Goal: Task Accomplishment & Management: Use online tool/utility

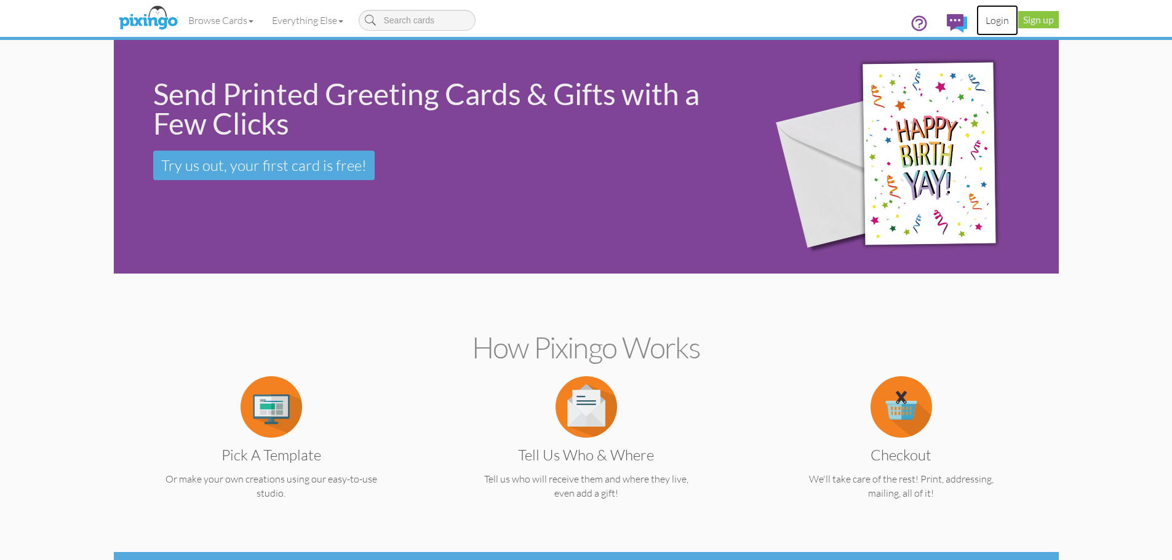
click at [998, 21] on link "Login" at bounding box center [997, 20] width 42 height 31
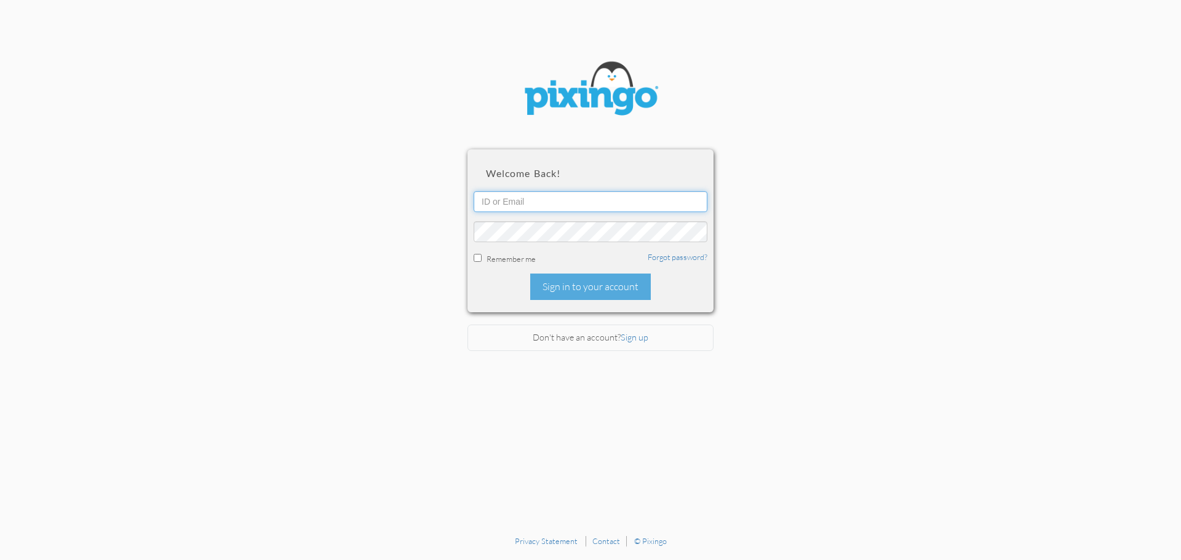
type input "[EMAIL_ADDRESS][DOMAIN_NAME]"
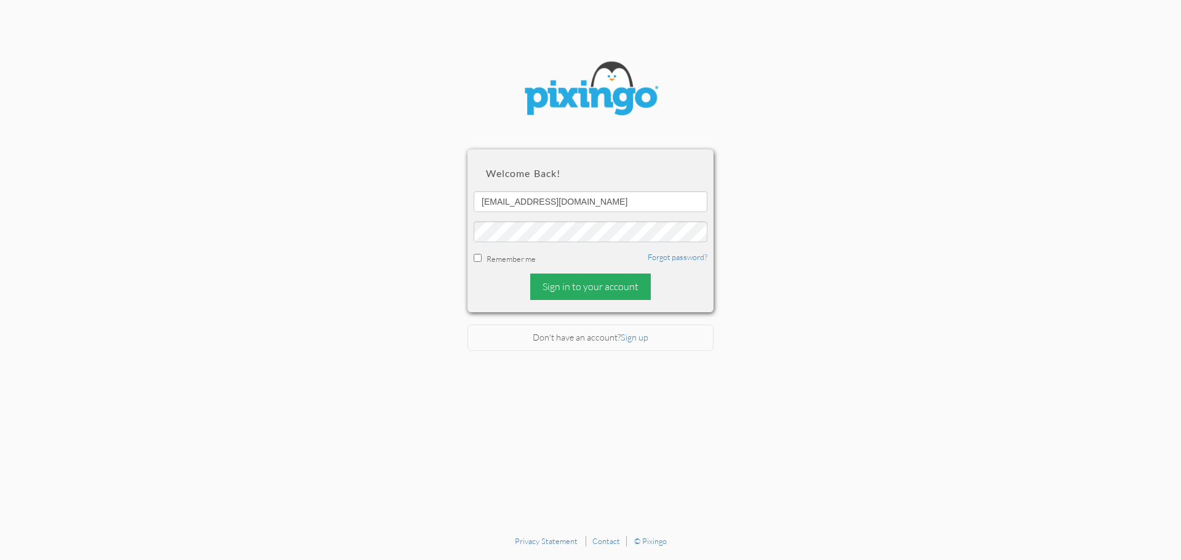
click at [614, 291] on div "Sign in to your account" at bounding box center [590, 287] width 121 height 26
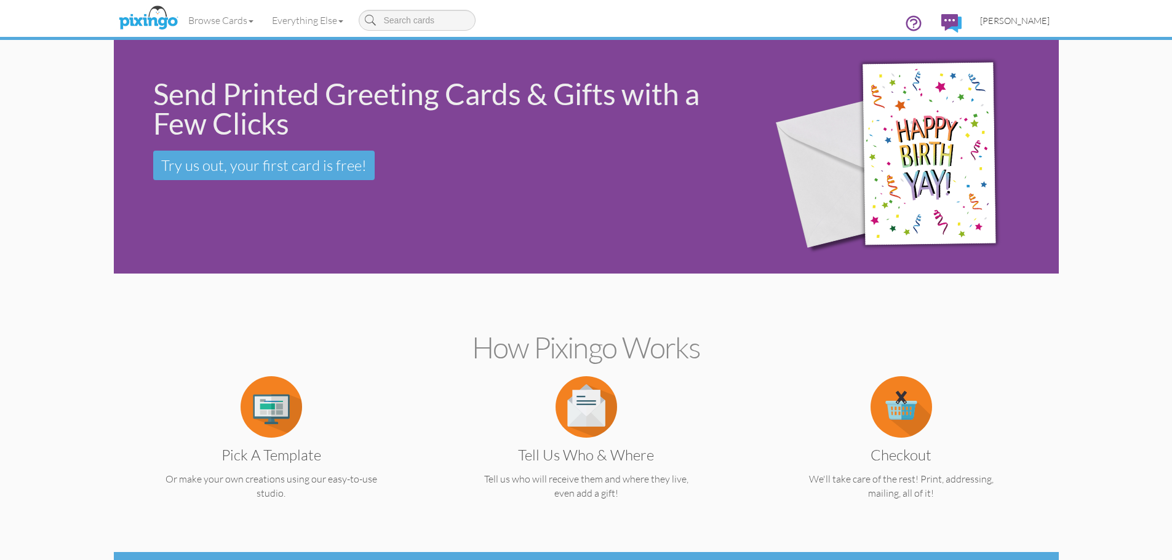
click at [1016, 18] on span "[PERSON_NAME]" at bounding box center [1014, 20] width 69 height 10
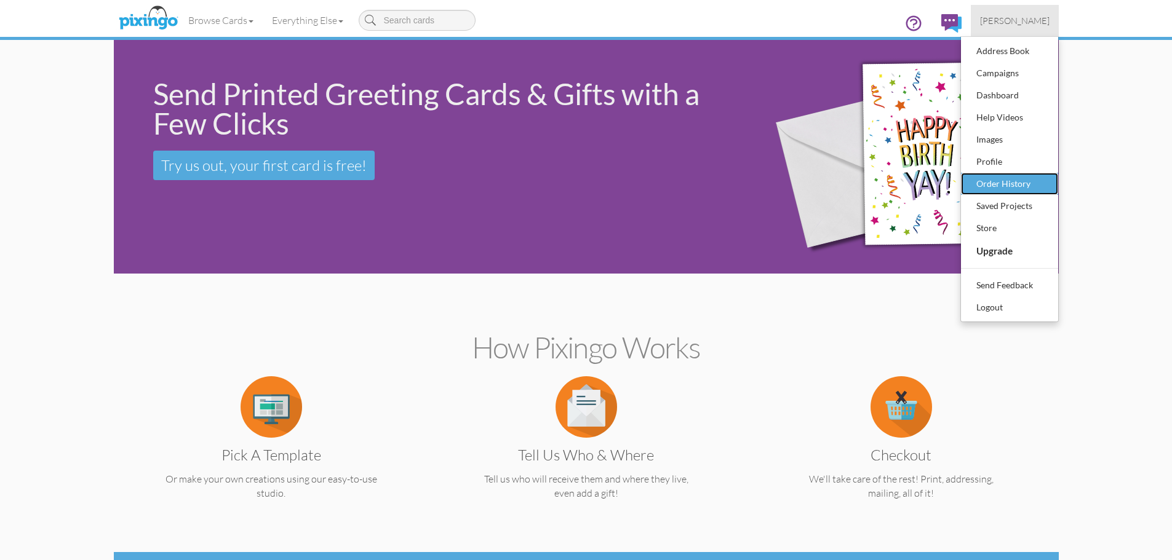
click at [993, 183] on div "Order History" at bounding box center [1009, 184] width 73 height 18
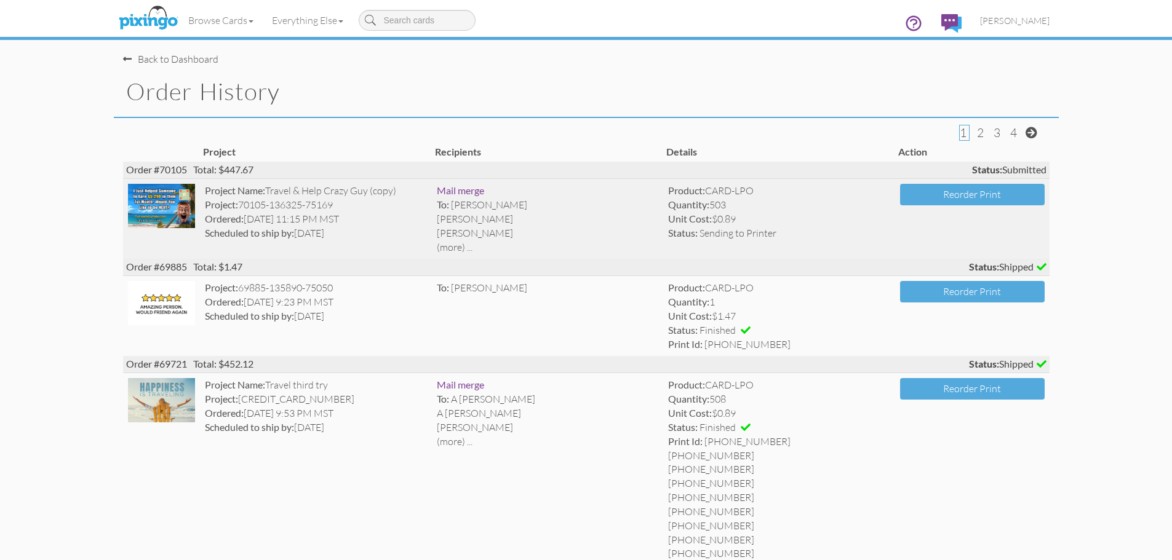
click at [151, 220] on img at bounding box center [162, 206] width 68 height 44
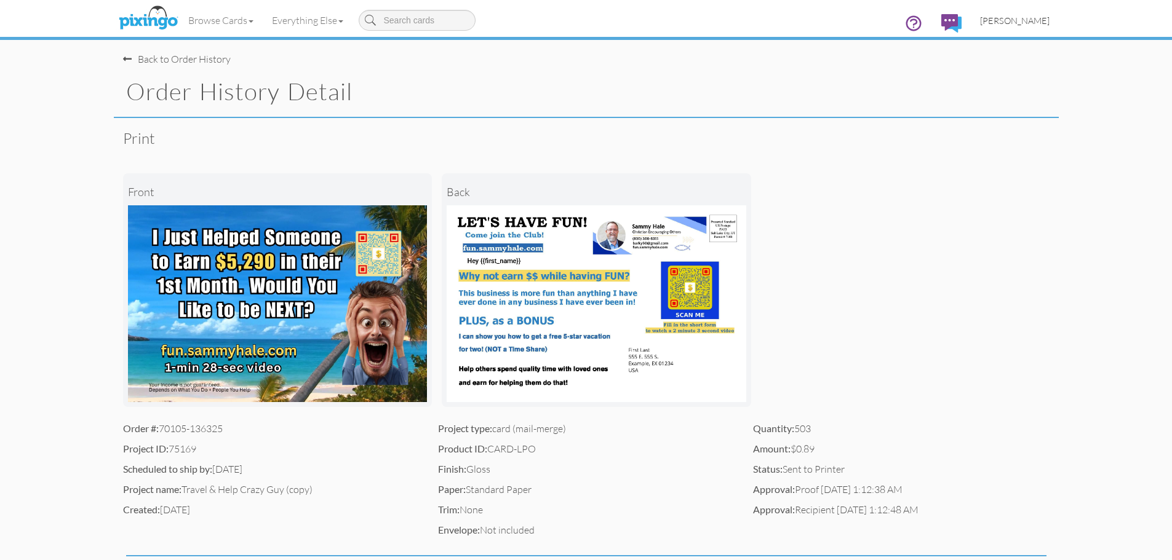
click at [1013, 22] on span "[PERSON_NAME]" at bounding box center [1014, 20] width 69 height 10
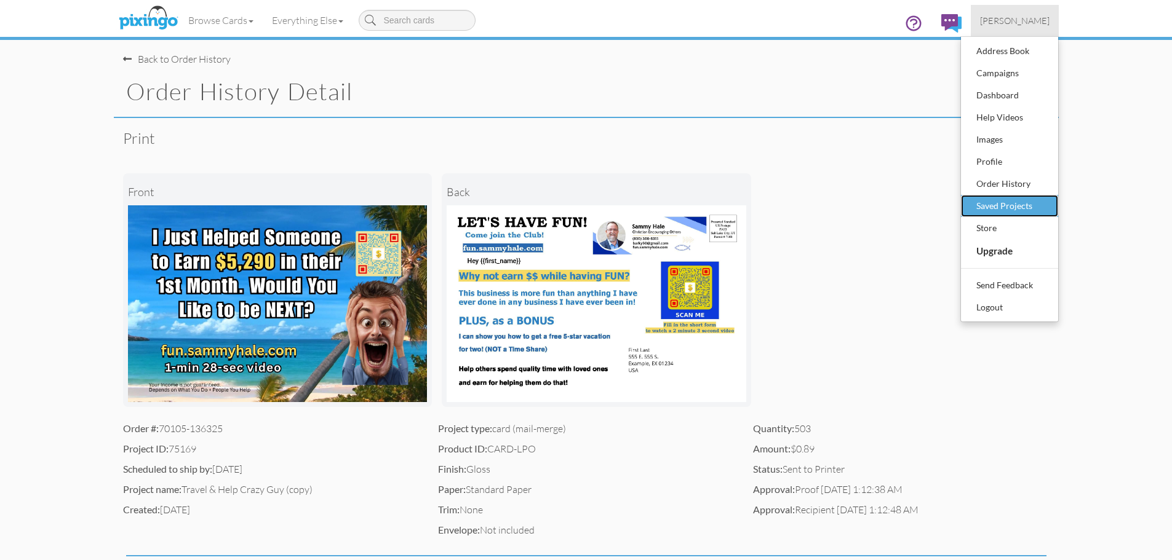
click at [997, 208] on div "Saved Projects" at bounding box center [1009, 206] width 73 height 18
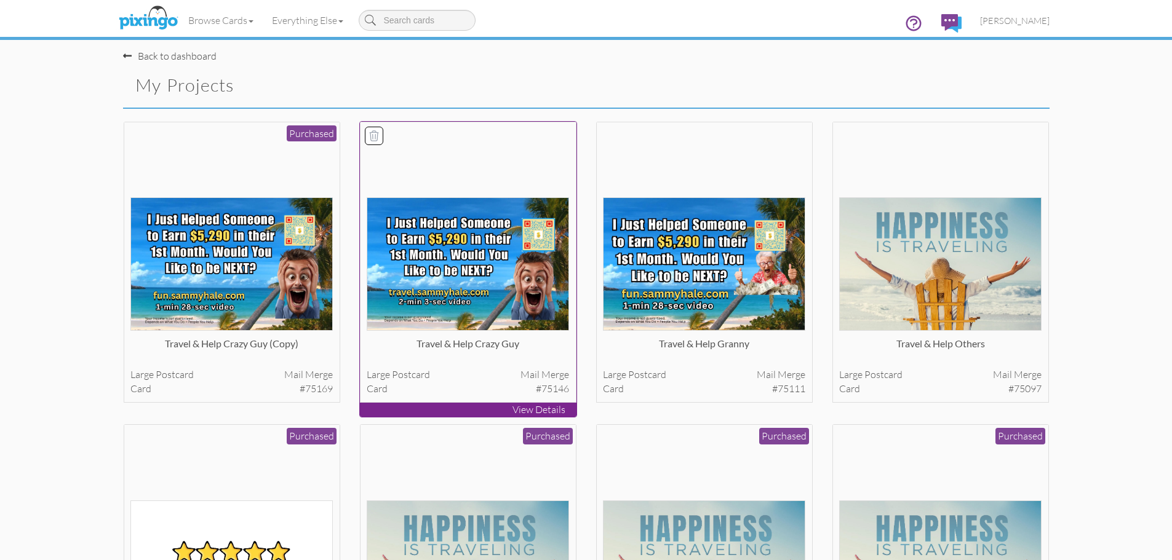
click at [445, 278] on img at bounding box center [468, 263] width 202 height 133
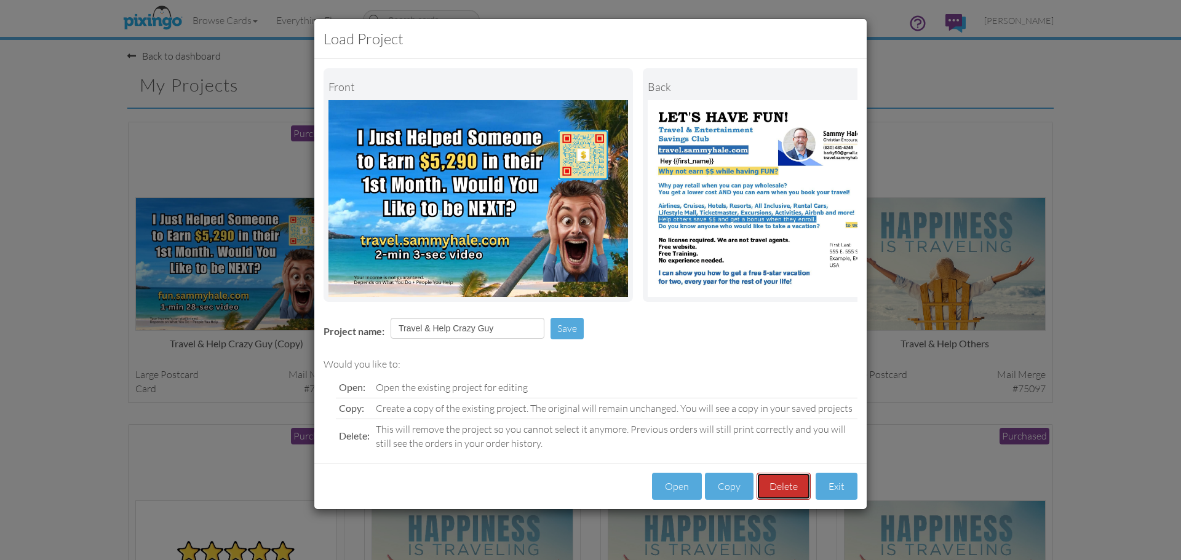
click at [782, 501] on button "Delete" at bounding box center [783, 487] width 54 height 28
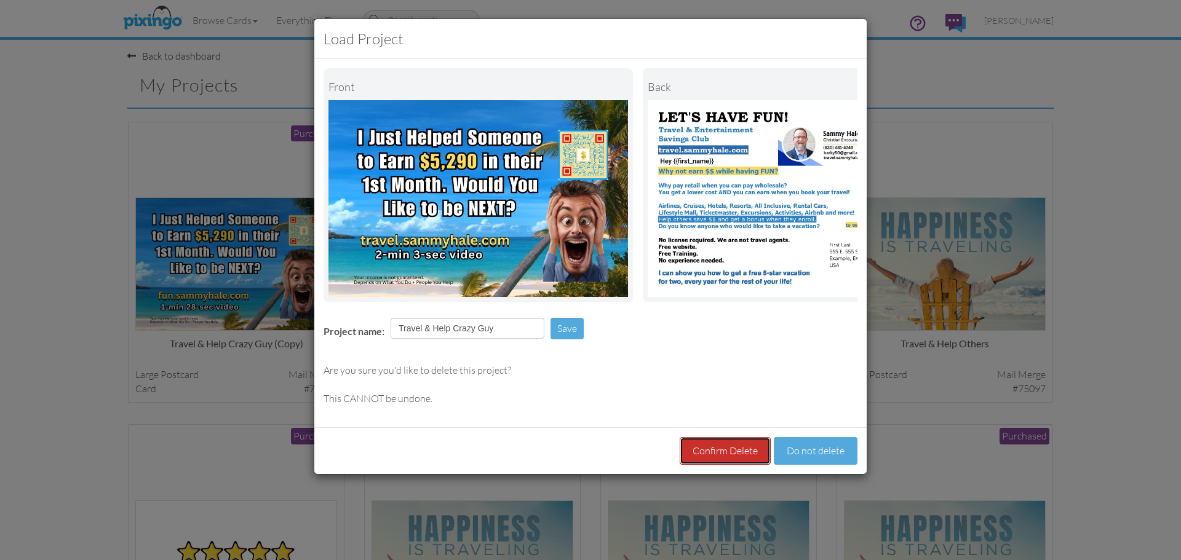
click at [726, 458] on button "Confirm Delete" at bounding box center [725, 451] width 91 height 28
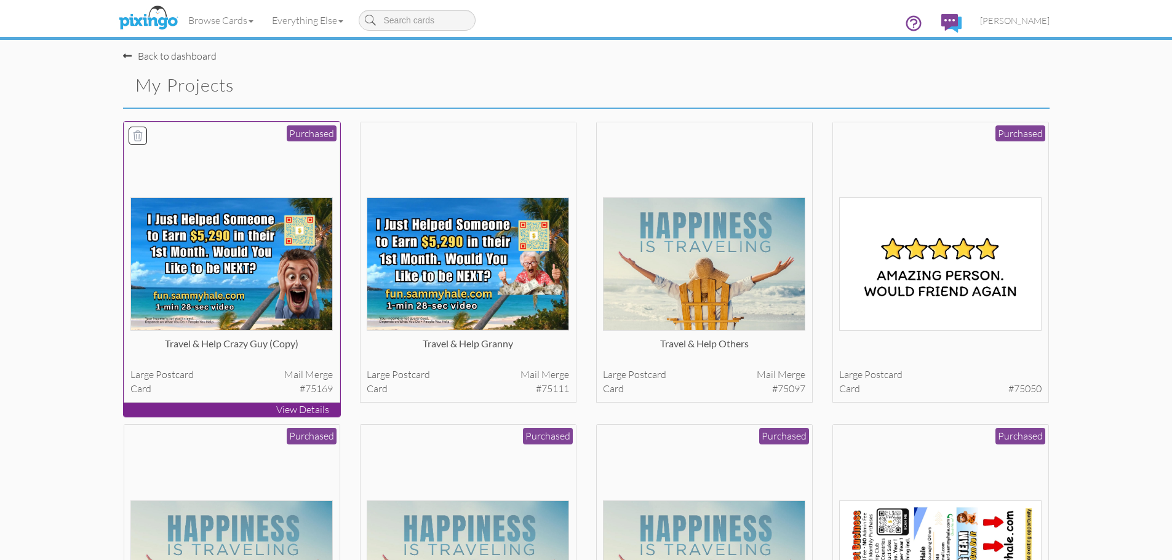
click at [210, 301] on img at bounding box center [231, 263] width 202 height 133
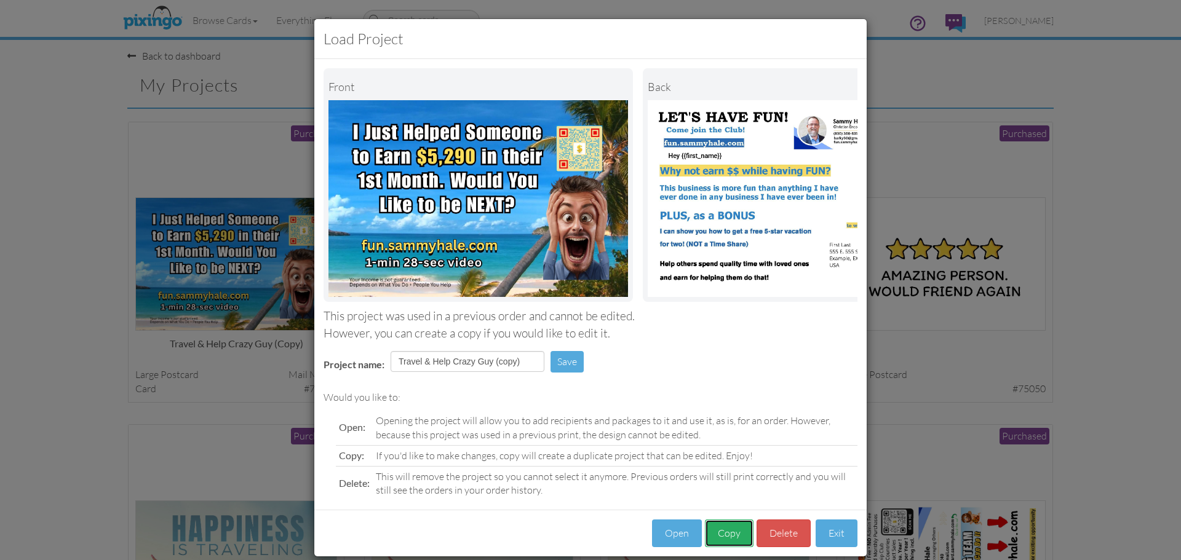
click at [718, 547] on button "Copy" at bounding box center [729, 534] width 49 height 28
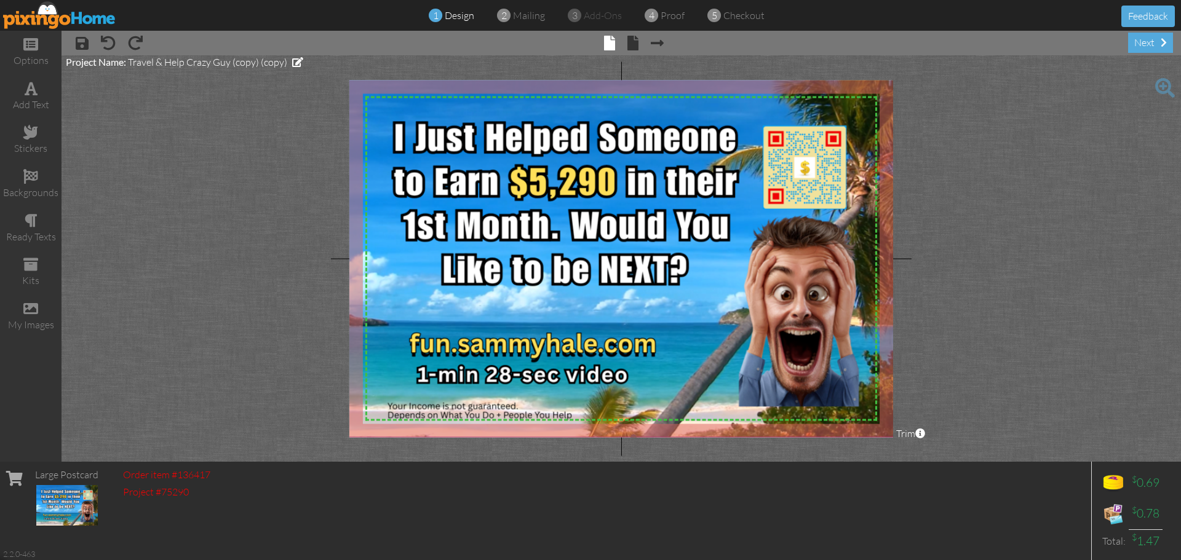
click at [488, 410] on img at bounding box center [633, 247] width 676 height 380
click at [670, 378] on img at bounding box center [633, 247] width 676 height 380
click at [525, 414] on img at bounding box center [633, 247] width 676 height 380
click at [292, 63] on span at bounding box center [297, 62] width 11 height 10
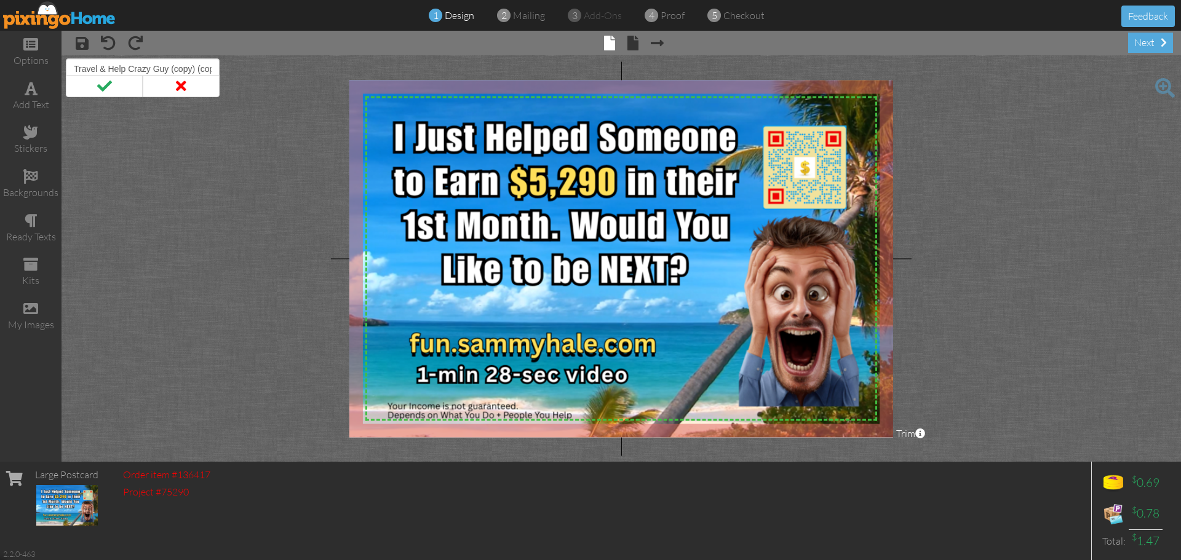
scroll to position [0, 10]
click at [212, 68] on input "Travel & Help Crazy Guy (copy) (copy)" at bounding box center [143, 68] width 154 height 21
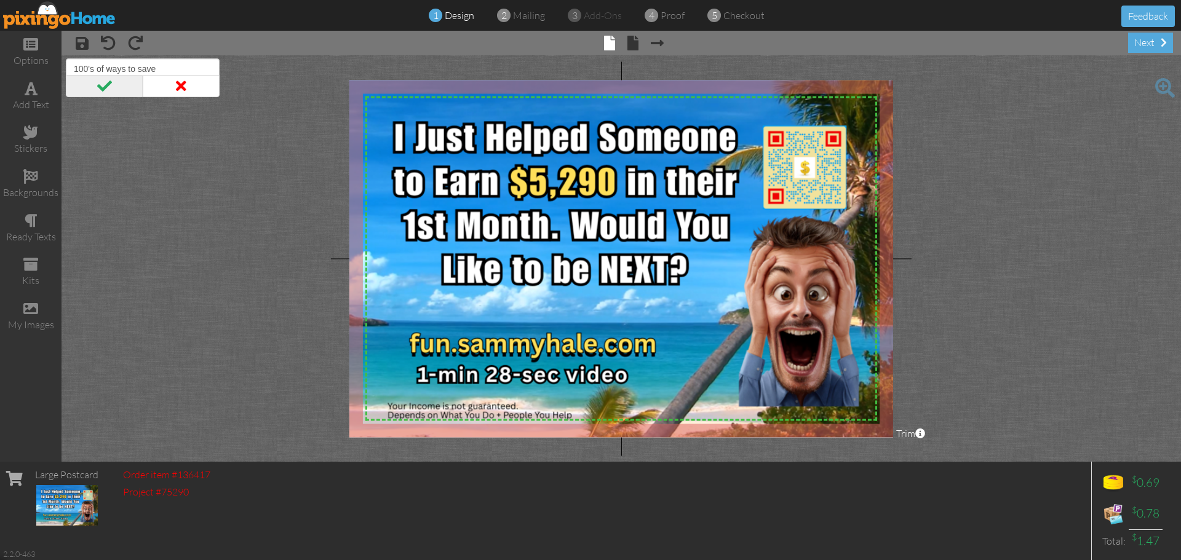
type input "100's of ways to save"
click at [114, 85] on span at bounding box center [104, 86] width 77 height 22
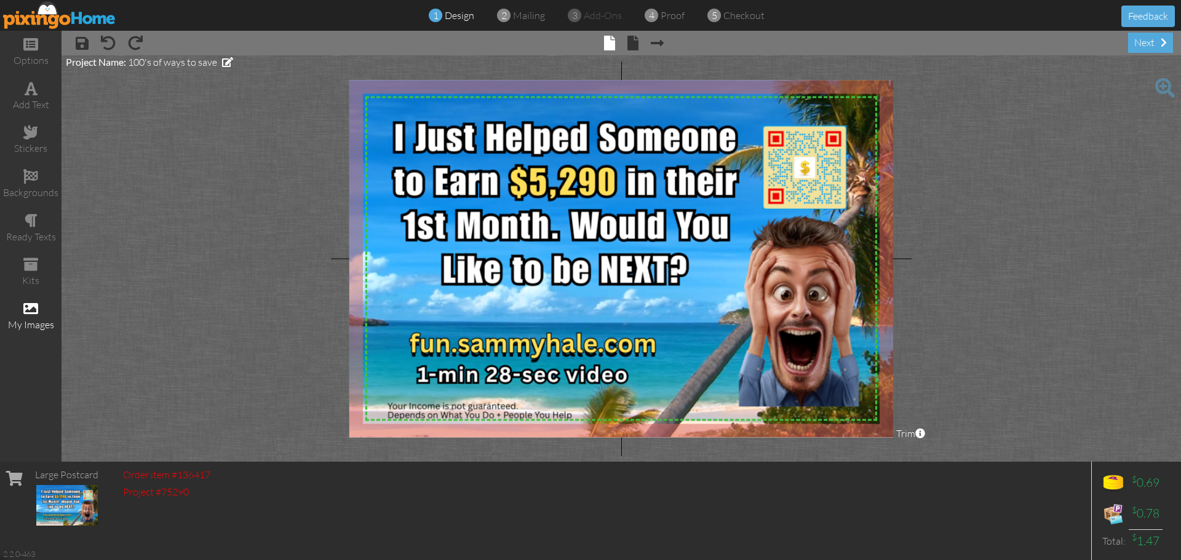
click at [34, 319] on div "my images" at bounding box center [30, 325] width 61 height 14
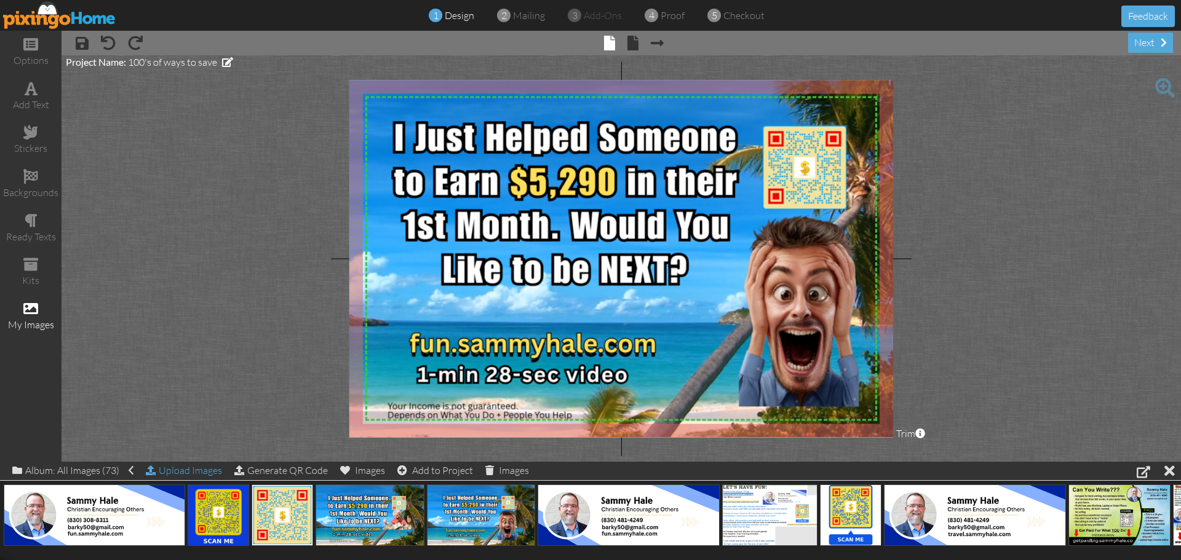
click at [184, 469] on div "Upload Images" at bounding box center [184, 471] width 76 height 18
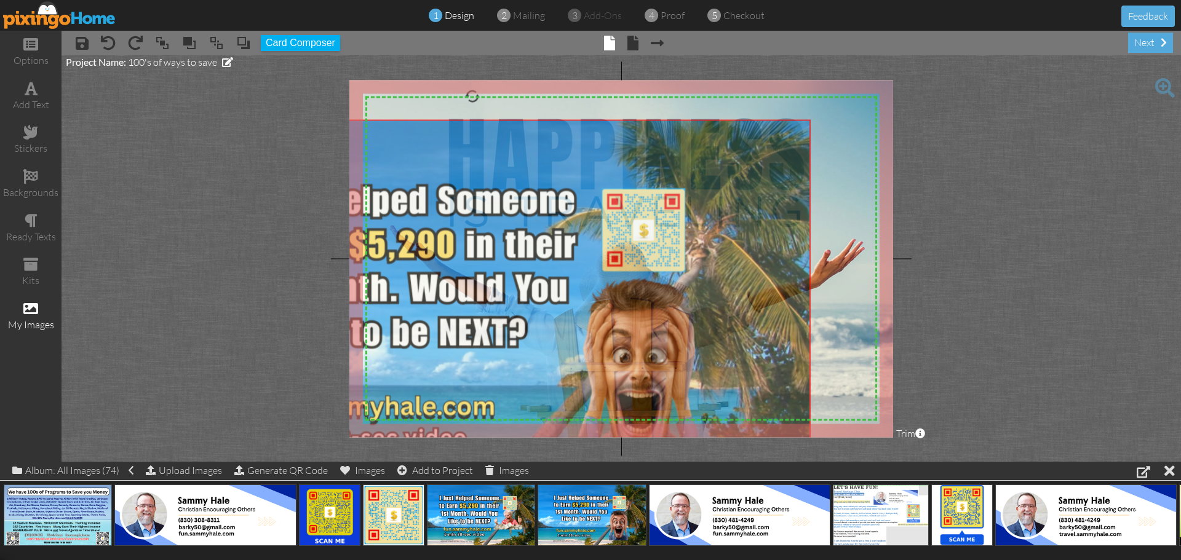
drag, startPoint x: 394, startPoint y: 188, endPoint x: 232, endPoint y: 250, distance: 172.9
click at [232, 250] on project-studio-wrapper "X X X X X X X X X X X X X X X X X X X X X X X X X X X X X X X X X X X X X X X X…" at bounding box center [620, 258] width 1119 height 406
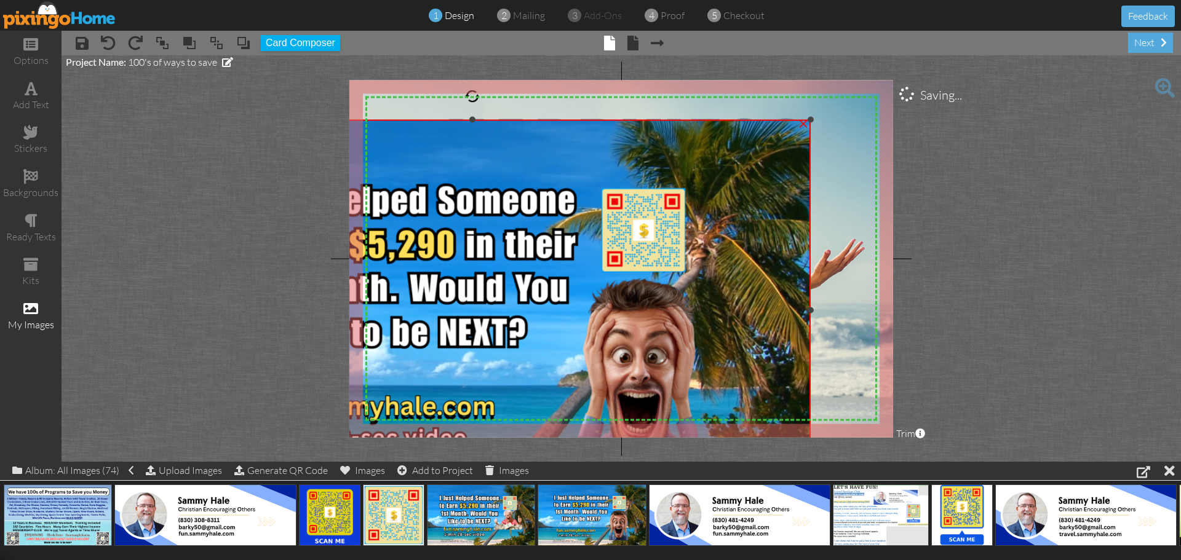
click at [802, 124] on div "×" at bounding box center [803, 123] width 20 height 20
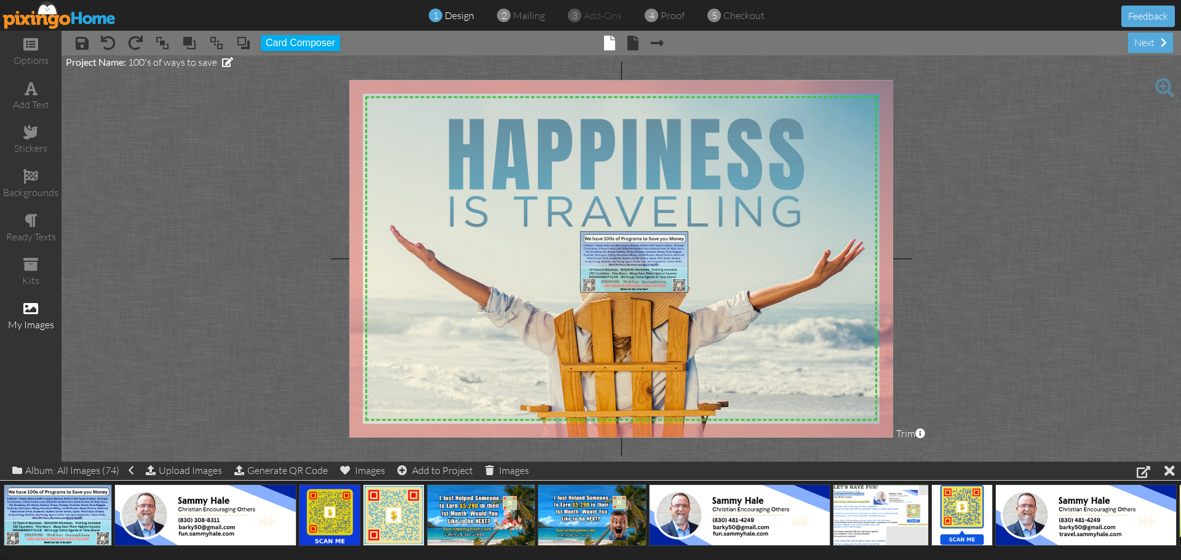
drag, startPoint x: 54, startPoint y: 508, endPoint x: 630, endPoint y: 255, distance: 629.5
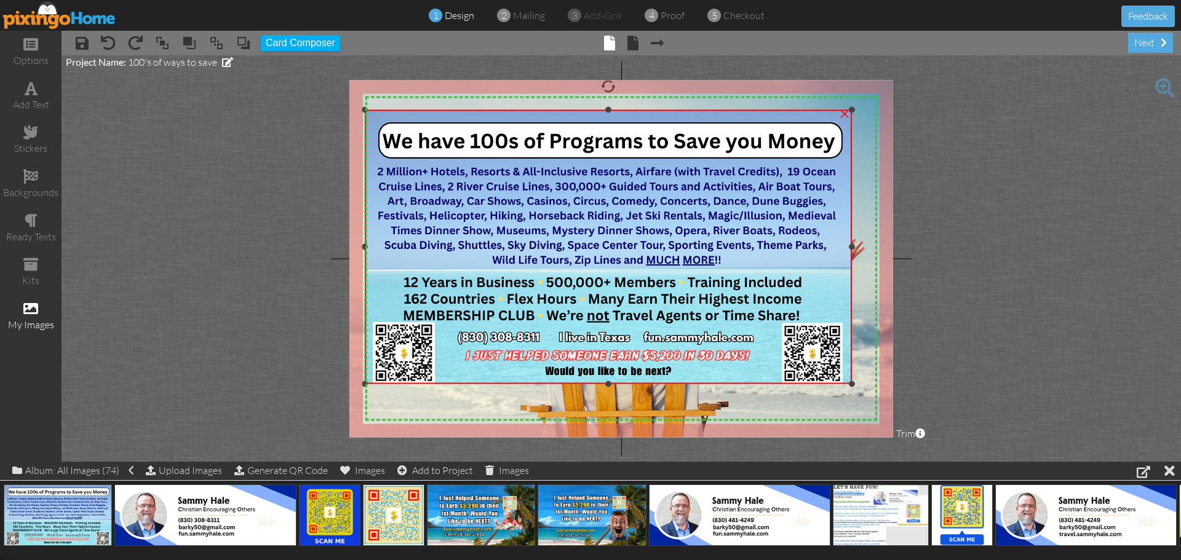
drag, startPoint x: 577, startPoint y: 230, endPoint x: 392, endPoint y: 109, distance: 221.7
click at [392, 110] on div "×" at bounding box center [608, 247] width 488 height 274
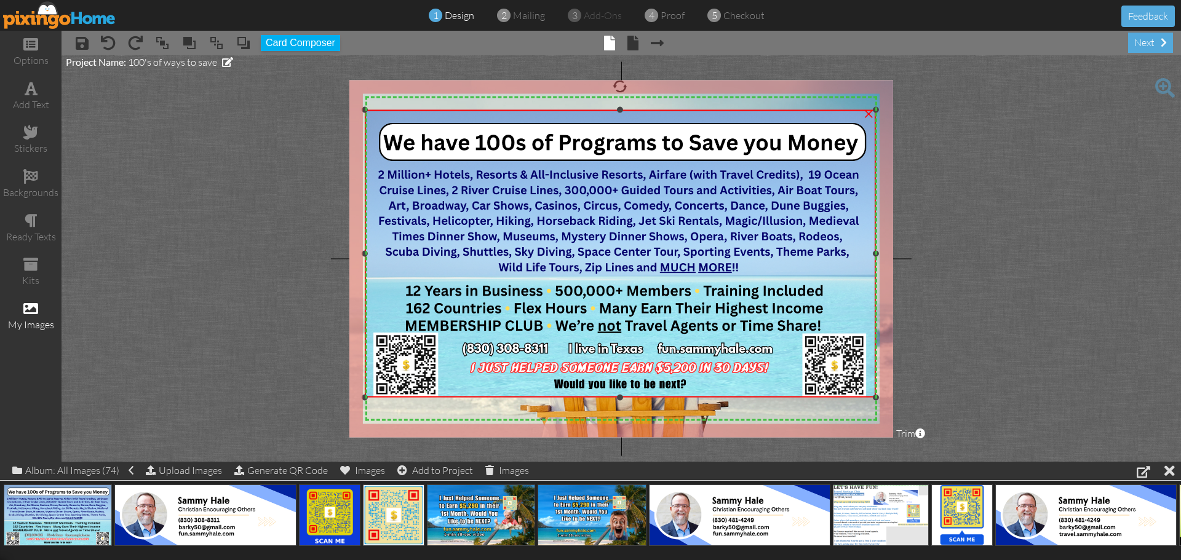
drag, startPoint x: 851, startPoint y: 383, endPoint x: 857, endPoint y: 396, distance: 14.9
click at [857, 396] on div "×" at bounding box center [620, 253] width 512 height 287
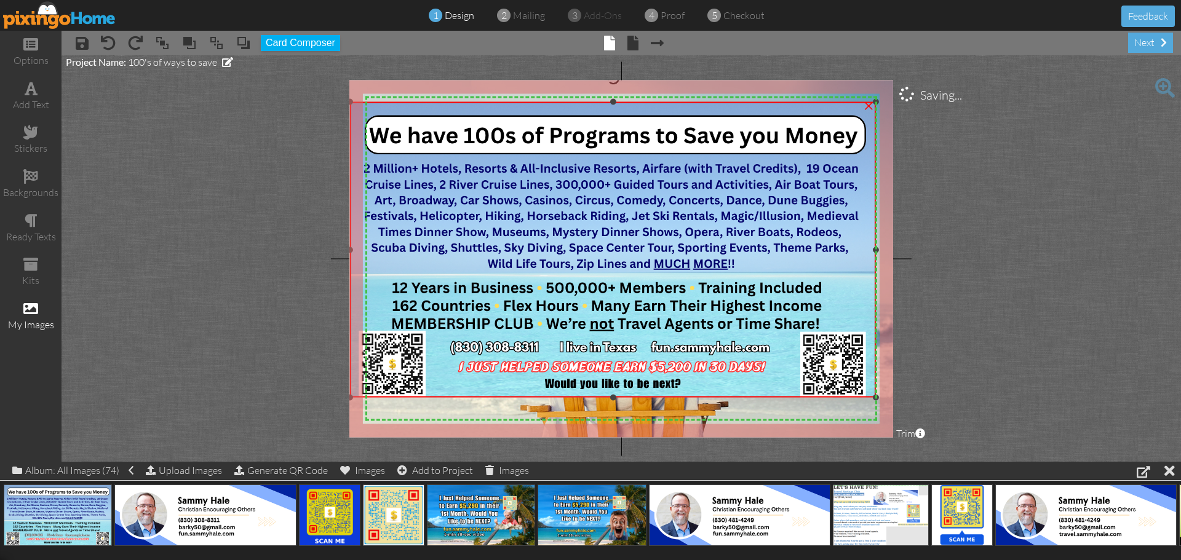
drag, startPoint x: 367, startPoint y: 110, endPoint x: 363, endPoint y: 103, distance: 8.5
click at [363, 102] on div "×" at bounding box center [613, 249] width 526 height 295
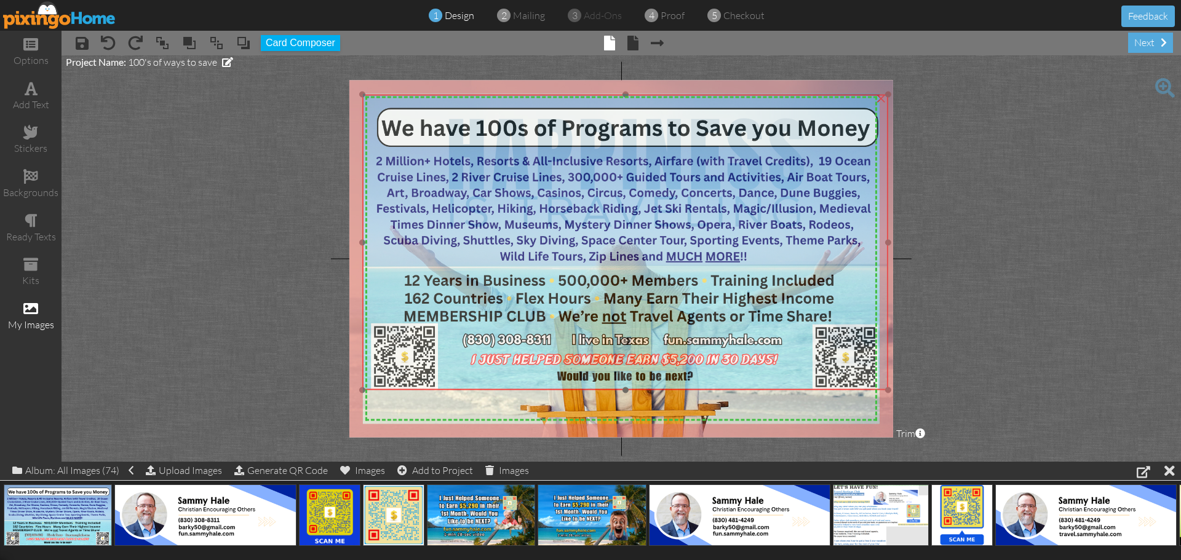
drag, startPoint x: 534, startPoint y: 207, endPoint x: 547, endPoint y: 200, distance: 14.3
click at [547, 200] on img at bounding box center [625, 242] width 526 height 295
click at [363, 96] on img at bounding box center [623, 240] width 526 height 295
click at [558, 201] on img at bounding box center [625, 242] width 526 height 295
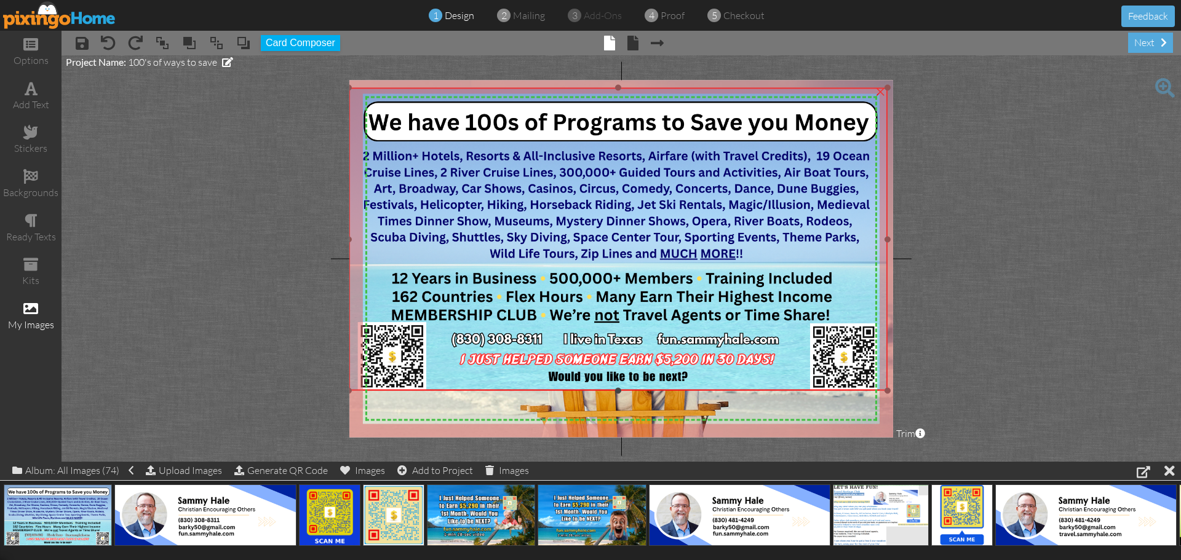
drag, startPoint x: 360, startPoint y: 95, endPoint x: 353, endPoint y: 88, distance: 10.4
click at [353, 88] on div "×" at bounding box center [618, 239] width 539 height 303
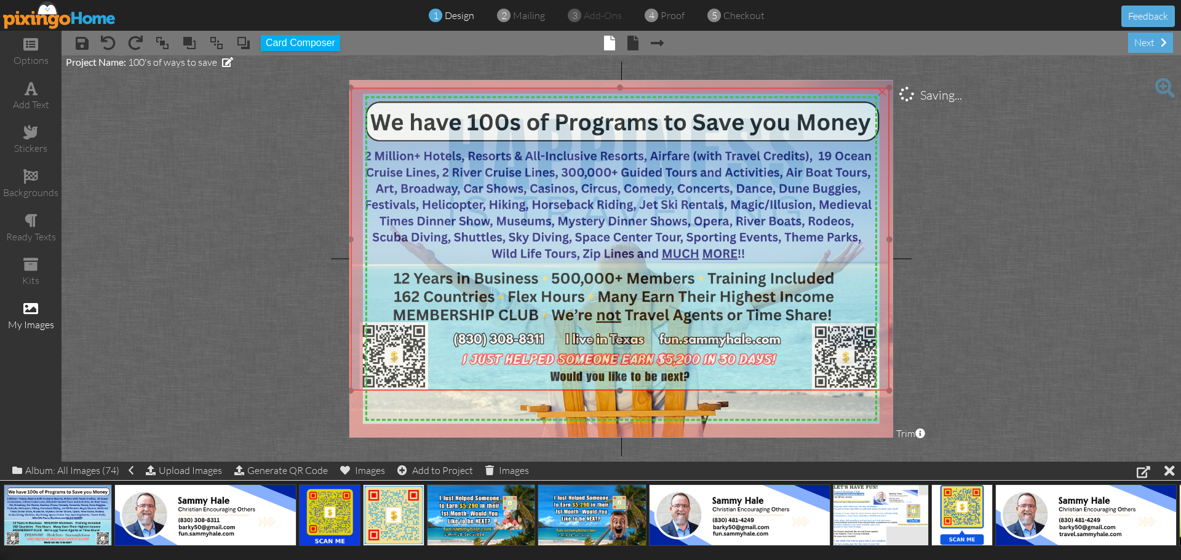
click at [451, 150] on img at bounding box center [620, 239] width 539 height 303
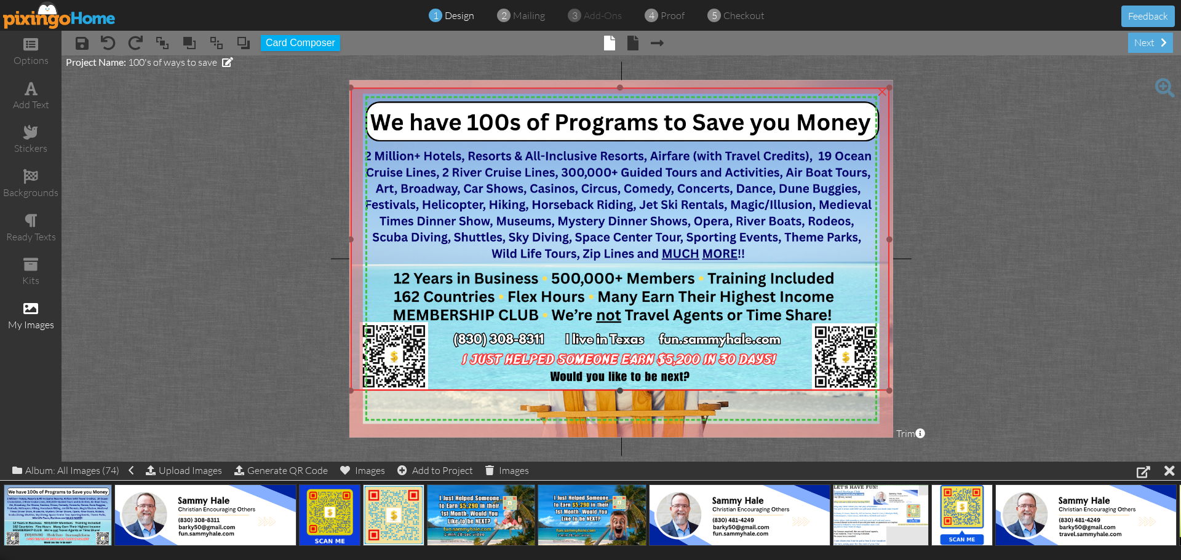
click at [451, 149] on img at bounding box center [620, 239] width 539 height 303
click at [882, 90] on div "×" at bounding box center [882, 91] width 20 height 20
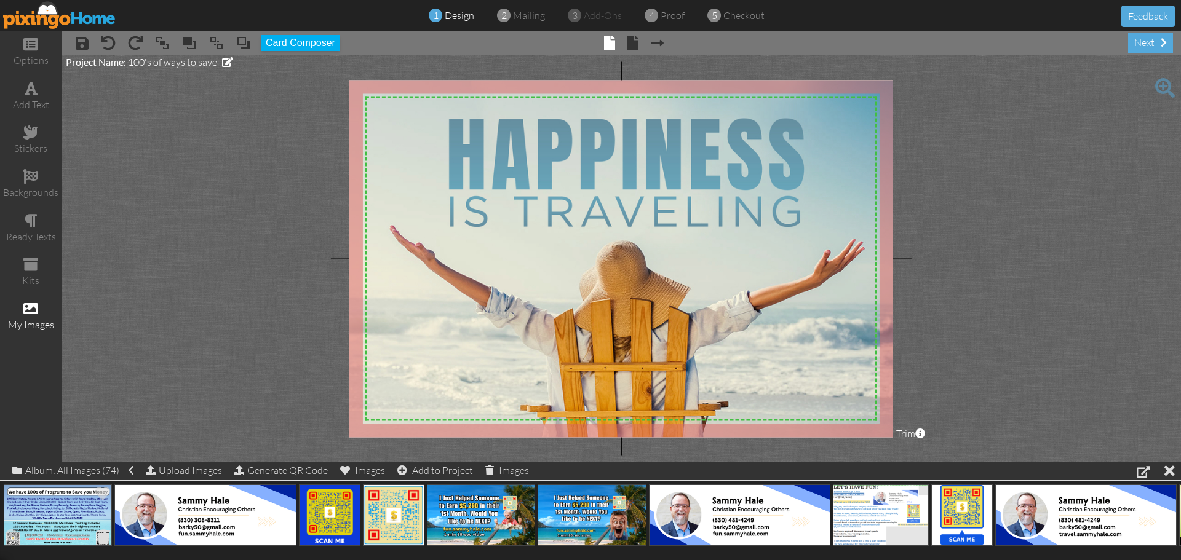
click at [98, 536] on span at bounding box center [103, 536] width 19 height 21
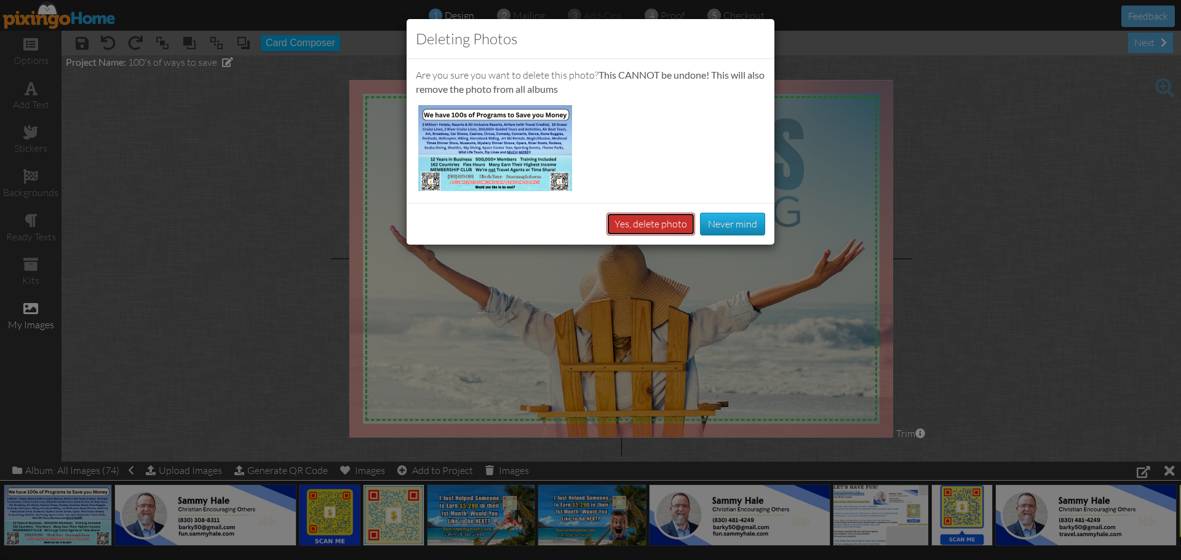
click at [641, 229] on button "Yes, delete photo" at bounding box center [650, 224] width 89 height 23
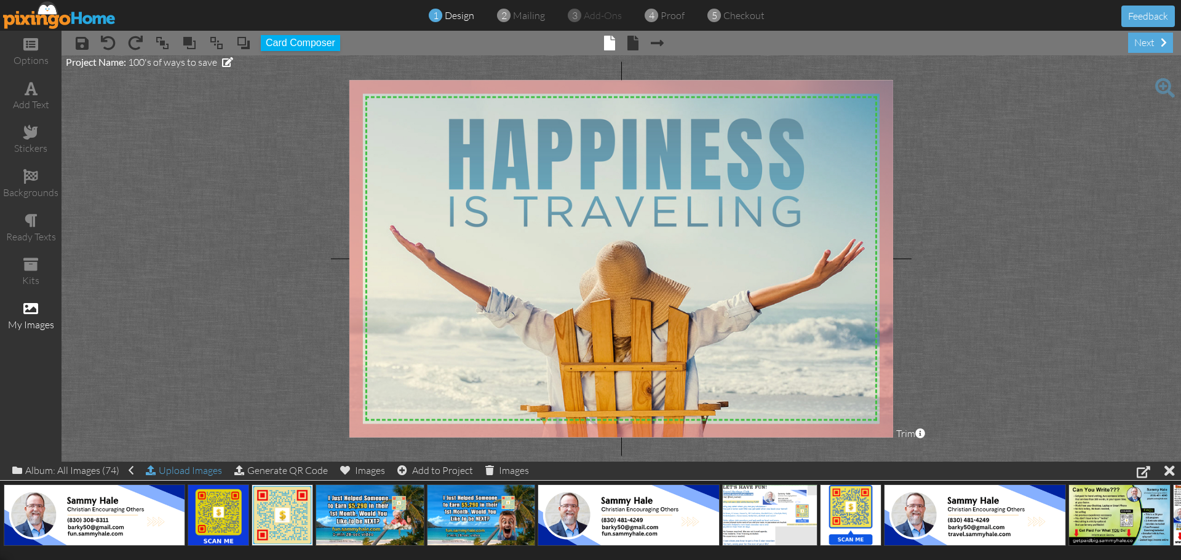
click at [173, 466] on div "Upload Images" at bounding box center [184, 471] width 76 height 18
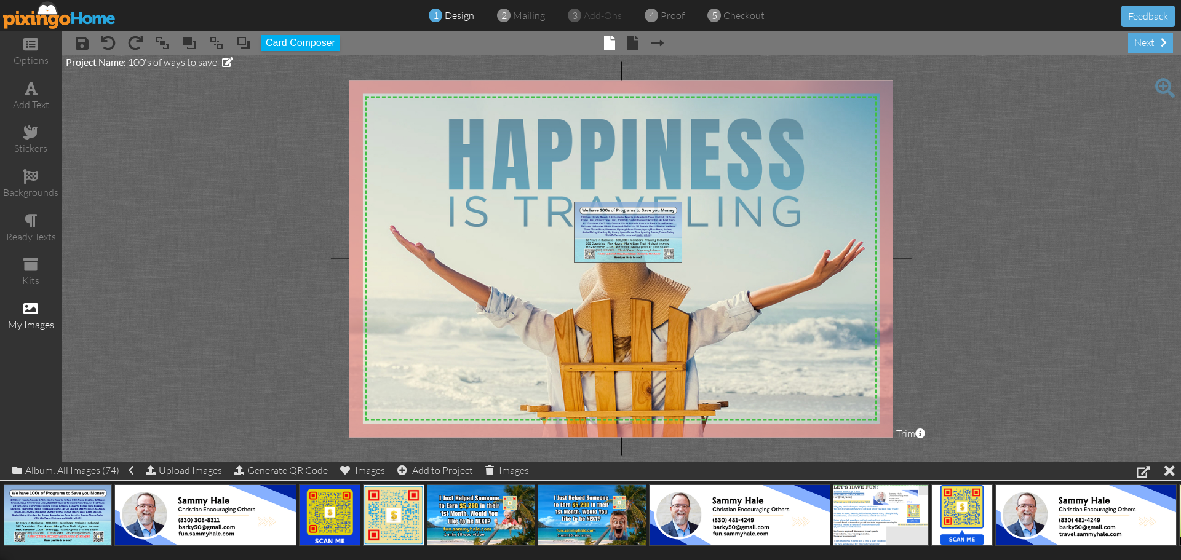
drag, startPoint x: 62, startPoint y: 521, endPoint x: 632, endPoint y: 239, distance: 636.4
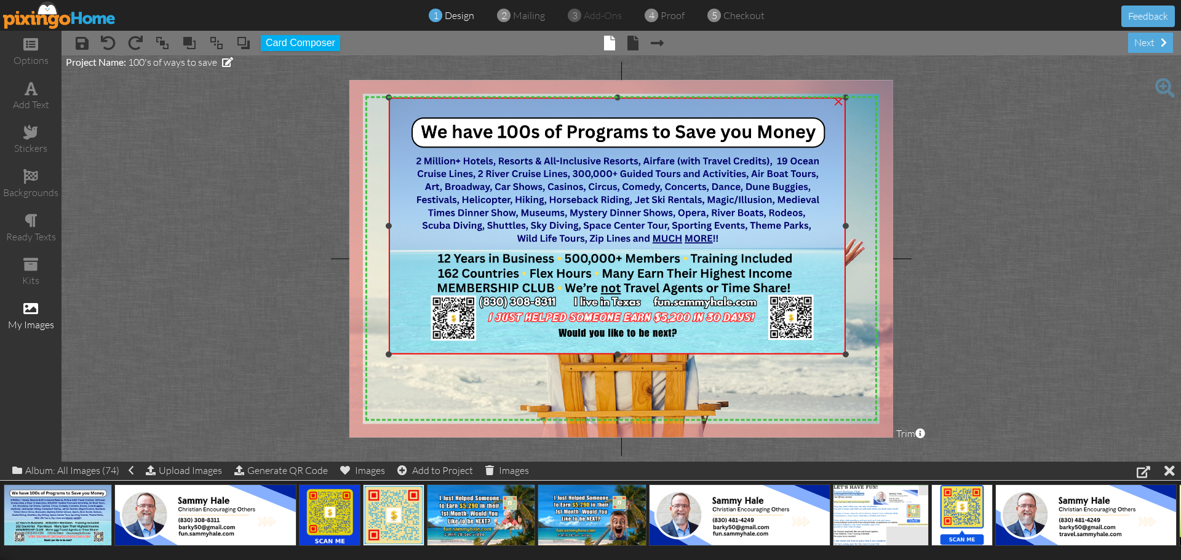
drag, startPoint x: 574, startPoint y: 201, endPoint x: 360, endPoint y: 97, distance: 237.9
click at [360, 97] on div "X X X X X X X X X X X X X X X X X X X X X X X X X X X X X X X X X X X X X X X X…" at bounding box center [621, 258] width 544 height 357
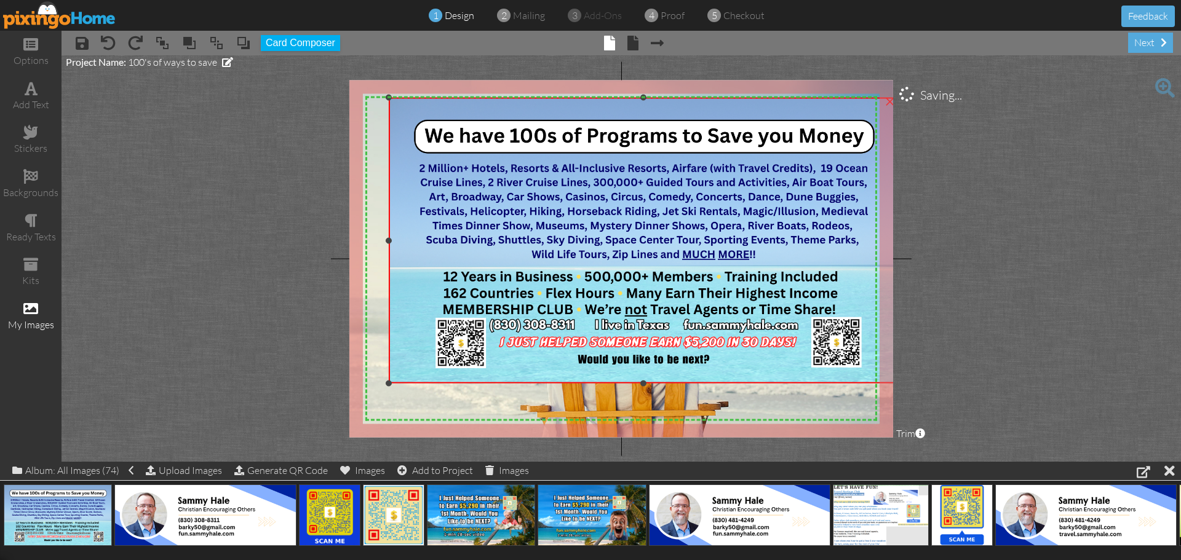
drag, startPoint x: 844, startPoint y: 354, endPoint x: 858, endPoint y: 383, distance: 32.2
click at [858, 383] on div "×" at bounding box center [643, 240] width 508 height 285
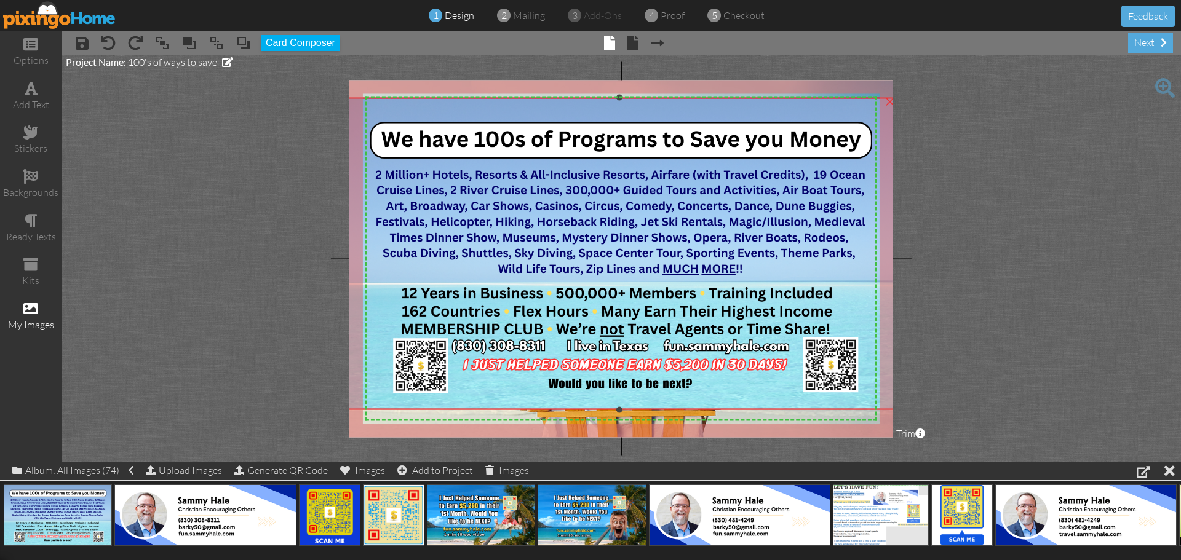
drag, startPoint x: 391, startPoint y: 383, endPoint x: 368, endPoint y: 410, distance: 34.9
click at [368, 410] on div "×" at bounding box center [619, 254] width 555 height 312
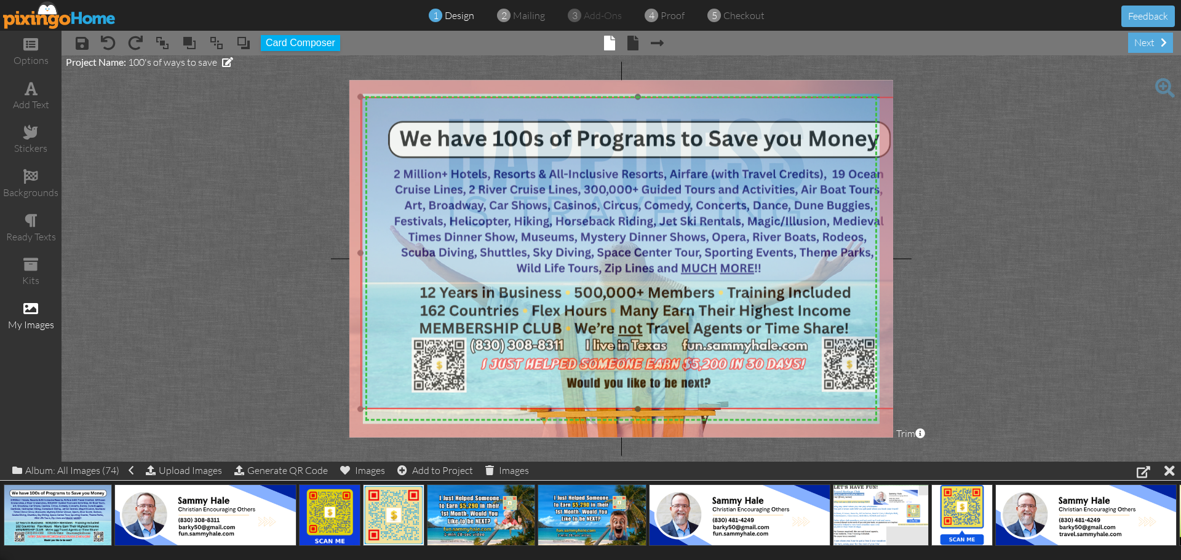
drag, startPoint x: 594, startPoint y: 226, endPoint x: 613, endPoint y: 226, distance: 18.5
click at [613, 226] on img at bounding box center [637, 253] width 555 height 312
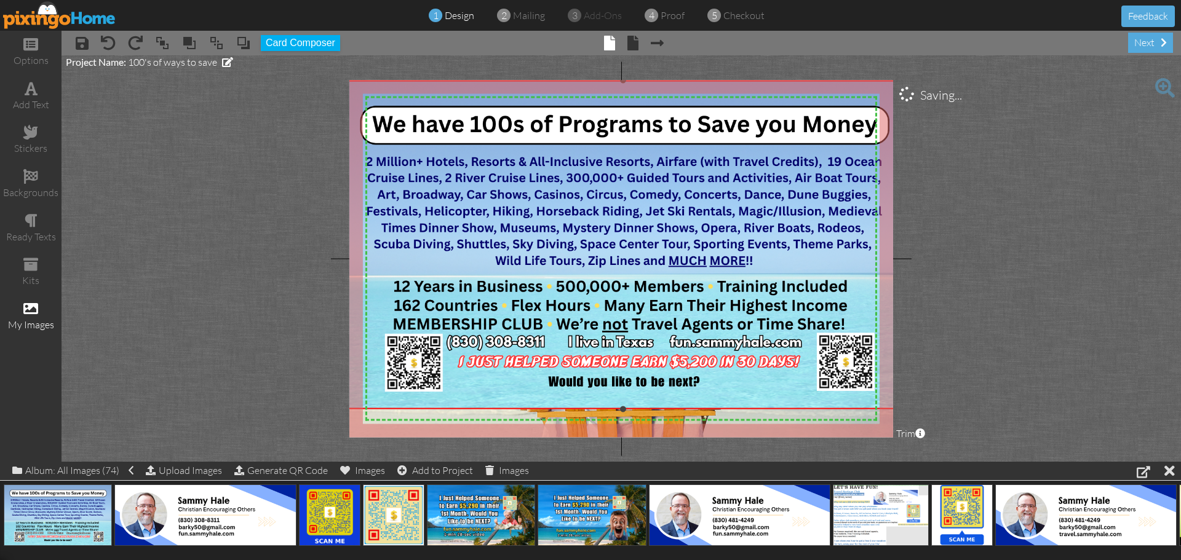
drag, startPoint x: 360, startPoint y: 97, endPoint x: 353, endPoint y: 80, distance: 17.9
click at [353, 81] on div "×" at bounding box center [623, 245] width 585 height 328
drag, startPoint x: 622, startPoint y: 407, endPoint x: 622, endPoint y: 433, distance: 25.8
click at [622, 433] on div "X X X X X X X X X X X X X X X X X X X X X X X X X X X X X X X X X X X X X X X X…" at bounding box center [621, 258] width 544 height 357
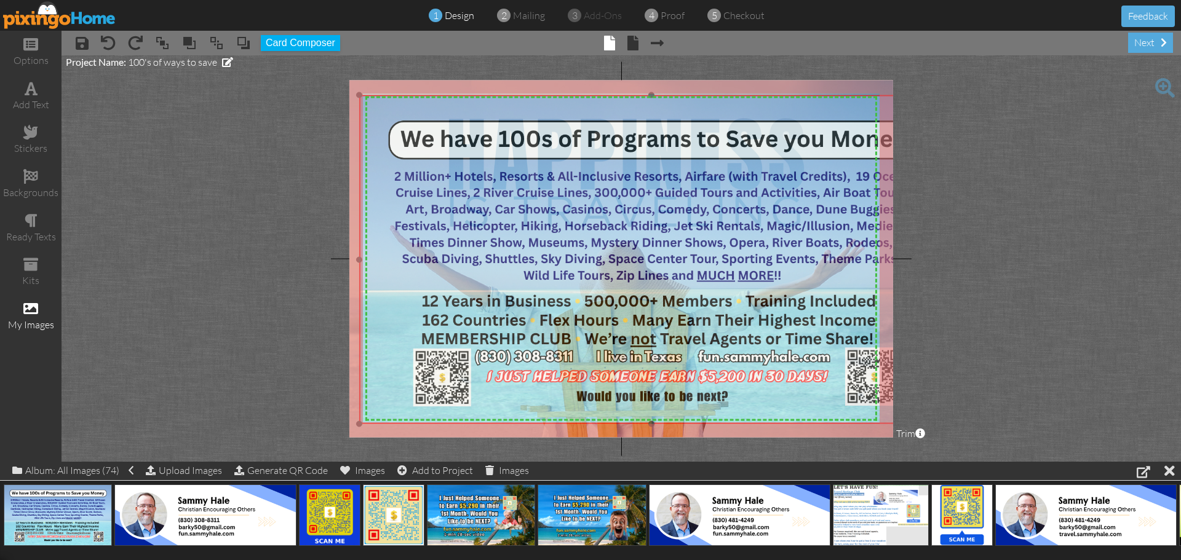
drag, startPoint x: 743, startPoint y: 376, endPoint x: 772, endPoint y: 391, distance: 31.9
click at [772, 391] on img at bounding box center [651, 259] width 585 height 328
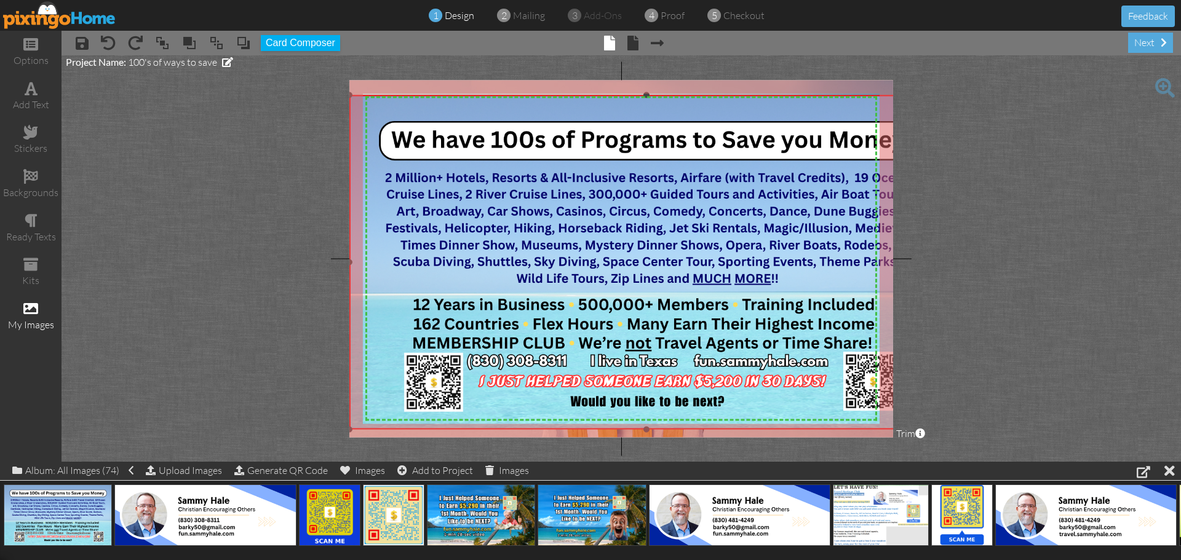
drag, startPoint x: 359, startPoint y: 424, endPoint x: 352, endPoint y: 430, distance: 8.7
click at [352, 429] on div "×" at bounding box center [646, 262] width 595 height 334
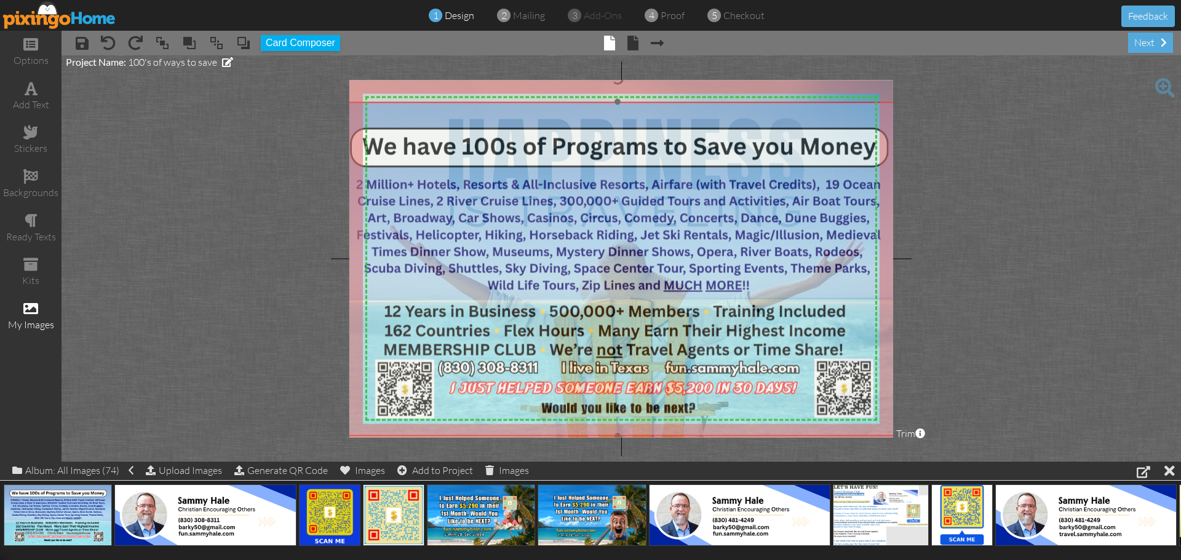
drag, startPoint x: 633, startPoint y: 373, endPoint x: 605, endPoint y: 379, distance: 29.7
click at [605, 379] on img at bounding box center [617, 269] width 595 height 334
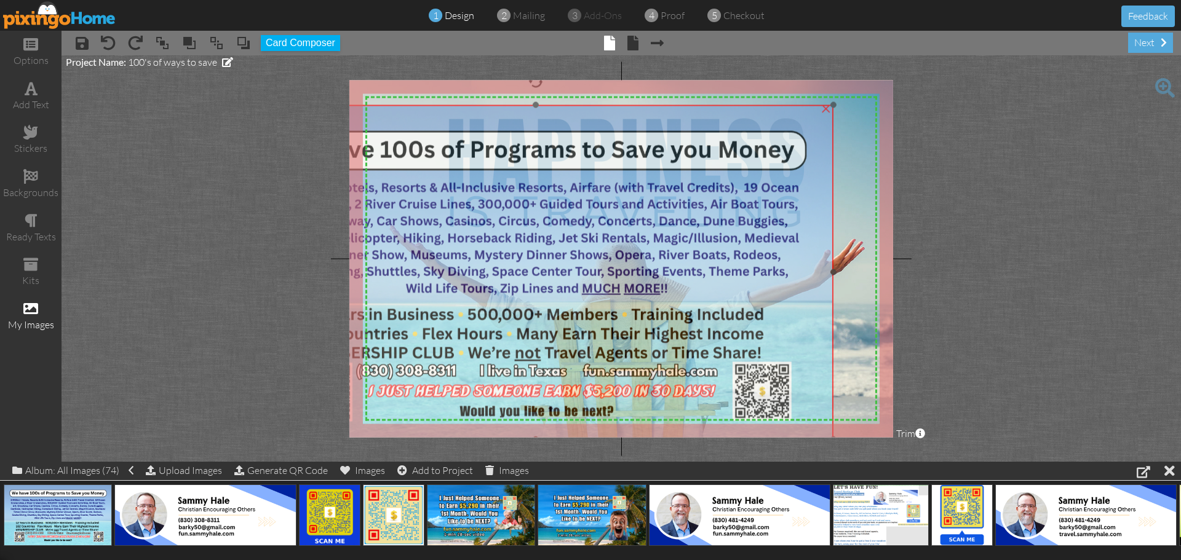
drag, startPoint x: 679, startPoint y: 184, endPoint x: 597, endPoint y: 188, distance: 81.8
click at [597, 188] on img at bounding box center [536, 272] width 595 height 334
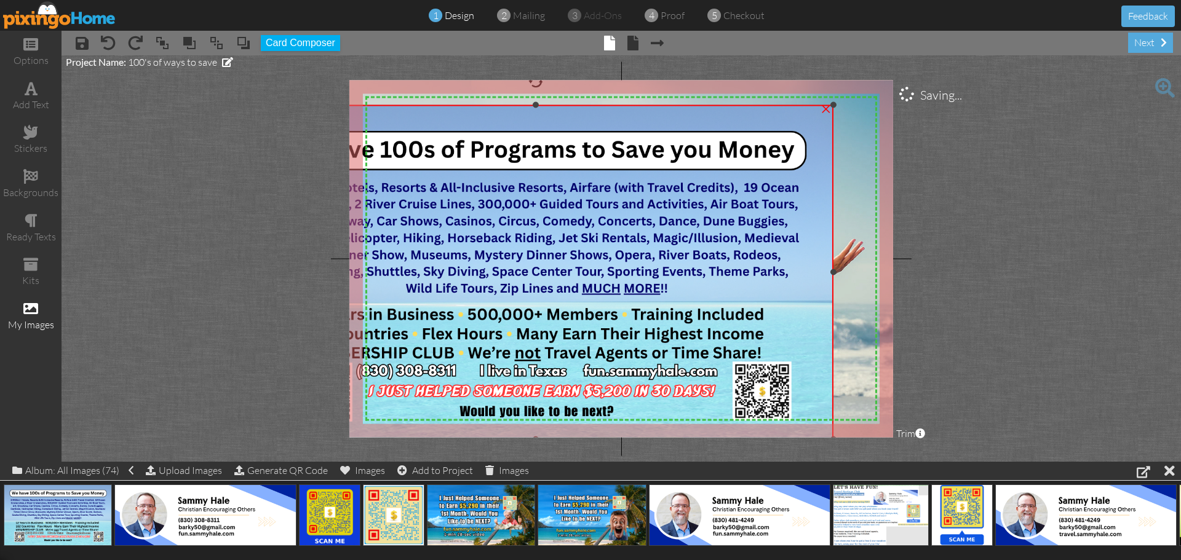
click at [822, 106] on div "×" at bounding box center [826, 108] width 20 height 20
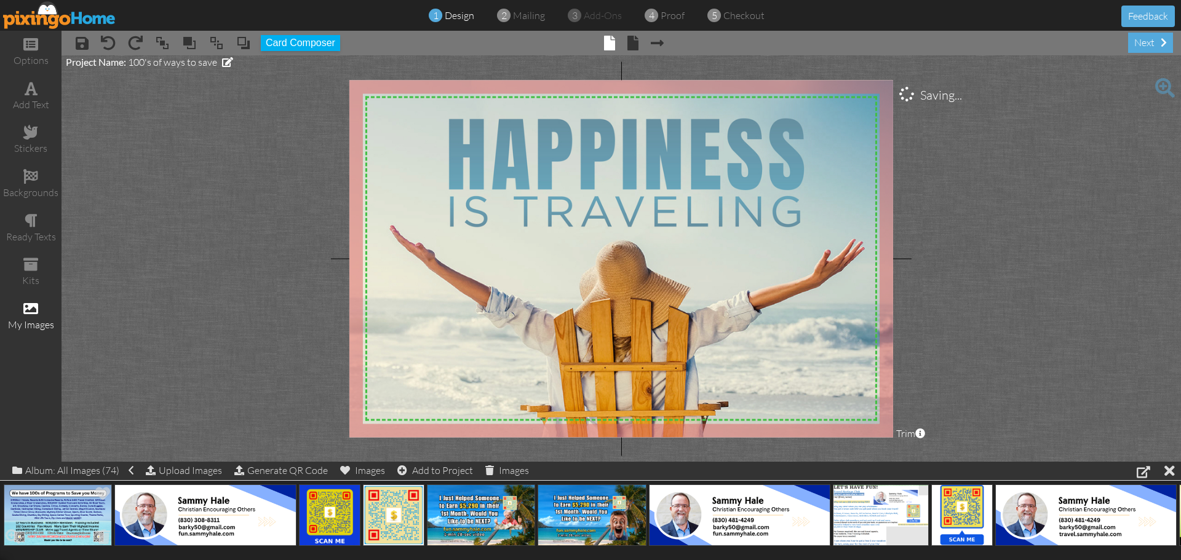
click at [97, 541] on span at bounding box center [103, 536] width 19 height 21
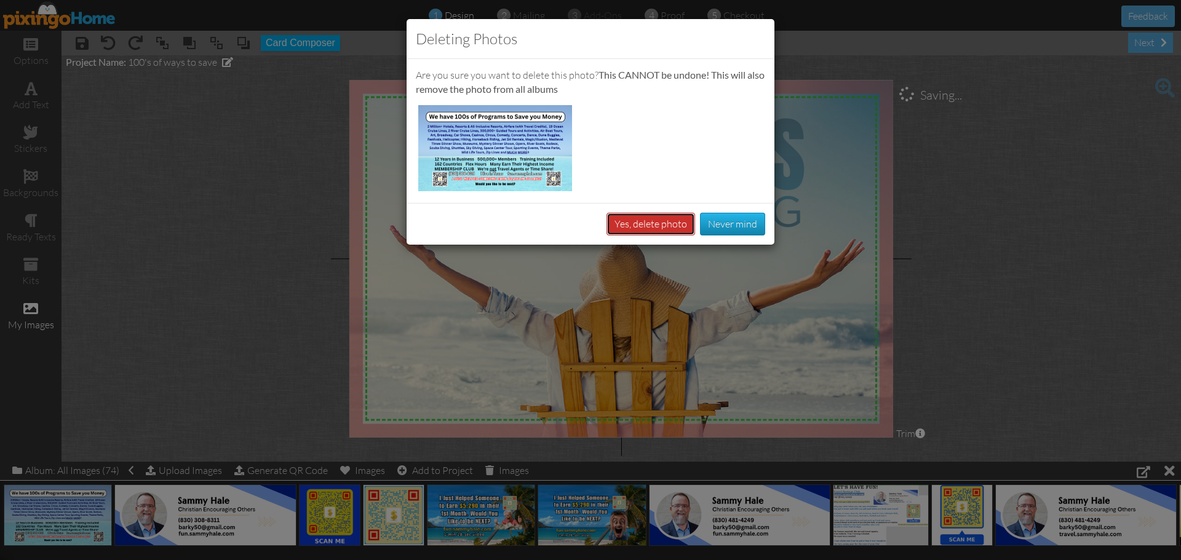
click at [627, 226] on button "Yes, delete photo" at bounding box center [650, 224] width 89 height 23
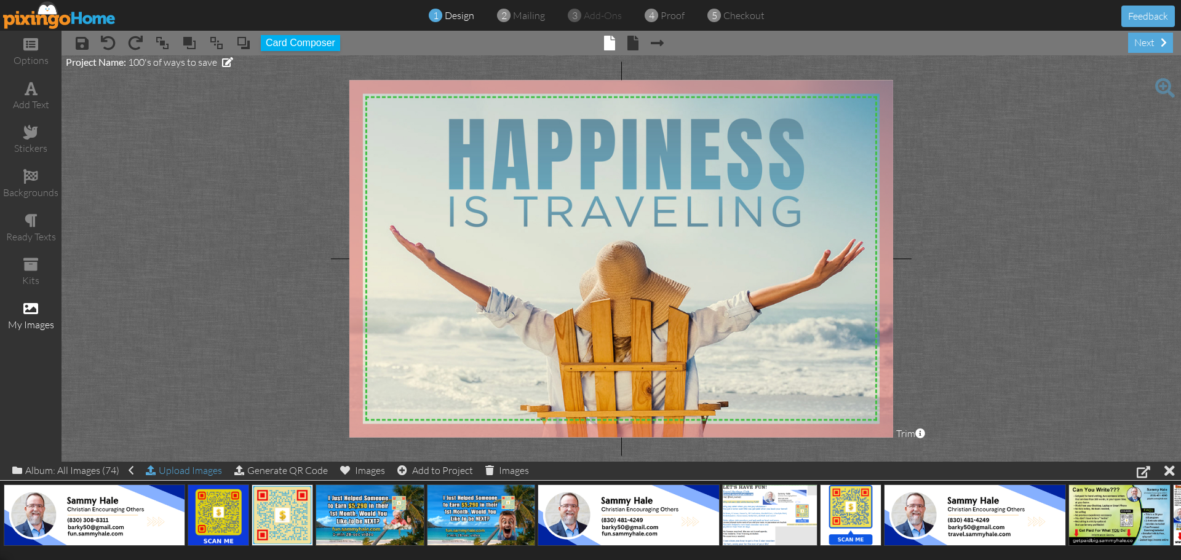
click at [210, 470] on div "Upload Images" at bounding box center [184, 471] width 76 height 18
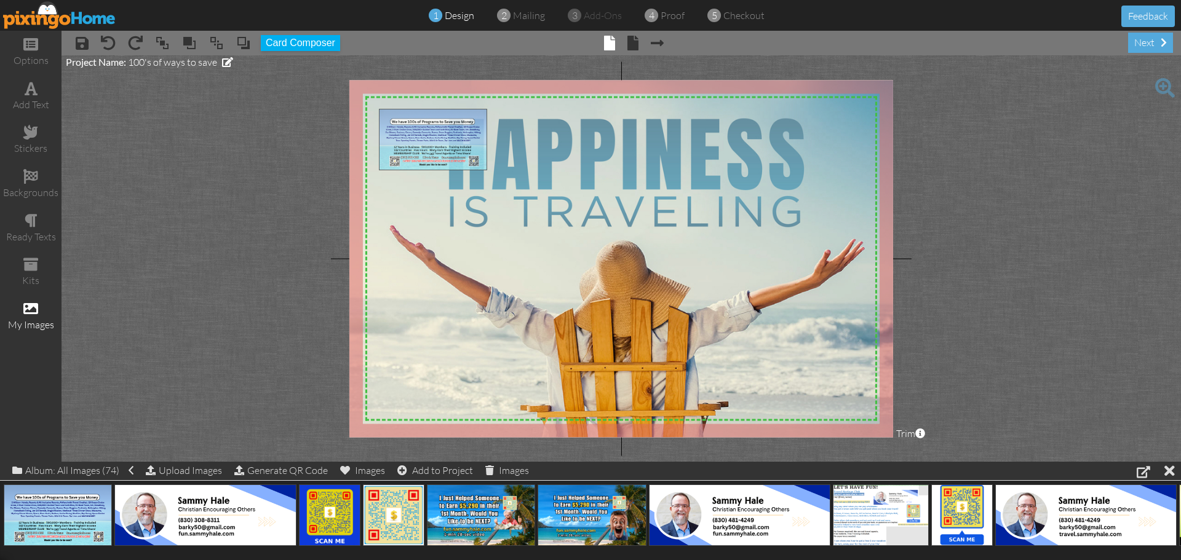
drag, startPoint x: 53, startPoint y: 513, endPoint x: 428, endPoint y: 137, distance: 530.9
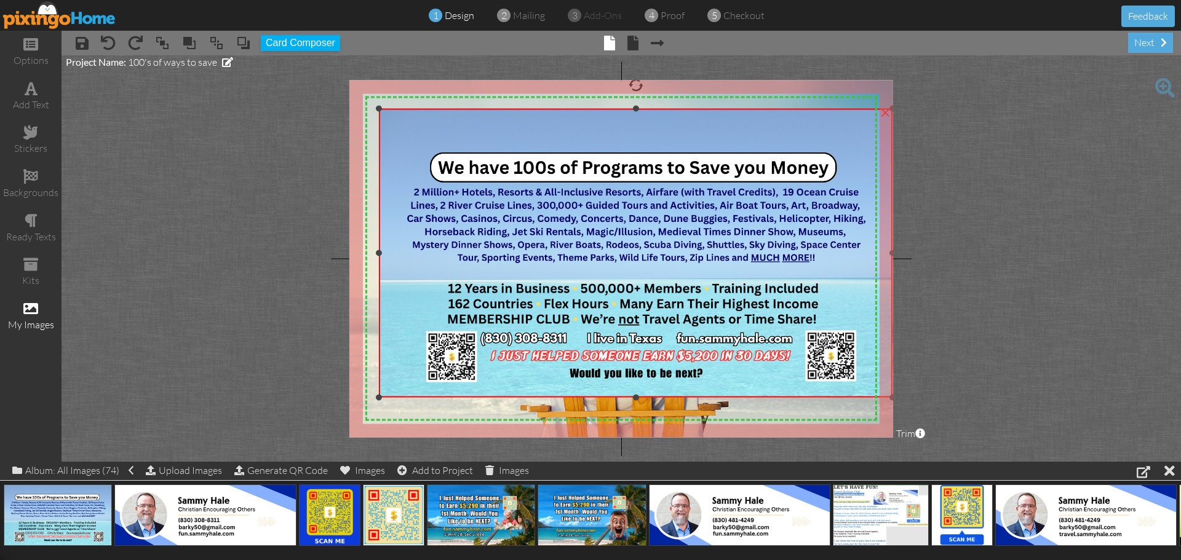
drag, startPoint x: 657, startPoint y: 269, endPoint x: 753, endPoint y: 397, distance: 160.4
click at [753, 397] on div "×" at bounding box center [635, 253] width 513 height 288
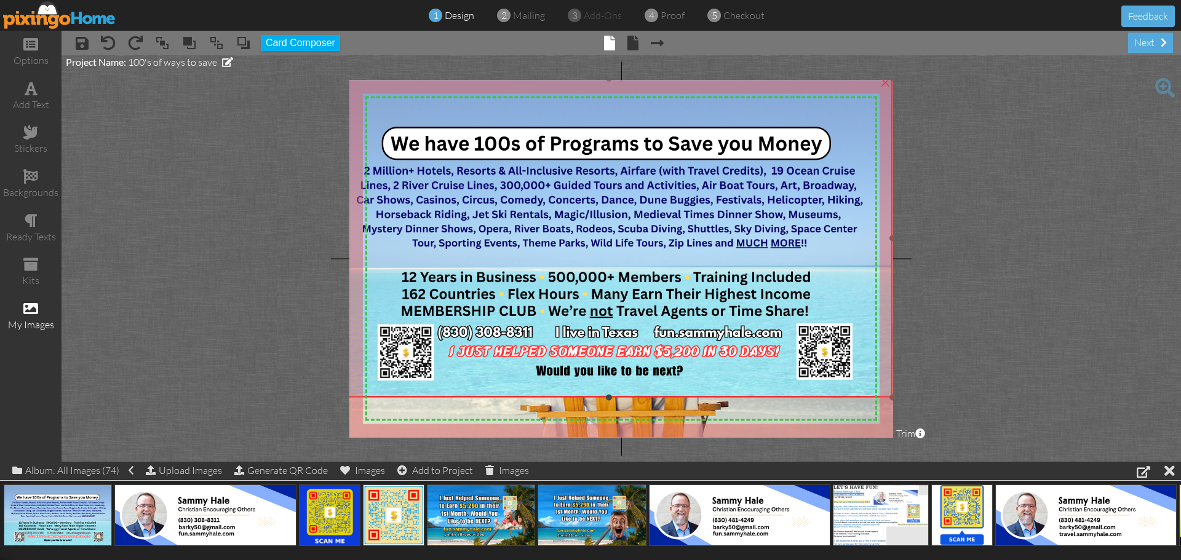
drag, startPoint x: 379, startPoint y: 108, endPoint x: 349, endPoint y: 78, distance: 42.2
click at [349, 78] on project-studio-wrapper "X X X X X X X X X X X X X X X X X X X X X X X X X X X X X X X X X X X X X X X X…" at bounding box center [620, 258] width 1119 height 406
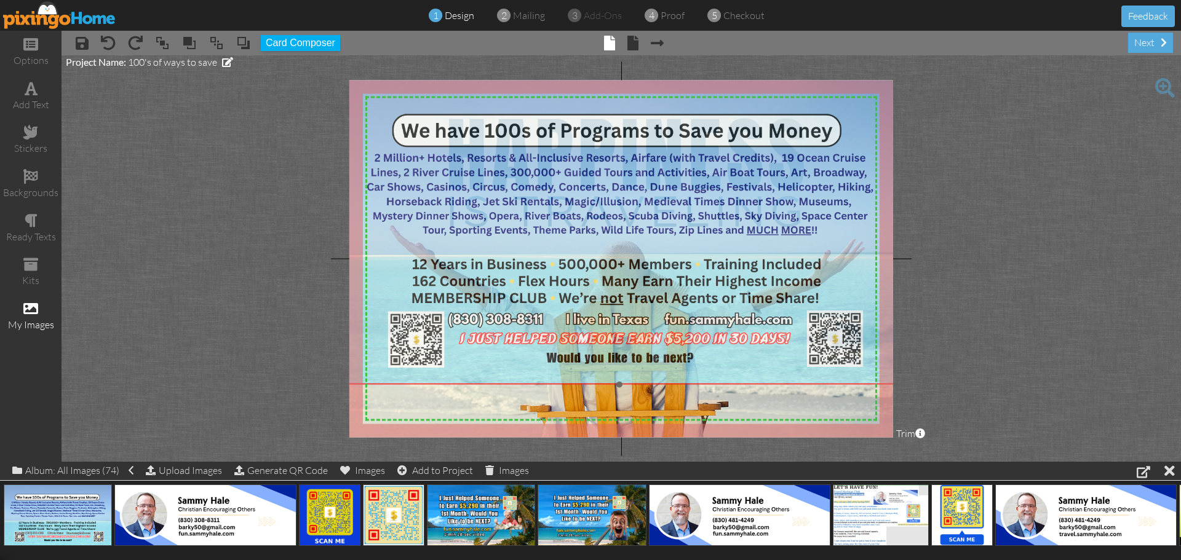
drag, startPoint x: 681, startPoint y: 256, endPoint x: 691, endPoint y: 244, distance: 16.6
click at [691, 244] on img at bounding box center [619, 225] width 567 height 319
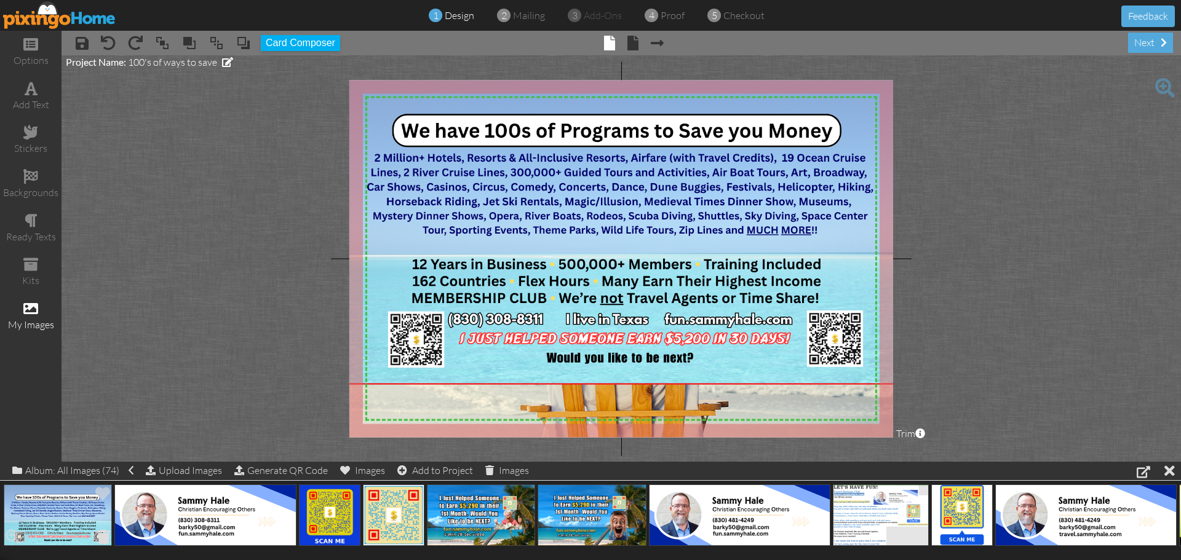
click at [103, 533] on span at bounding box center [103, 536] width 19 height 21
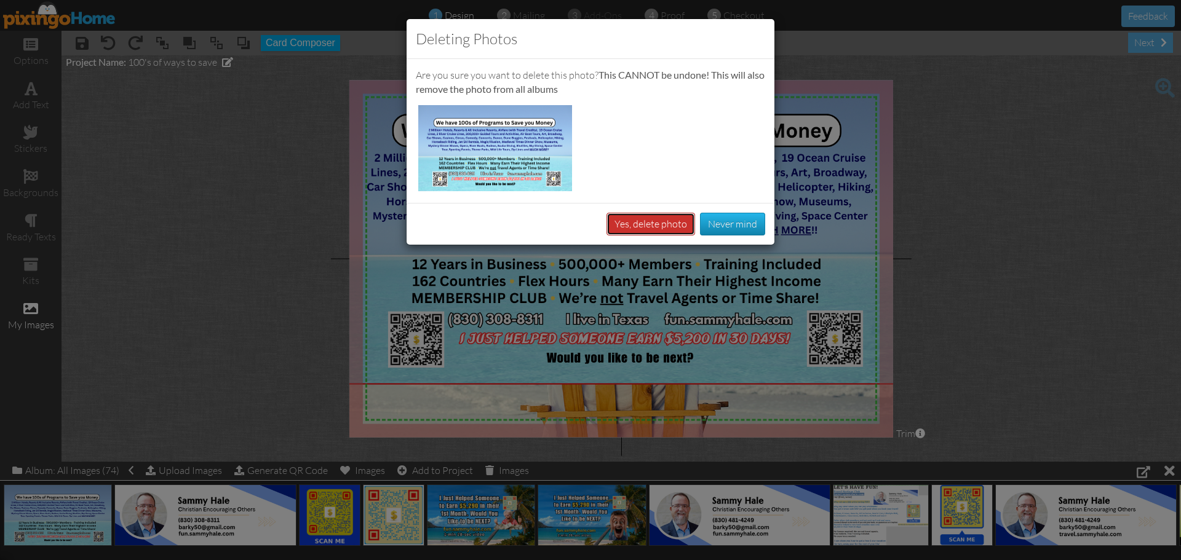
click at [633, 223] on button "Yes, delete photo" at bounding box center [650, 224] width 89 height 23
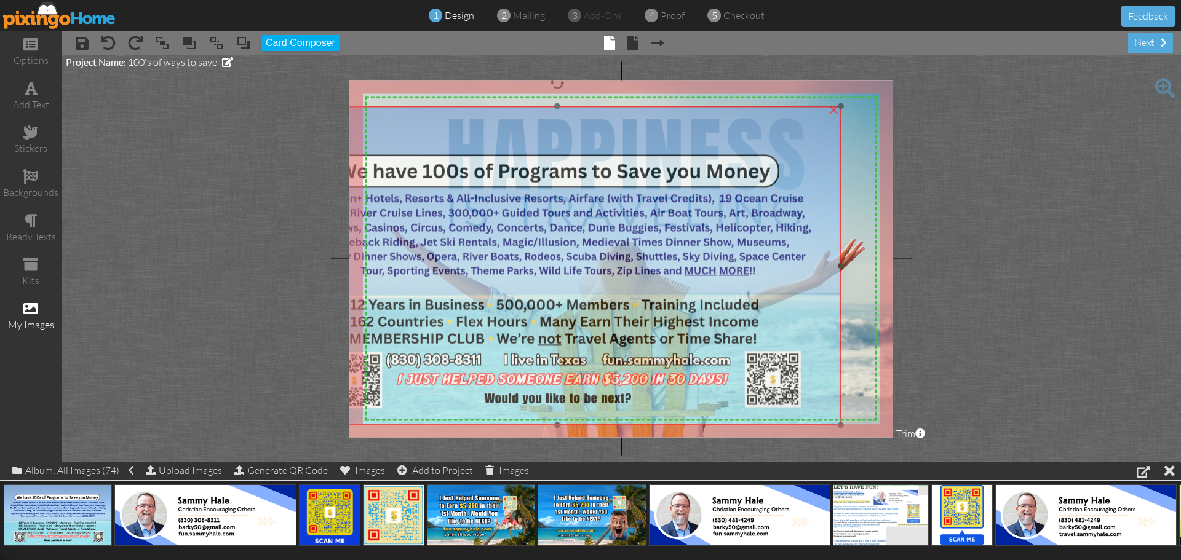
drag, startPoint x: 764, startPoint y: 202, endPoint x: 701, endPoint y: 244, distance: 75.4
click at [701, 244] on img at bounding box center [557, 265] width 567 height 319
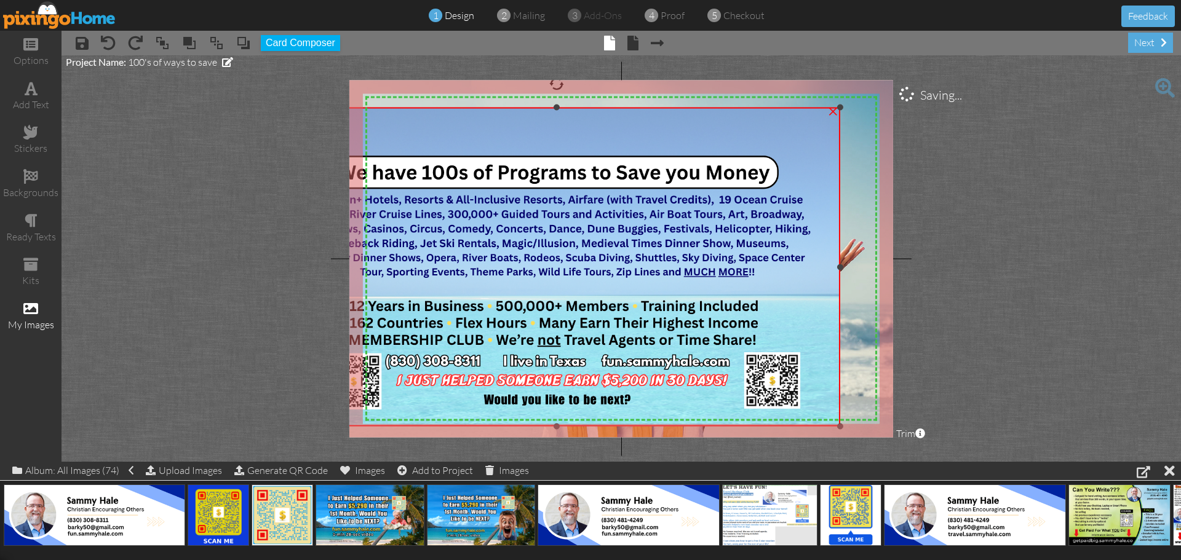
click at [830, 111] on div "×" at bounding box center [833, 110] width 20 height 20
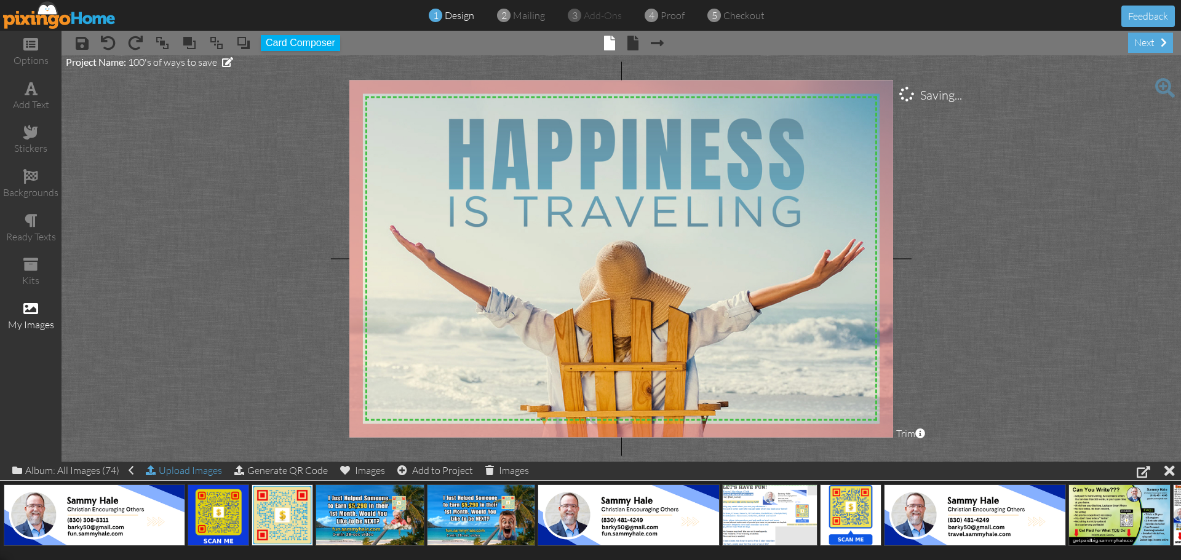
click at [191, 469] on div "Upload Images" at bounding box center [184, 471] width 76 height 18
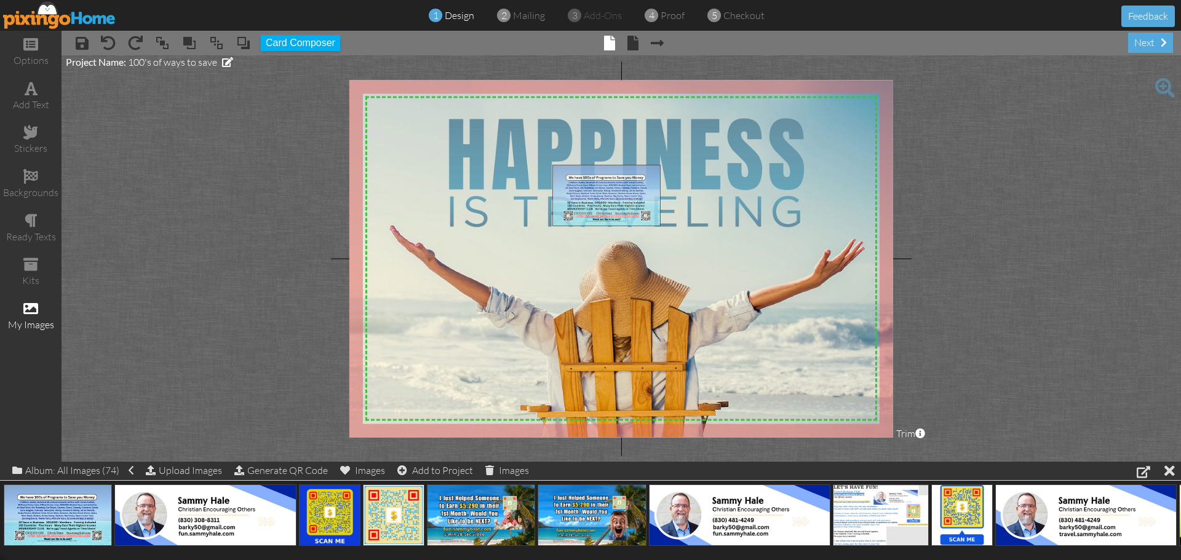
drag, startPoint x: 71, startPoint y: 505, endPoint x: 620, endPoint y: 186, distance: 634.9
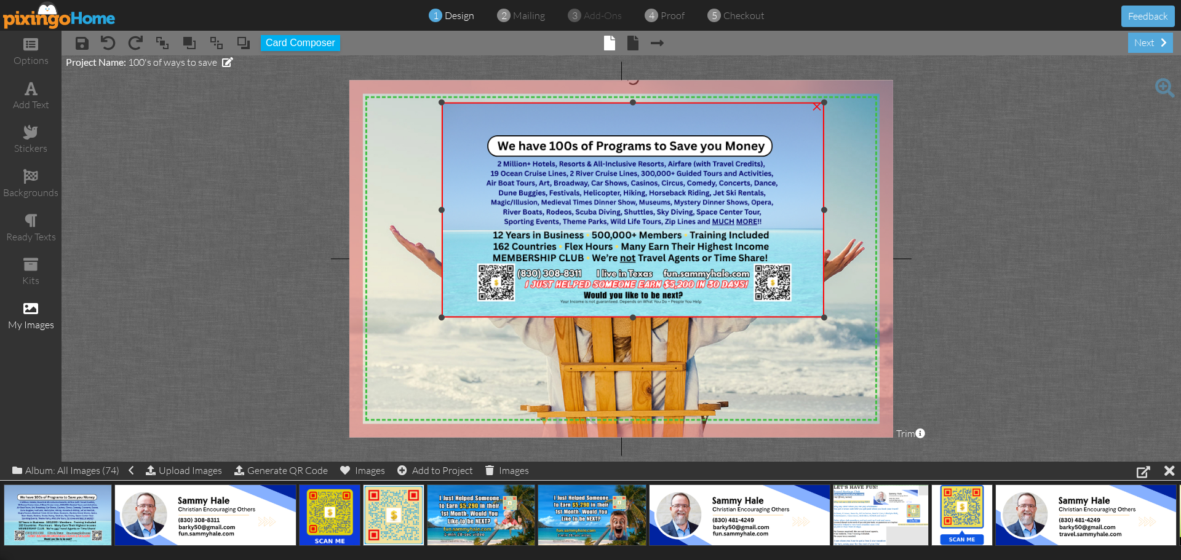
drag, startPoint x: 552, startPoint y: 164, endPoint x: 367, endPoint y: 101, distance: 195.2
click at [367, 101] on div "X X X X X X X X X X X X X X X X X X X X X X X X X X X X X X X X X X X X X X X X…" at bounding box center [621, 258] width 544 height 357
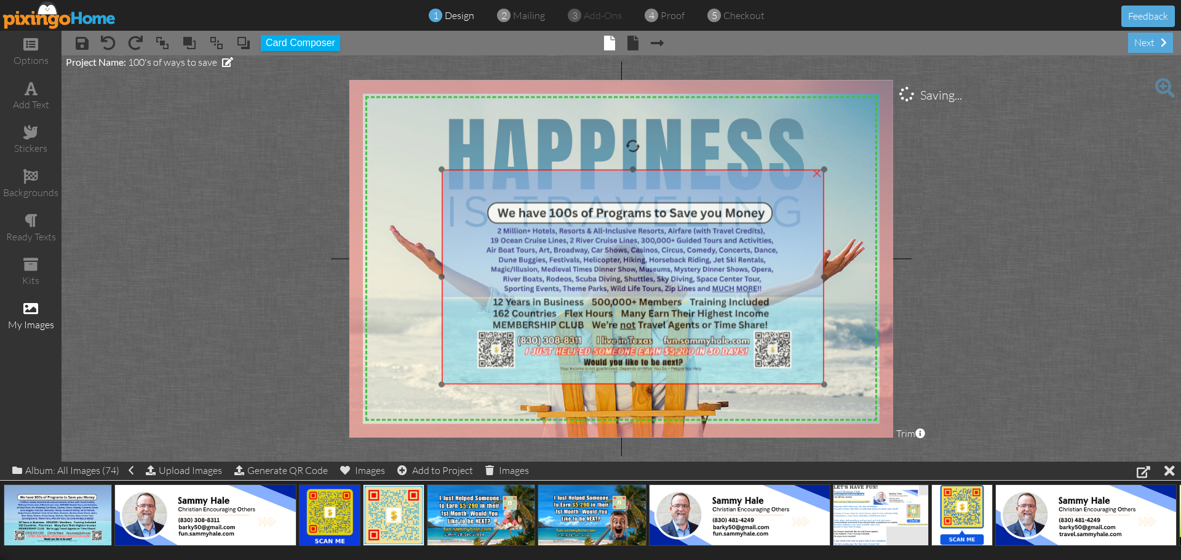
drag, startPoint x: 590, startPoint y: 198, endPoint x: 590, endPoint y: 266, distance: 68.3
click at [590, 266] on img at bounding box center [633, 277] width 383 height 215
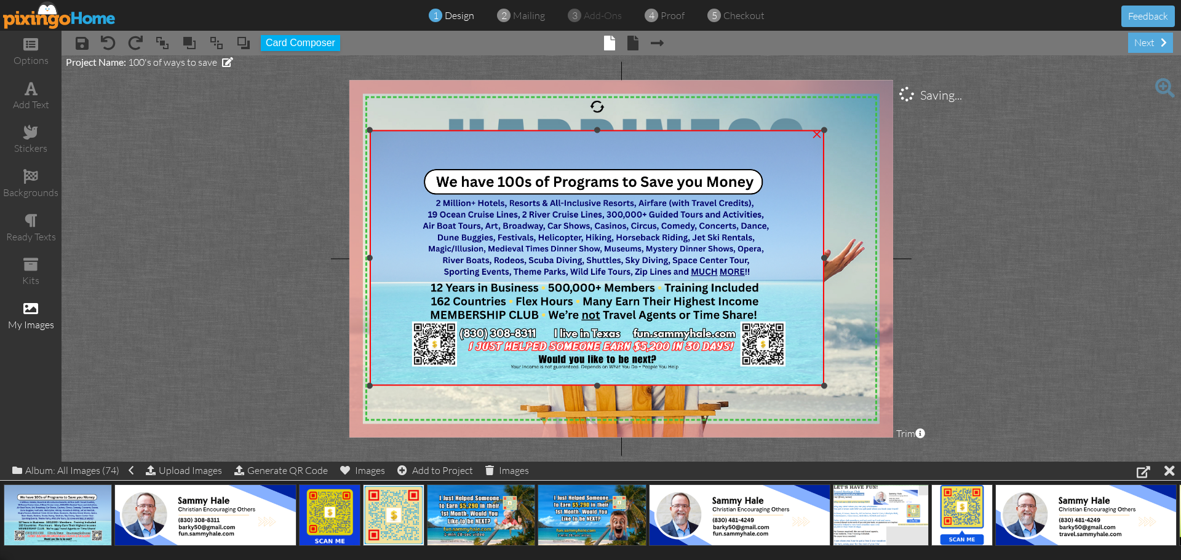
drag, startPoint x: 443, startPoint y: 170, endPoint x: 416, endPoint y: 130, distance: 48.4
click at [416, 130] on div "×" at bounding box center [597, 257] width 454 height 255
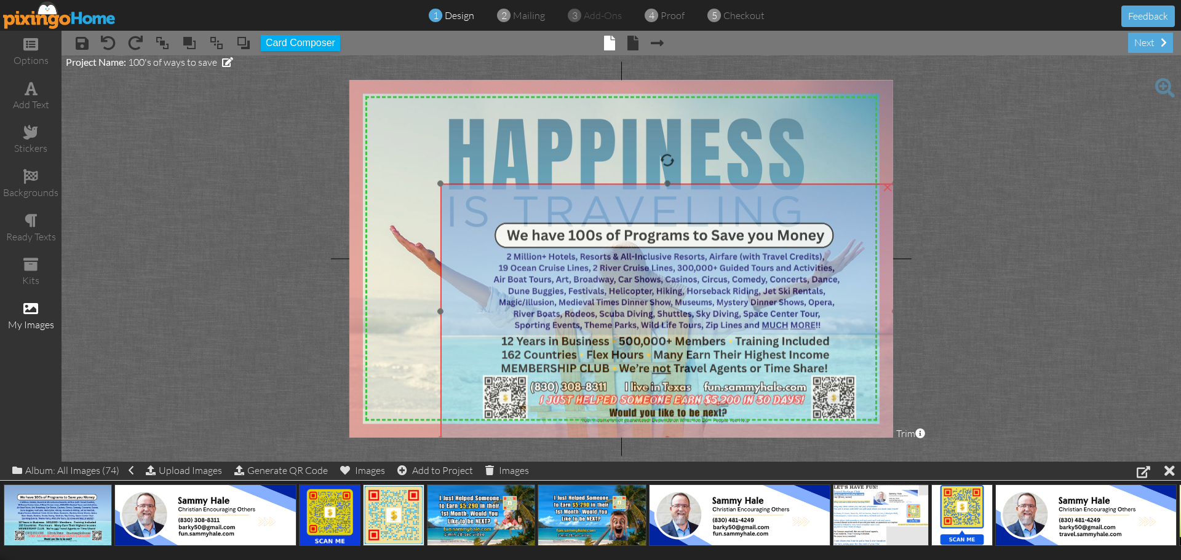
drag, startPoint x: 462, startPoint y: 189, endPoint x: 533, endPoint y: 242, distance: 88.7
click at [533, 242] on img at bounding box center [667, 311] width 454 height 255
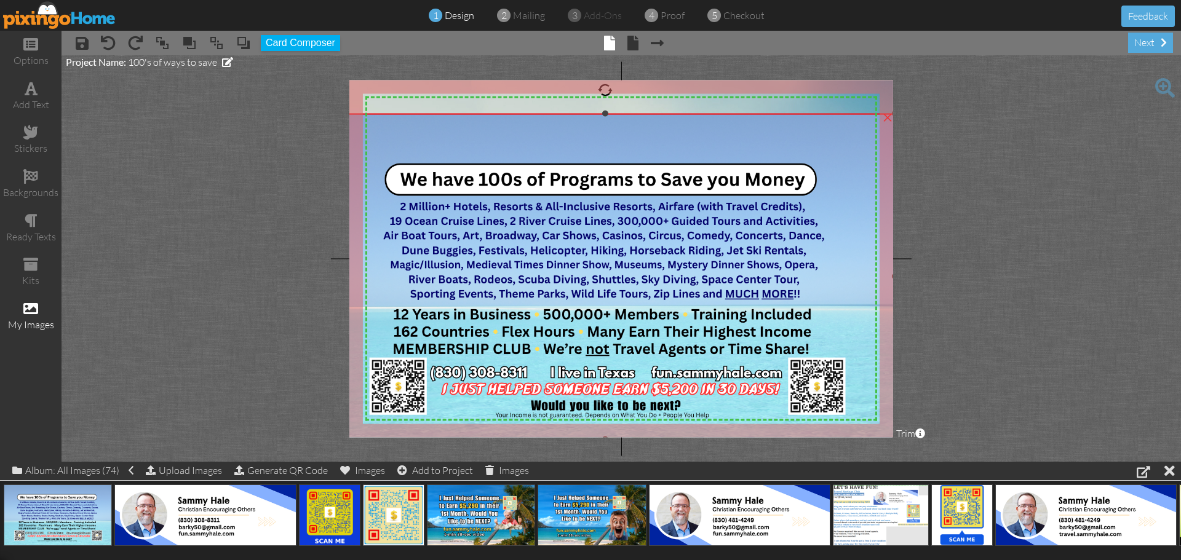
drag, startPoint x: 443, startPoint y: 184, endPoint x: 371, endPoint y: 114, distance: 100.0
click at [371, 114] on div "×" at bounding box center [604, 276] width 579 height 325
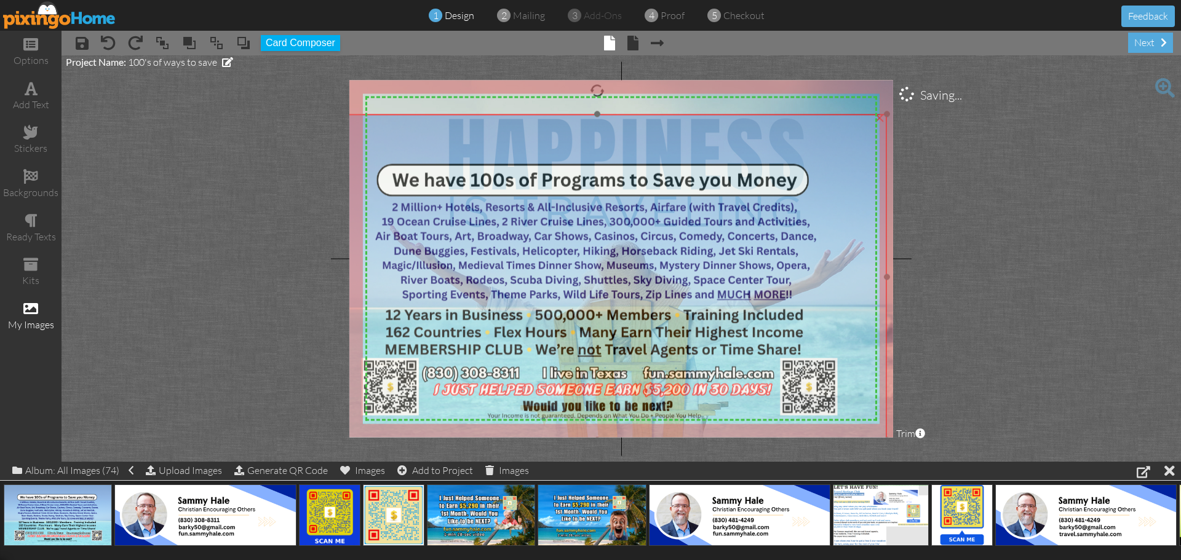
drag, startPoint x: 856, startPoint y: 173, endPoint x: 848, endPoint y: 174, distance: 8.0
click at [848, 174] on img at bounding box center [596, 276] width 579 height 325
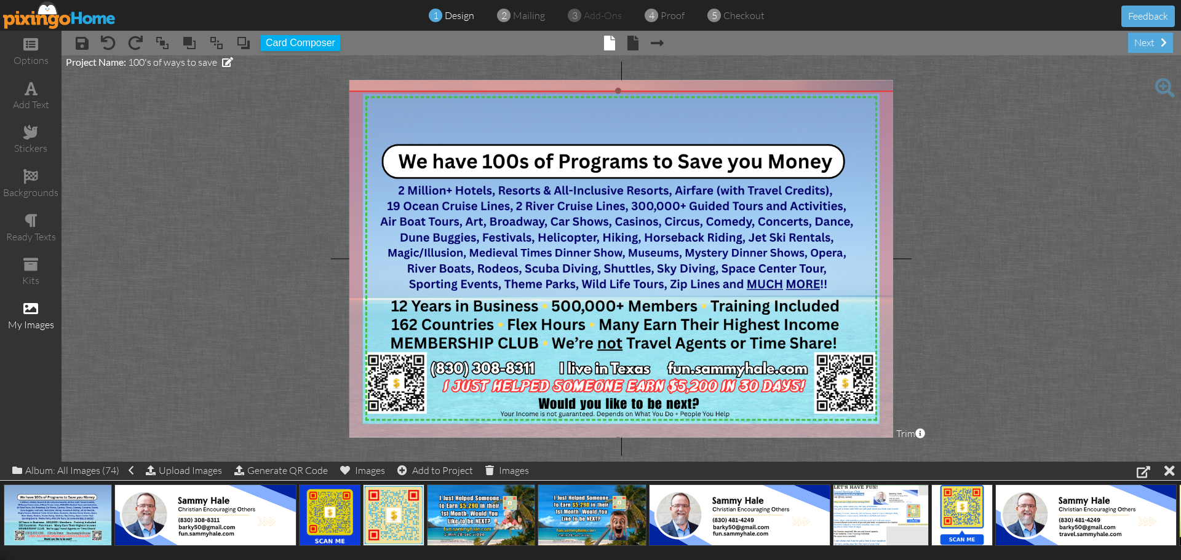
drag, startPoint x: 888, startPoint y: 113, endPoint x: 957, endPoint y: 90, distance: 72.7
click at [957, 90] on project-studio-wrapper "X X X X X X X X X X X X X X X X X X X X X X X X X X X X X X X X X X X X X X X X…" at bounding box center [620, 258] width 1119 height 406
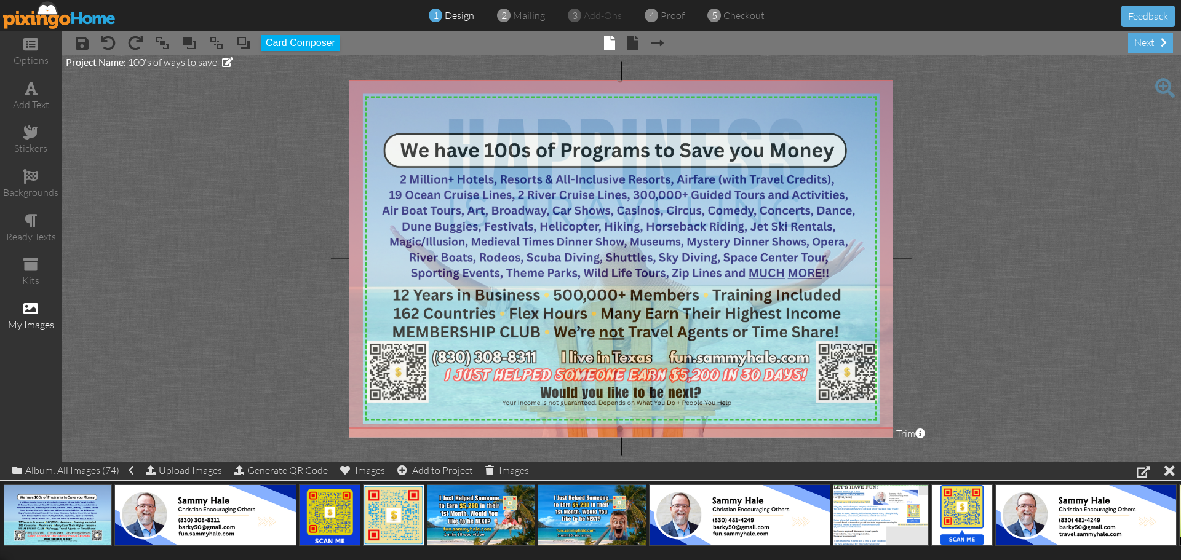
drag, startPoint x: 698, startPoint y: 198, endPoint x: 718, endPoint y: 185, distance: 24.1
click at [704, 186] on img at bounding box center [619, 254] width 621 height 349
click at [756, 194] on img at bounding box center [621, 254] width 621 height 349
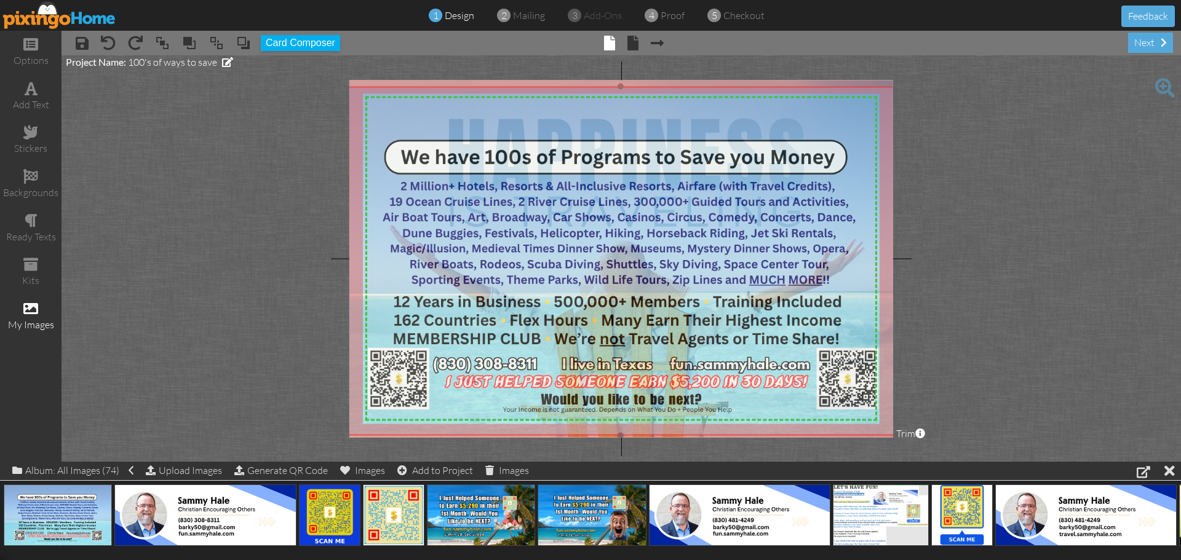
drag, startPoint x: 627, startPoint y: 202, endPoint x: 626, endPoint y: 208, distance: 6.8
click at [626, 208] on img at bounding box center [620, 261] width 621 height 349
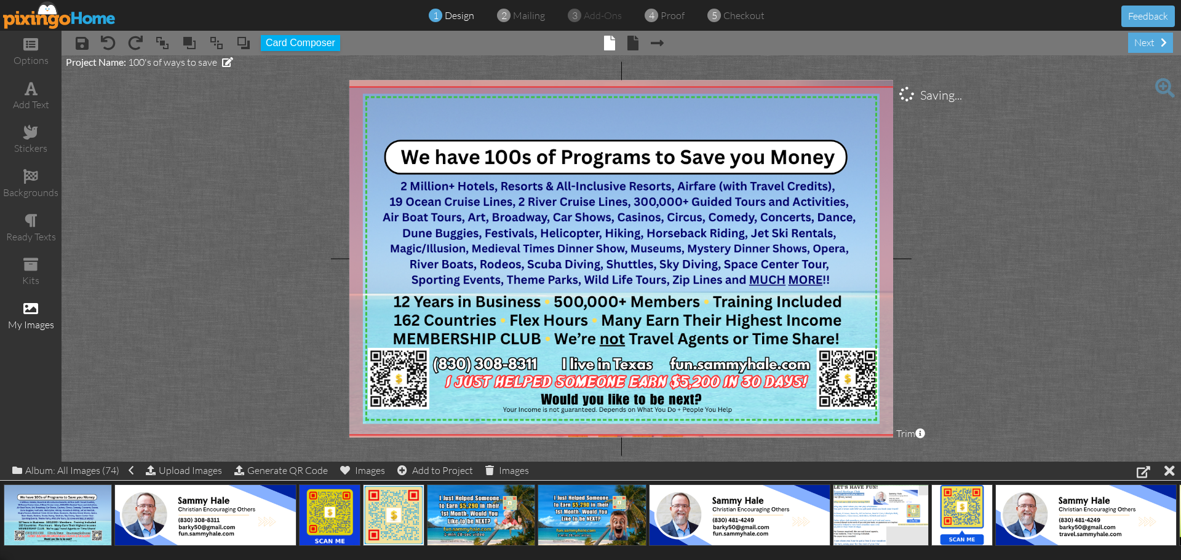
click at [996, 205] on project-studio-wrapper "X X X X X X X X X X X X X X X X X X X X X X X X X X X X X X X X X X X X X X X X…" at bounding box center [620, 258] width 1119 height 406
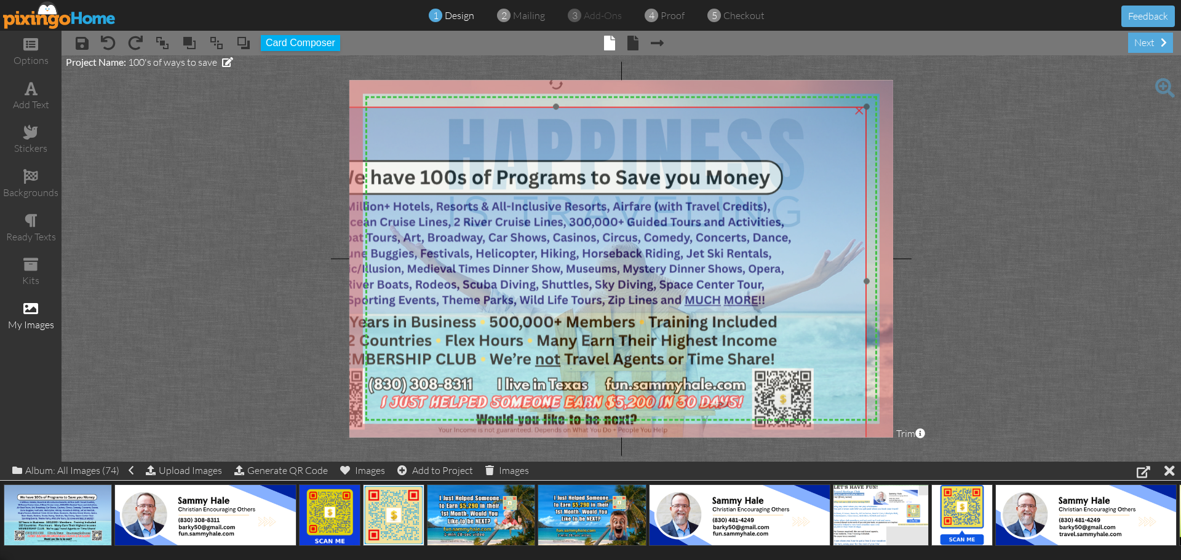
drag, startPoint x: 735, startPoint y: 259, endPoint x: 671, endPoint y: 279, distance: 67.7
click at [671, 279] on img at bounding box center [555, 281] width 621 height 349
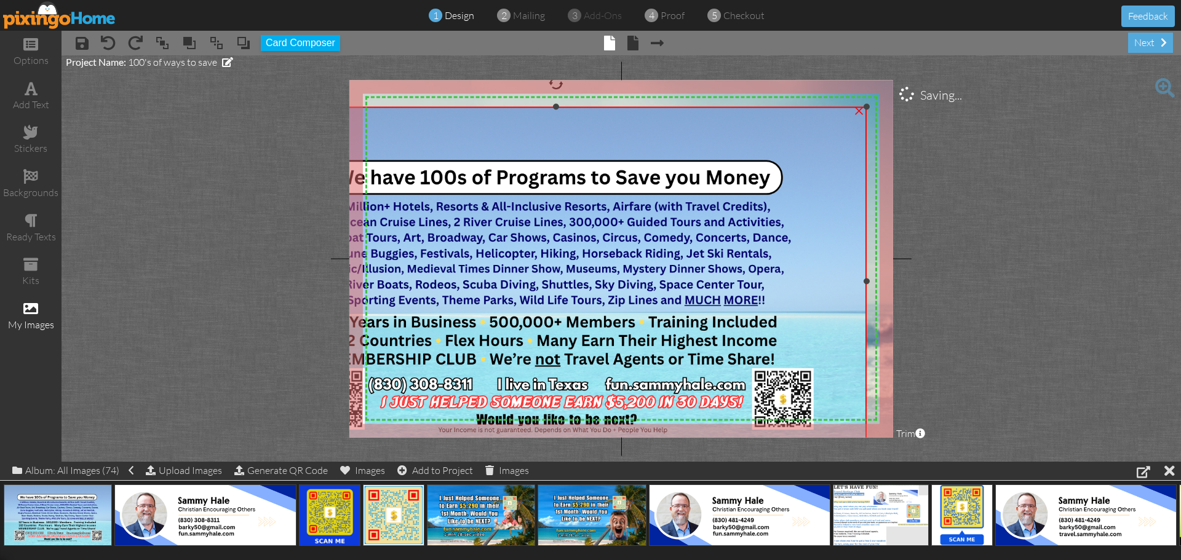
click at [858, 107] on div "×" at bounding box center [859, 110] width 20 height 20
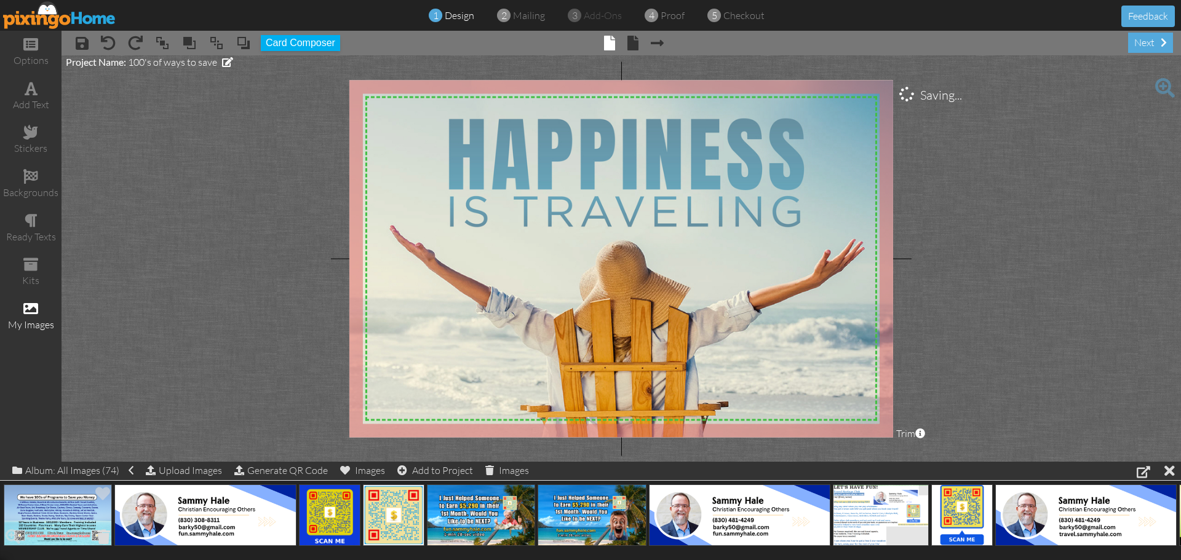
click at [105, 537] on span at bounding box center [103, 536] width 19 height 21
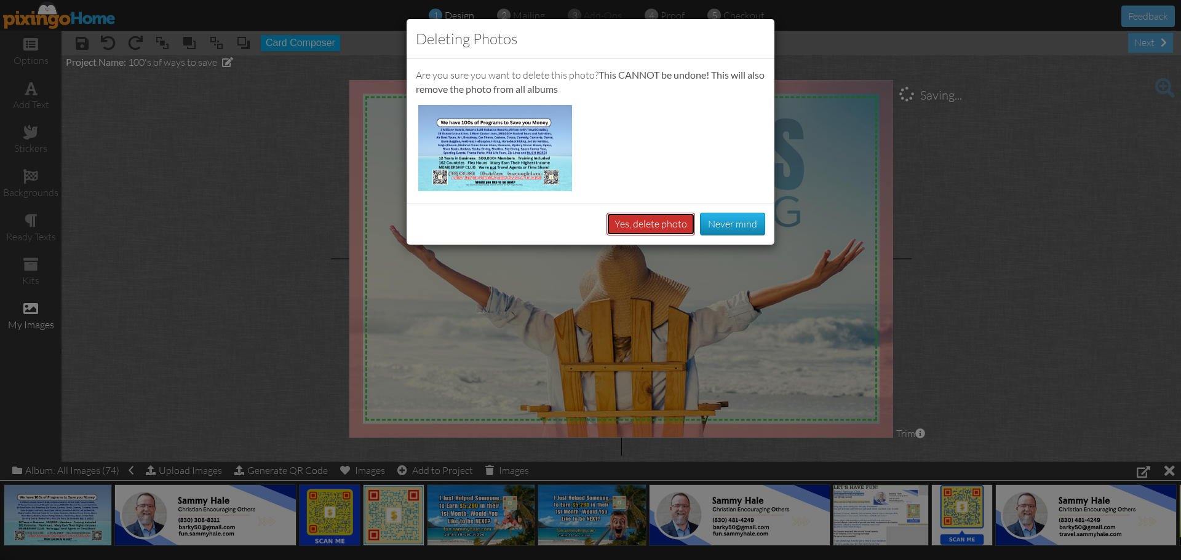
click at [640, 228] on button "Yes, delete photo" at bounding box center [650, 224] width 89 height 23
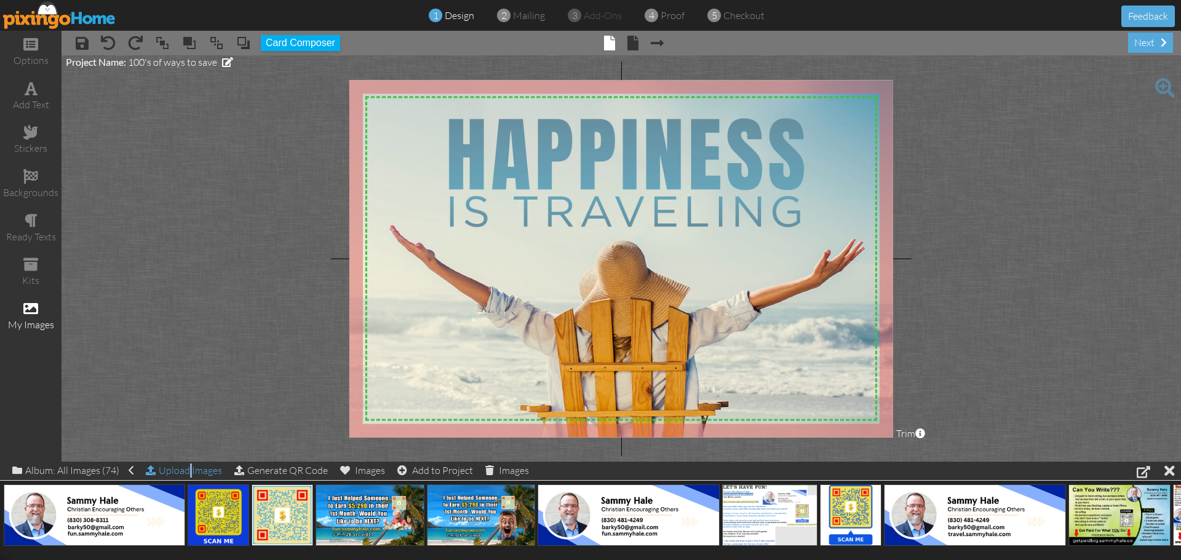
click at [189, 470] on div "Upload Images" at bounding box center [184, 471] width 76 height 18
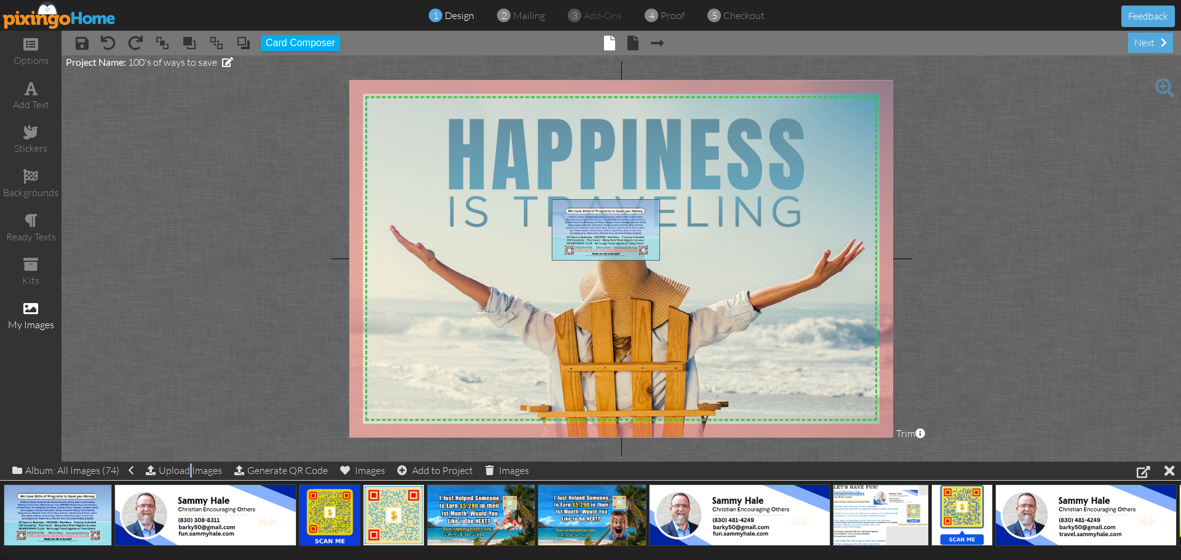
drag, startPoint x: 82, startPoint y: 507, endPoint x: 630, endPoint y: 222, distance: 617.8
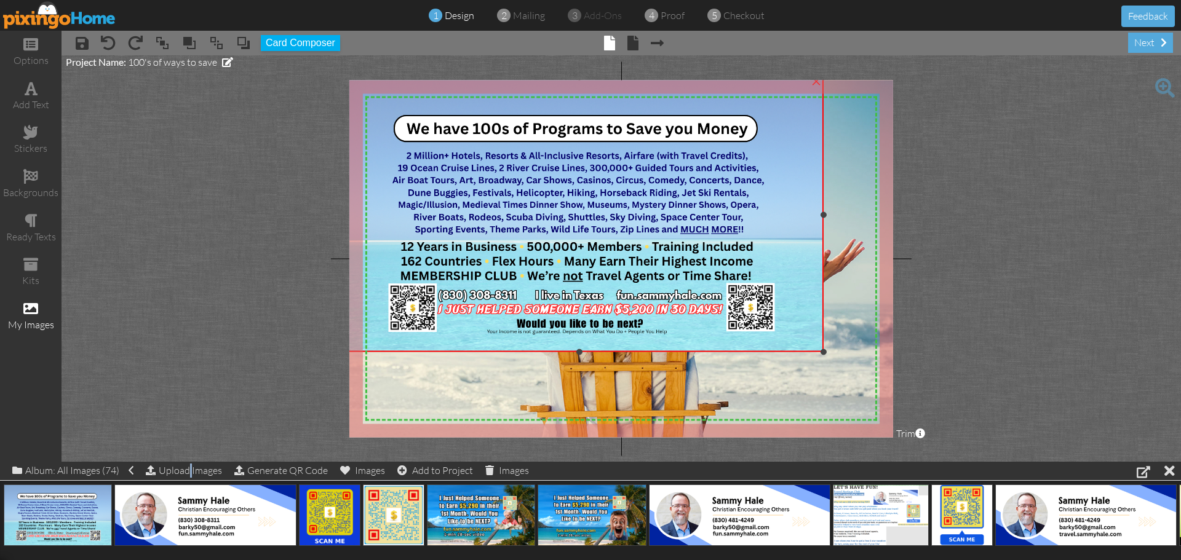
drag, startPoint x: 550, startPoint y: 197, endPoint x: 336, endPoint y: 75, distance: 246.8
click at [336, 75] on project-studio-wrapper "X X X X X X X X X X X X X X X X X X X X X X X X X X X X X X X X X X X X X X X X…" at bounding box center [620, 258] width 1119 height 406
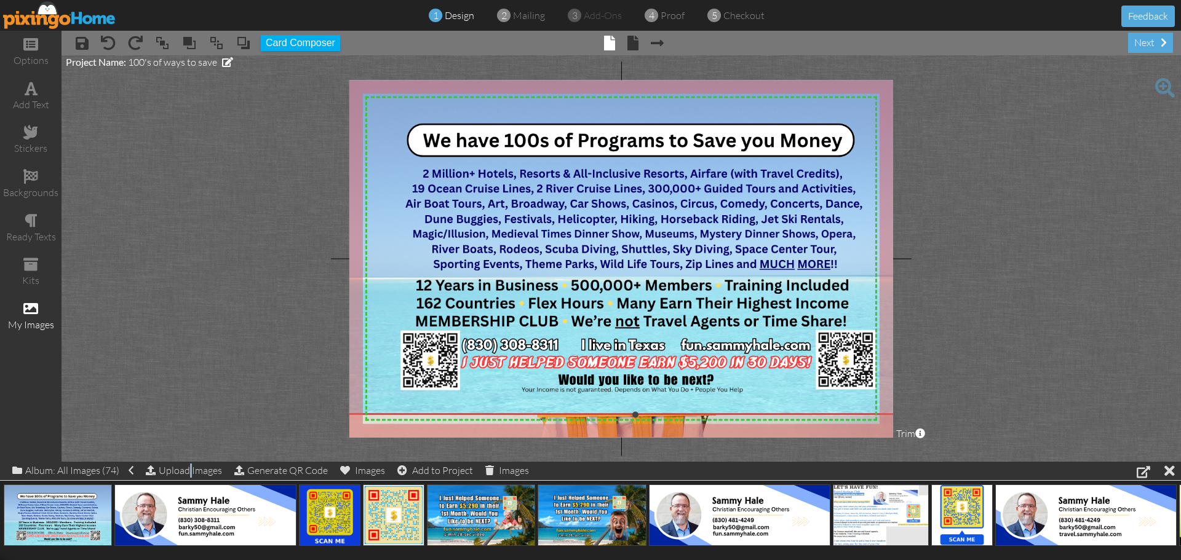
drag, startPoint x: 823, startPoint y: 352, endPoint x: 849, endPoint y: 415, distance: 67.8
click at [849, 414] on div "×" at bounding box center [635, 245] width 600 height 337
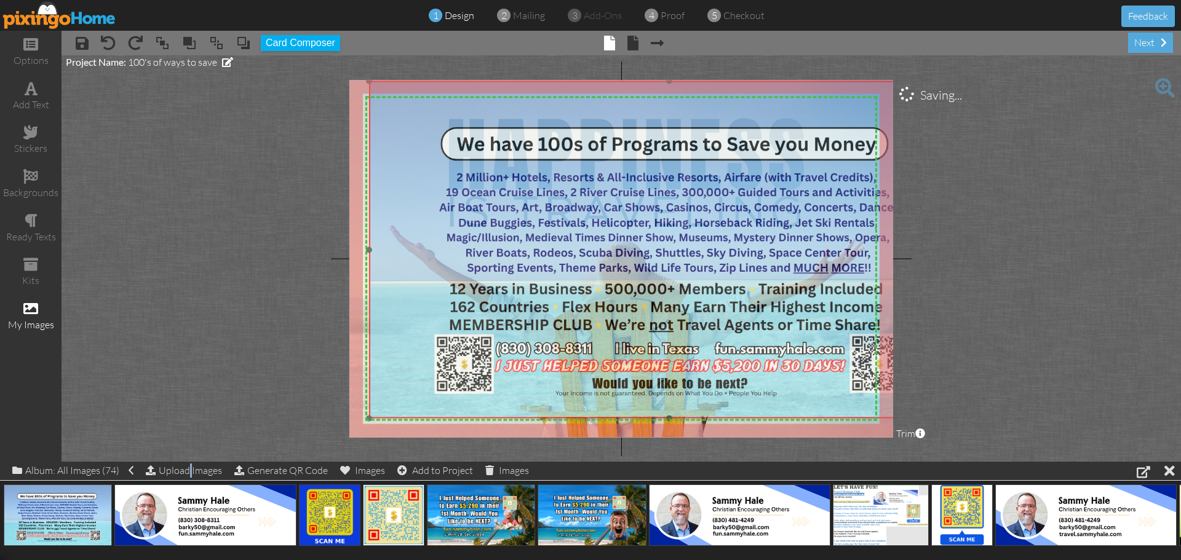
drag, startPoint x: 392, startPoint y: 321, endPoint x: 426, endPoint y: 325, distance: 34.0
click at [426, 325] on img at bounding box center [669, 249] width 600 height 337
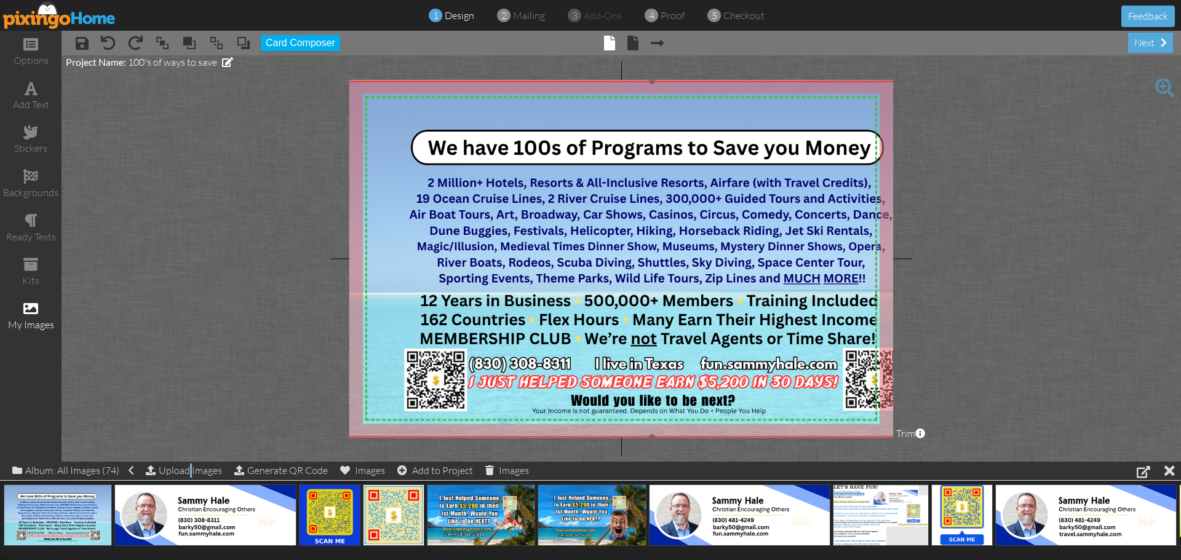
drag, startPoint x: 371, startPoint y: 417, endPoint x: 346, endPoint y: 432, distance: 29.0
click at [346, 433] on project-studio-wrapper "X X X X X X X X X X X X X X X X X X X X X X X X X X X X X X X X X X X X X X X X…" at bounding box center [620, 258] width 1119 height 406
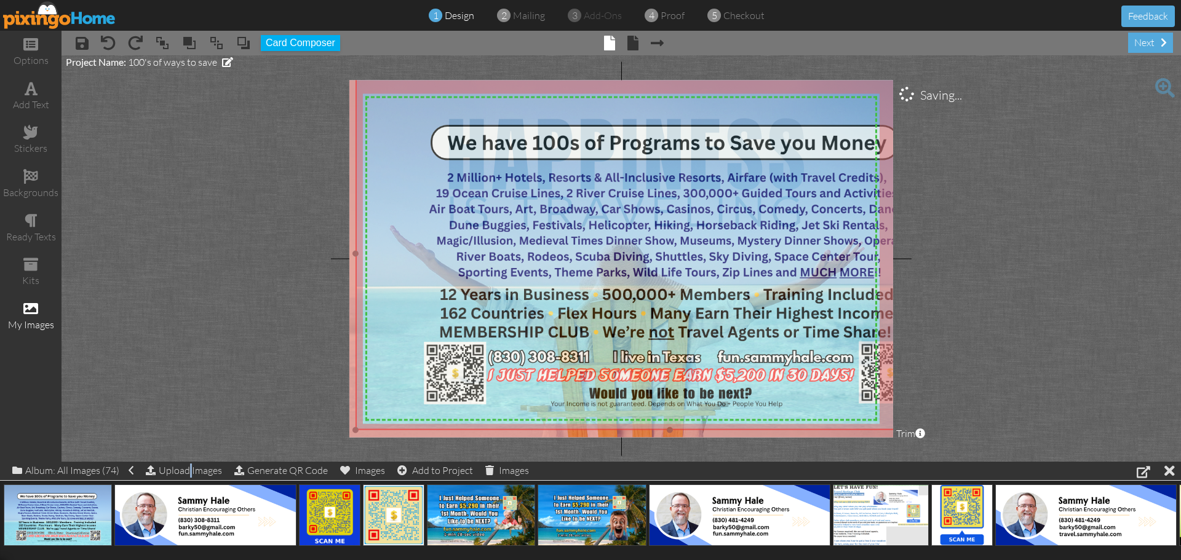
drag, startPoint x: 386, startPoint y: 410, endPoint x: 401, endPoint y: 405, distance: 15.4
click at [401, 405] on img at bounding box center [669, 253] width 628 height 353
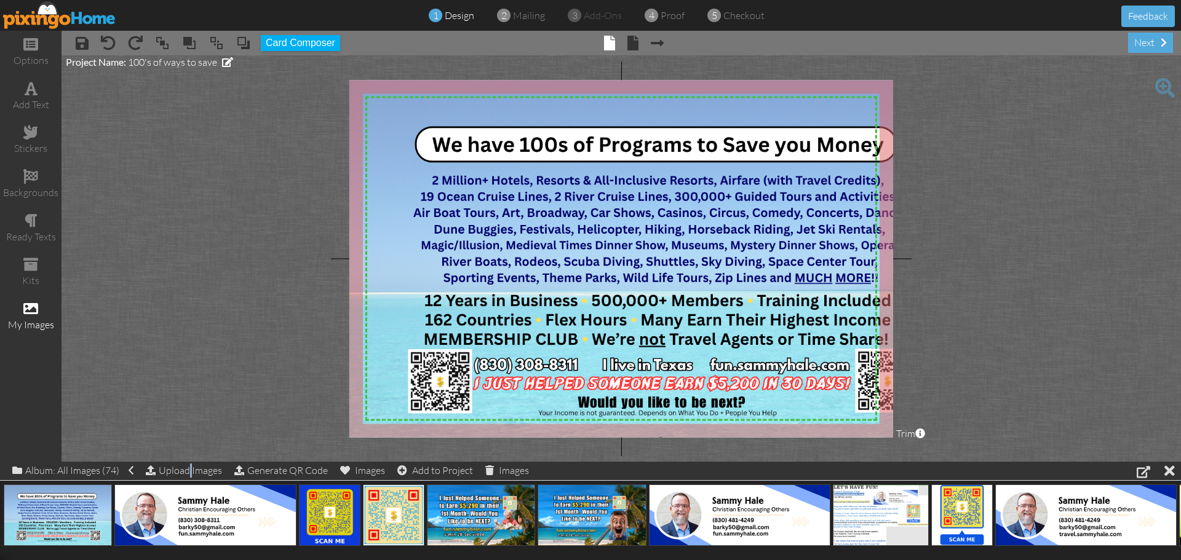
drag, startPoint x: 354, startPoint y: 429, endPoint x: 342, endPoint y: 439, distance: 15.3
click at [342, 439] on project-studio-wrapper "X X X X X X X X X X X X X X X X X X X X X X X X X X X X X X X X X X X X X X X X…" at bounding box center [620, 258] width 1119 height 406
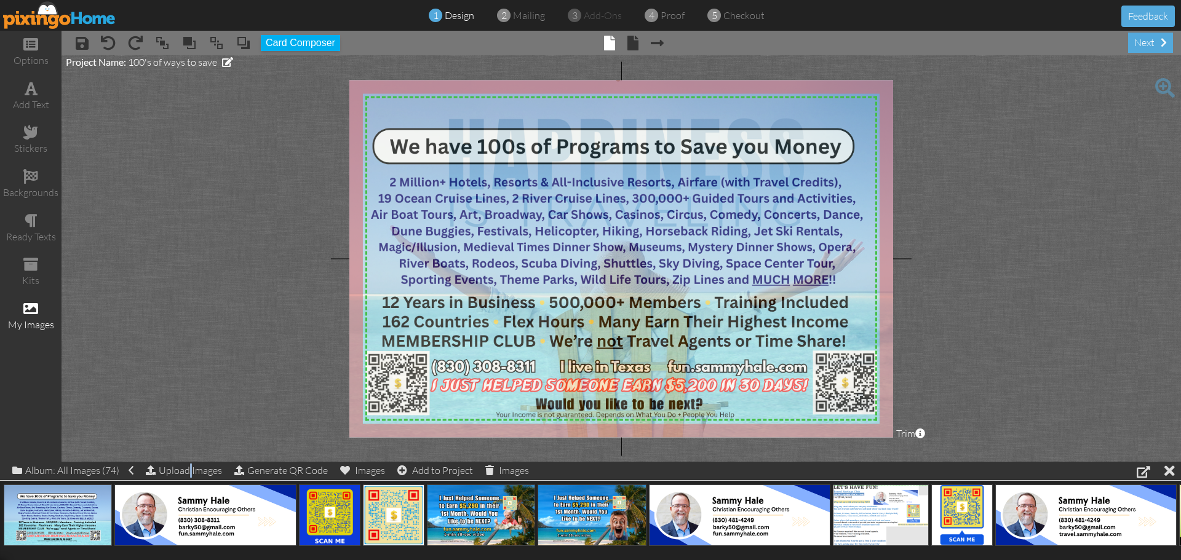
drag, startPoint x: 542, startPoint y: 397, endPoint x: 499, endPoint y: 399, distance: 42.5
click at [499, 399] on img at bounding box center [618, 260] width 646 height 363
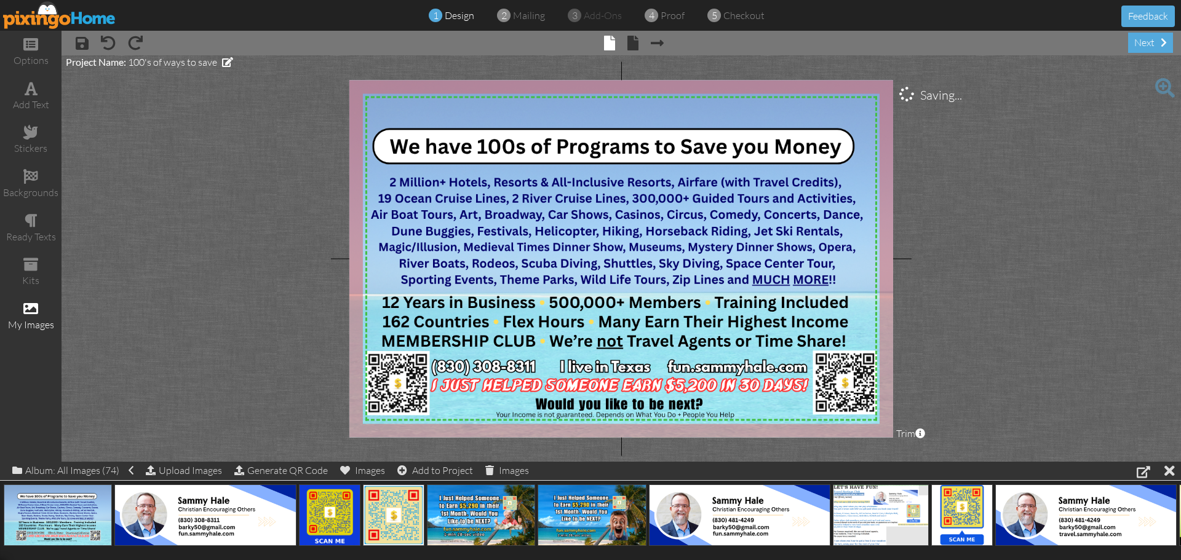
click at [1055, 386] on project-studio-wrapper "X X X X X X X X X X X X X X X X X X X X X X X X X X X X X X X X X X X X X X X X…" at bounding box center [620, 258] width 1119 height 406
click at [657, 43] on span at bounding box center [657, 43] width 13 height 15
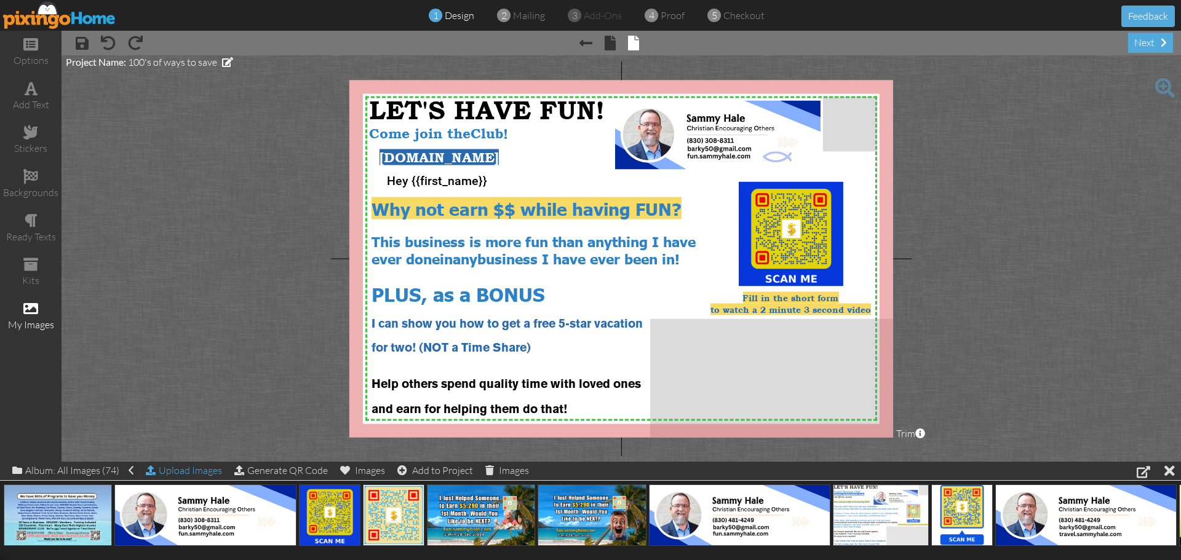
click at [202, 468] on div "Upload Images" at bounding box center [184, 471] width 76 height 18
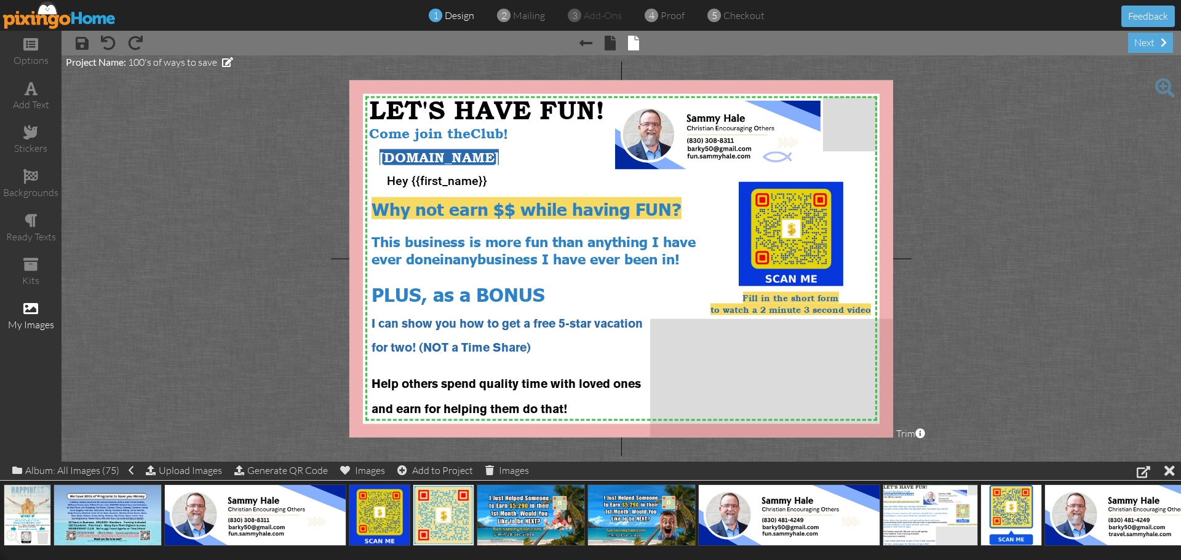
click at [46, 537] on span at bounding box center [42, 536] width 19 height 21
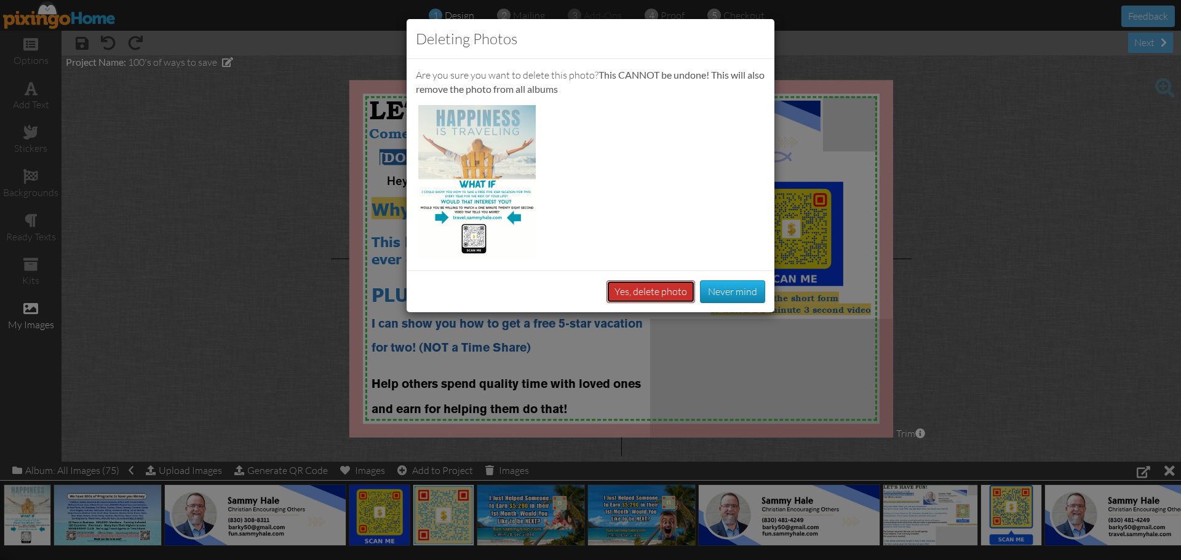
click at [636, 295] on button "Yes, delete photo" at bounding box center [650, 291] width 89 height 23
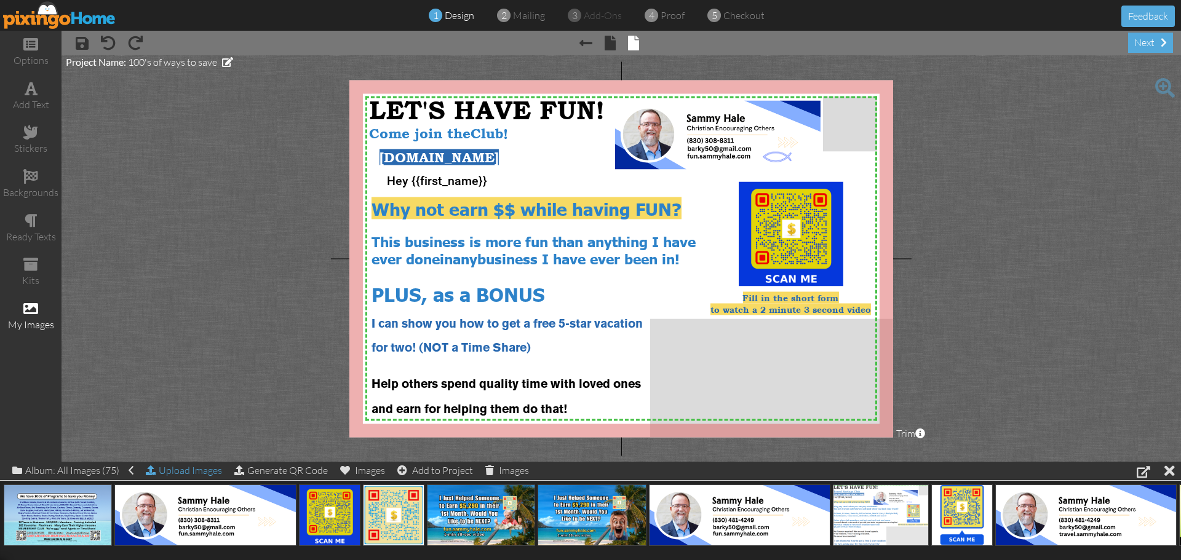
click at [192, 467] on div "Upload Images" at bounding box center [184, 471] width 76 height 18
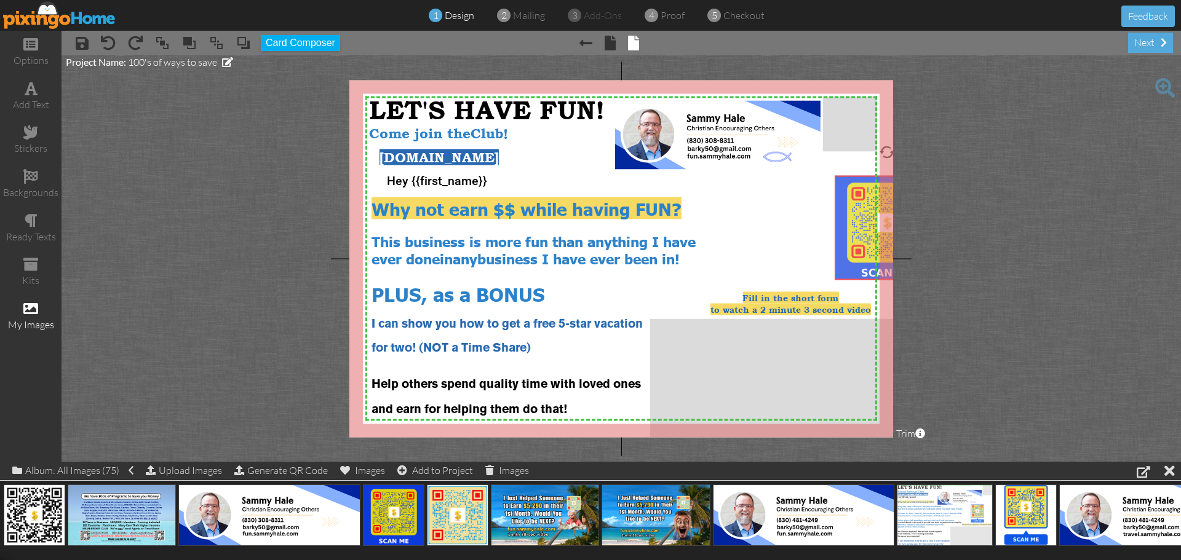
drag, startPoint x: 824, startPoint y: 235, endPoint x: 897, endPoint y: 231, distance: 73.3
click at [897, 231] on project-studio-wrapper "X X X X X X X X X X X X X X X X X X X X X X X X X X X X X X X X X X X X X X X X…" at bounding box center [620, 258] width 1119 height 406
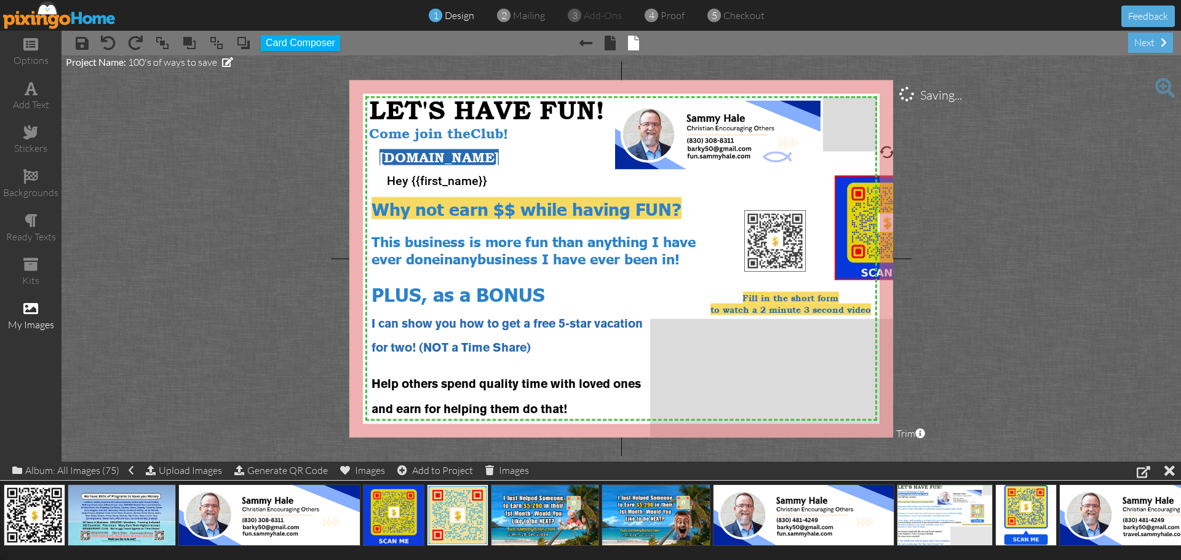
drag, startPoint x: 34, startPoint y: 518, endPoint x: 775, endPoint y: 244, distance: 789.6
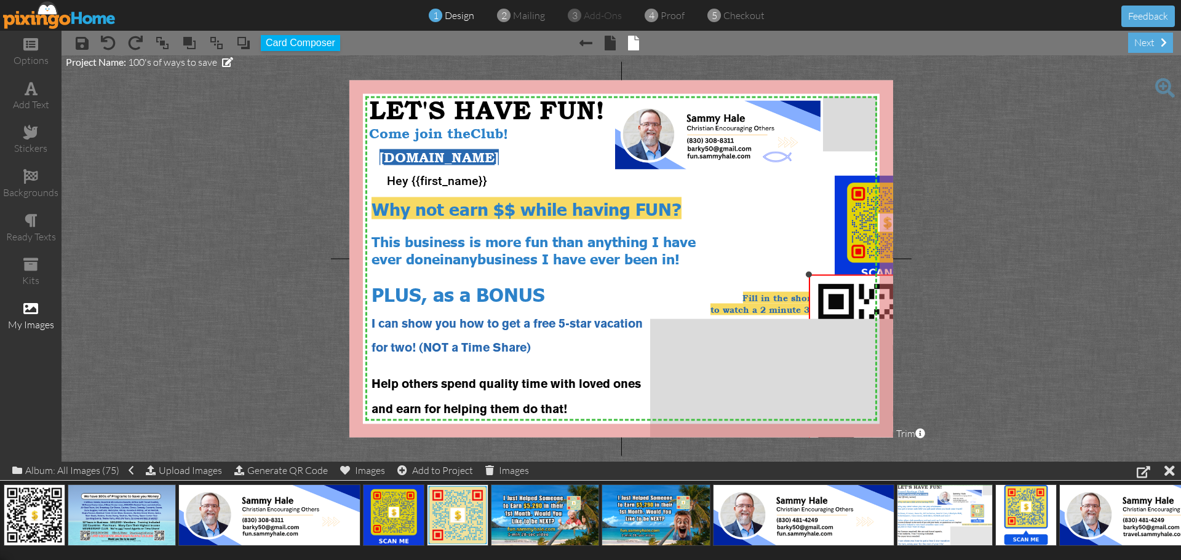
drag, startPoint x: 745, startPoint y: 212, endPoint x: 811, endPoint y: 276, distance: 92.6
click at [811, 276] on div at bounding box center [809, 275] width 6 height 6
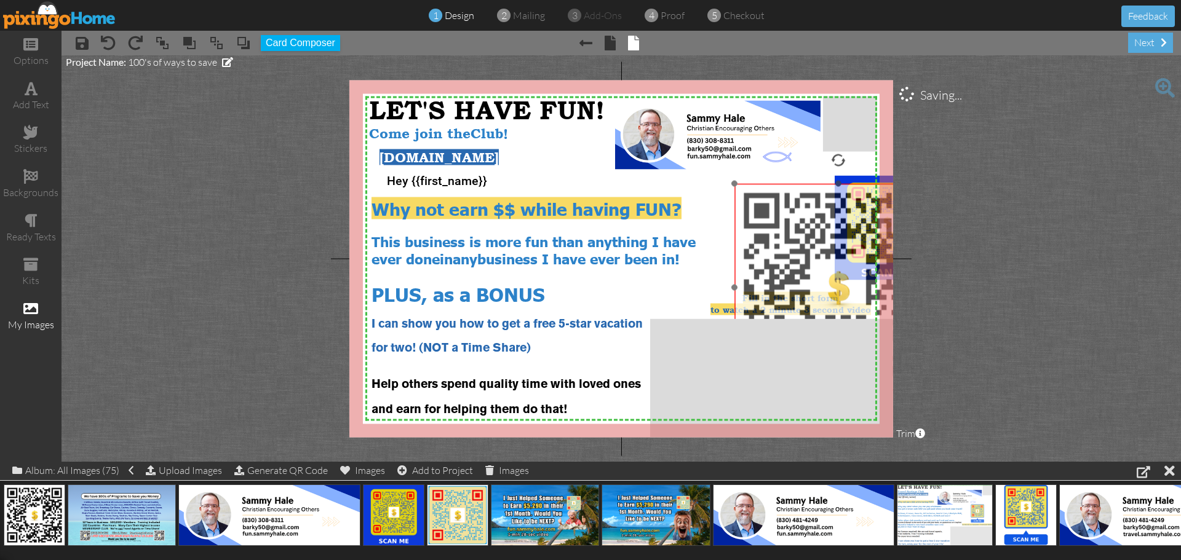
drag, startPoint x: 850, startPoint y: 295, endPoint x: 776, endPoint y: 204, distance: 117.2
click at [776, 204] on img at bounding box center [837, 287] width 207 height 207
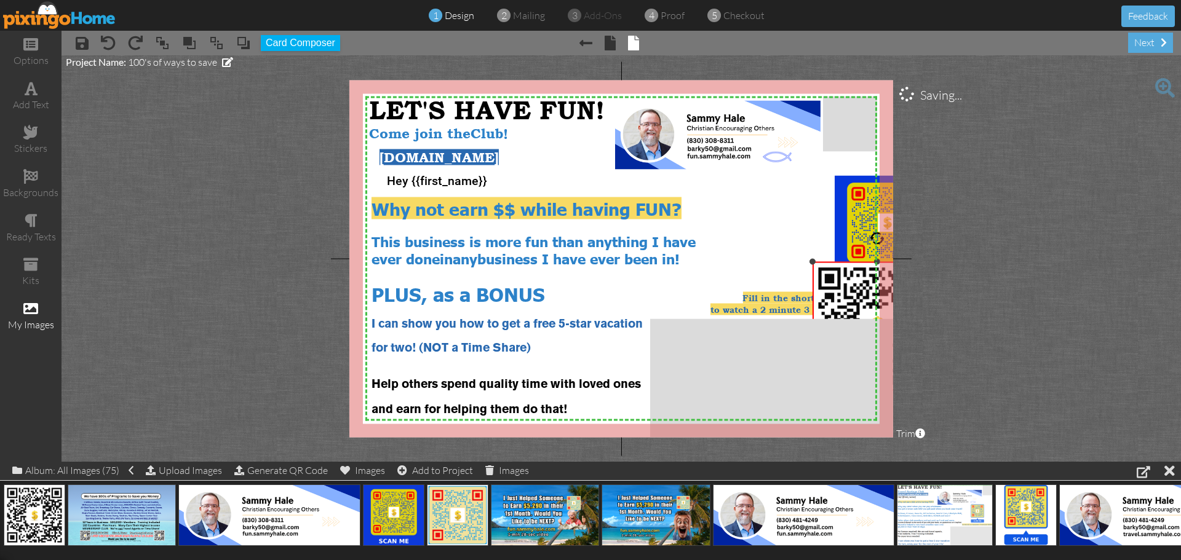
drag, startPoint x: 733, startPoint y: 185, endPoint x: 805, endPoint y: 263, distance: 106.2
click at [805, 263] on div "X X X X X X X X X X X X X X X X X X X X X X X X X X X X X X X X X X X X X X X X…" at bounding box center [621, 258] width 544 height 357
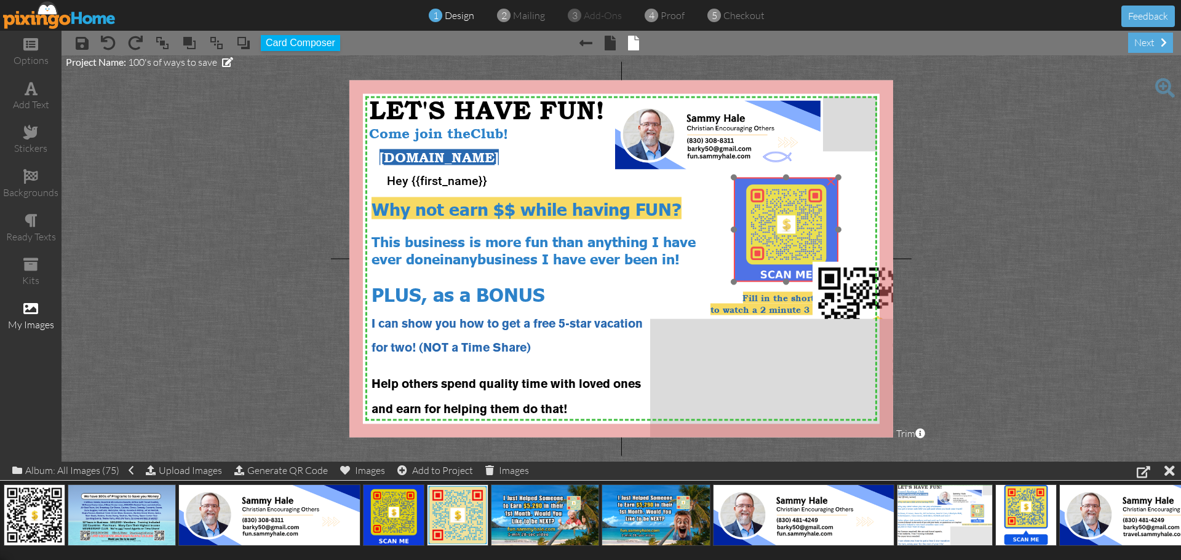
drag, startPoint x: 862, startPoint y: 244, endPoint x: 761, endPoint y: 246, distance: 100.9
click at [761, 246] on img at bounding box center [786, 230] width 105 height 105
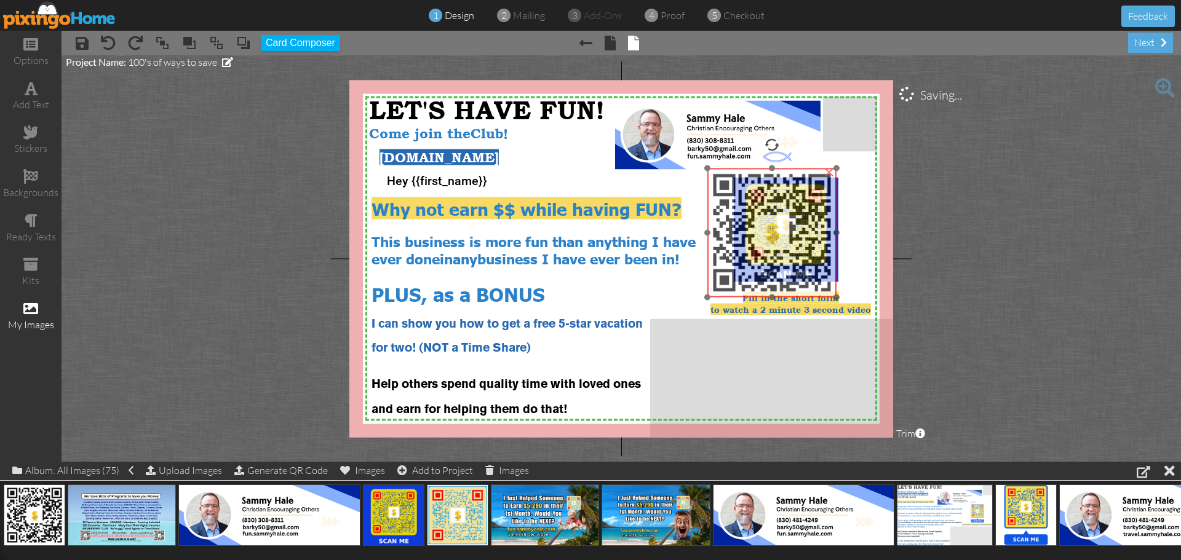
drag, startPoint x: 836, startPoint y: 285, endPoint x: 757, endPoint y: 209, distance: 110.0
click at [757, 209] on img at bounding box center [771, 232] width 129 height 129
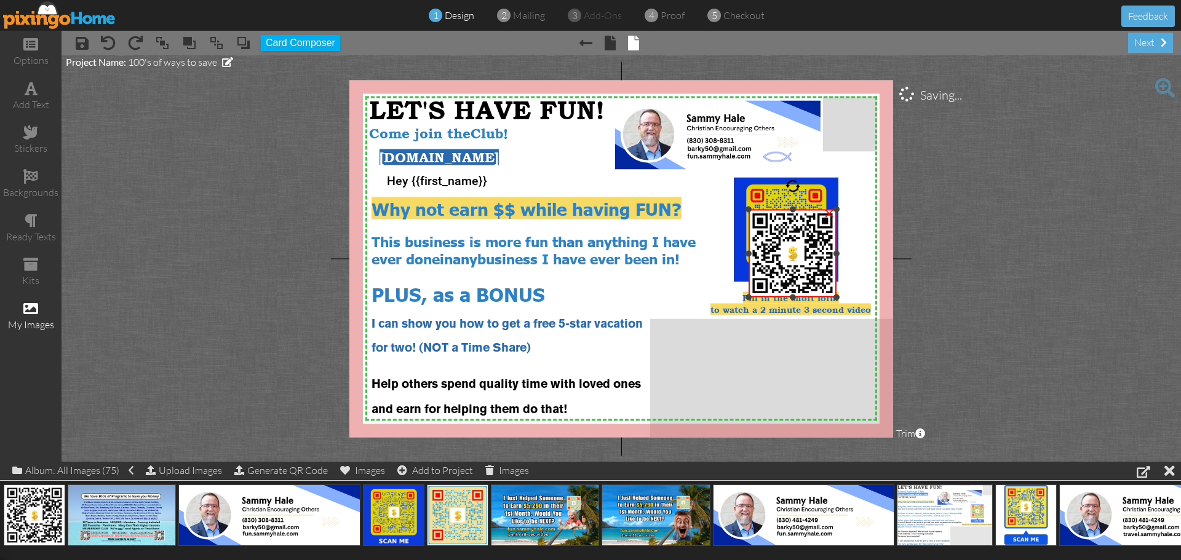
drag, startPoint x: 706, startPoint y: 169, endPoint x: 752, endPoint y: 210, distance: 61.8
click at [752, 210] on div "×" at bounding box center [792, 254] width 88 height 88
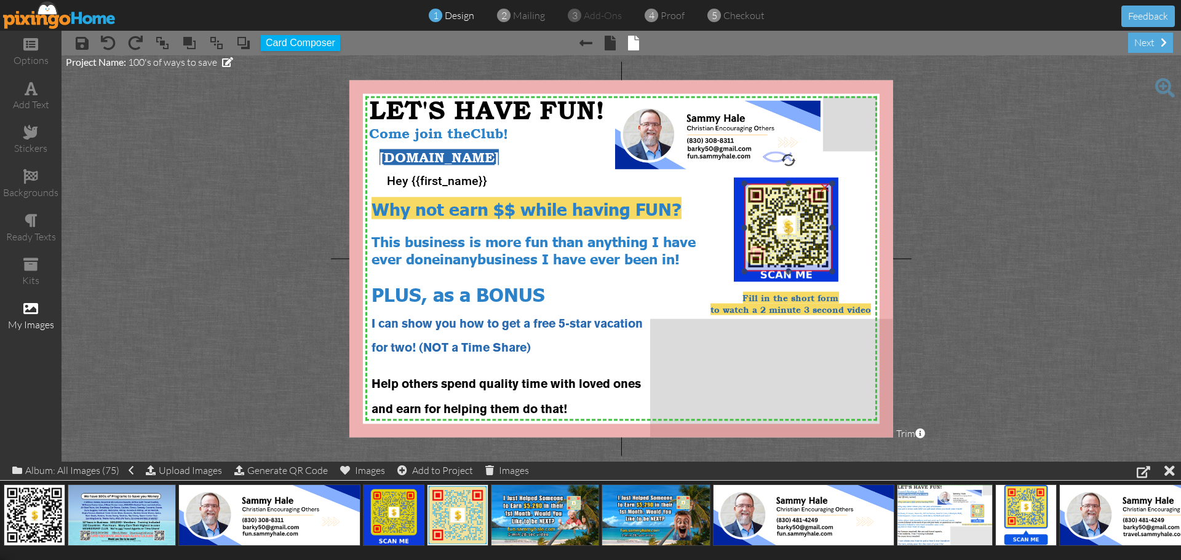
drag, startPoint x: 799, startPoint y: 250, endPoint x: 797, endPoint y: 225, distance: 24.7
click at [797, 225] on img at bounding box center [788, 228] width 88 height 88
click at [748, 189] on div at bounding box center [747, 187] width 6 height 6
click at [803, 228] on img at bounding box center [787, 225] width 85 height 85
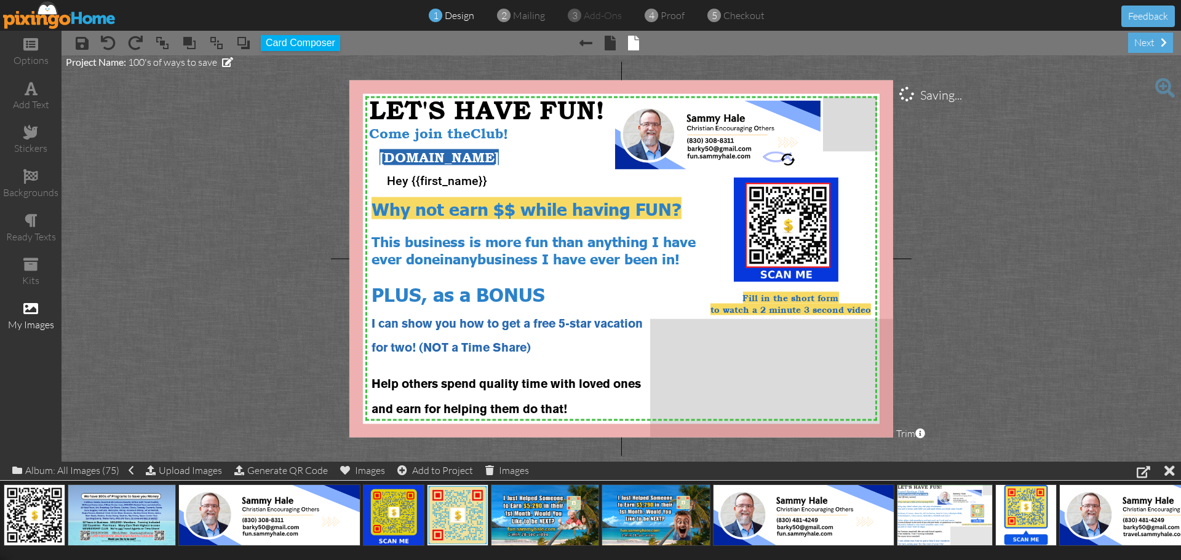
click at [1020, 250] on project-studio-wrapper "X X X X X X X X X X X X X X X X X X X X X X X X X X X X X X X X X X X X X X X X…" at bounding box center [620, 258] width 1119 height 406
click at [796, 247] on img at bounding box center [786, 225] width 85 height 85
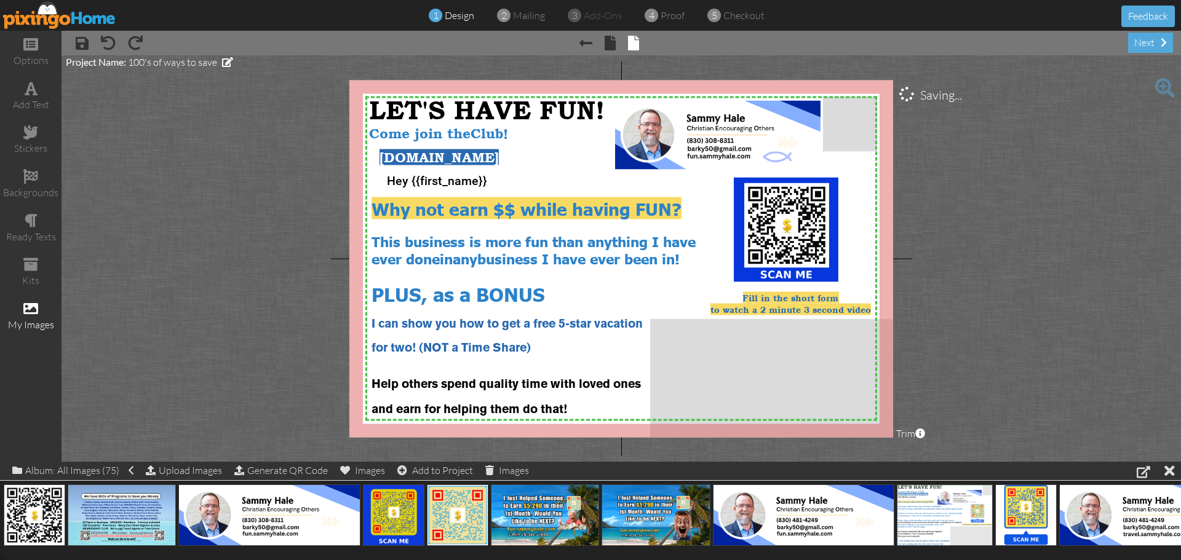
click at [980, 264] on project-studio-wrapper "X X X X X X X X X X X X X X X X X X X X X X X X X X X X X X X X X X X X X X X X…" at bounding box center [620, 258] width 1119 height 406
click at [596, 295] on div "PLUS, as a BONUS" at bounding box center [544, 293] width 347 height 25
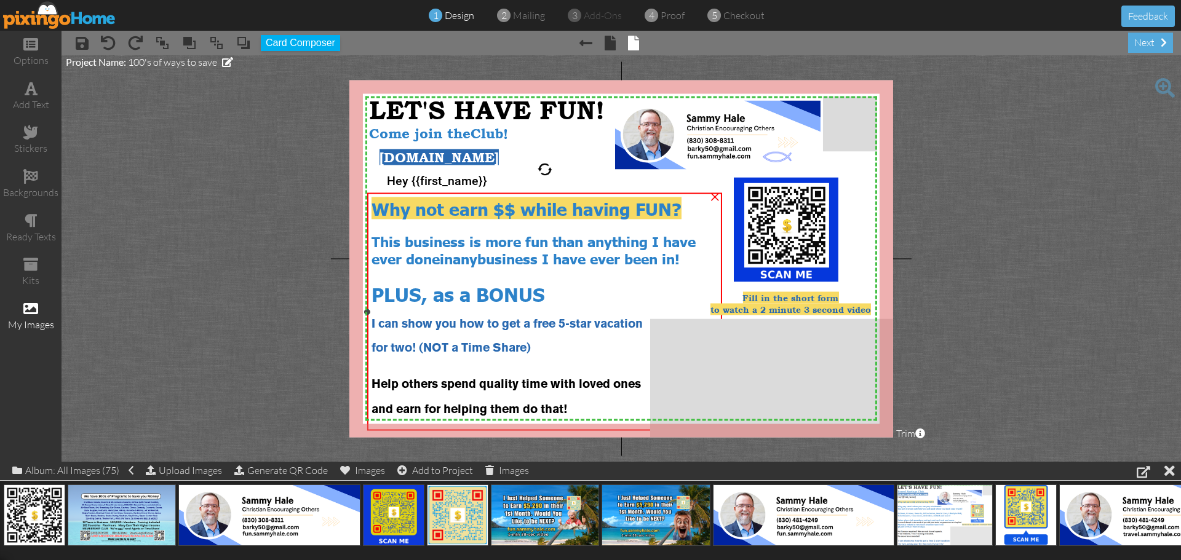
click at [680, 256] on span "business I have ever been in!" at bounding box center [578, 257] width 202 height 17
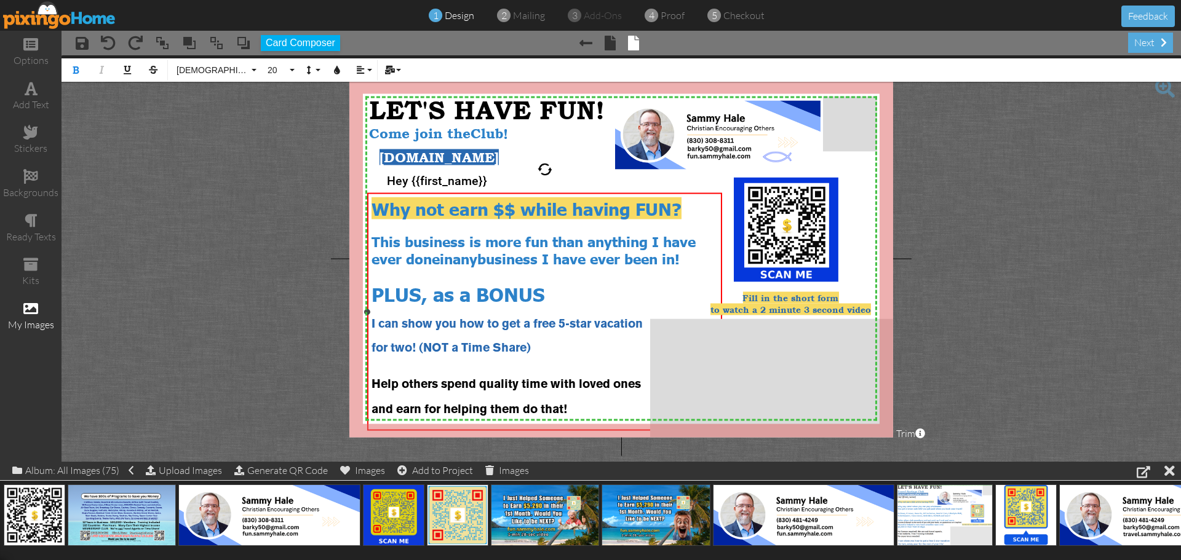
click at [696, 257] on div "This business is more fun than anything I have ever done in any business I have…" at bounding box center [544, 249] width 347 height 34
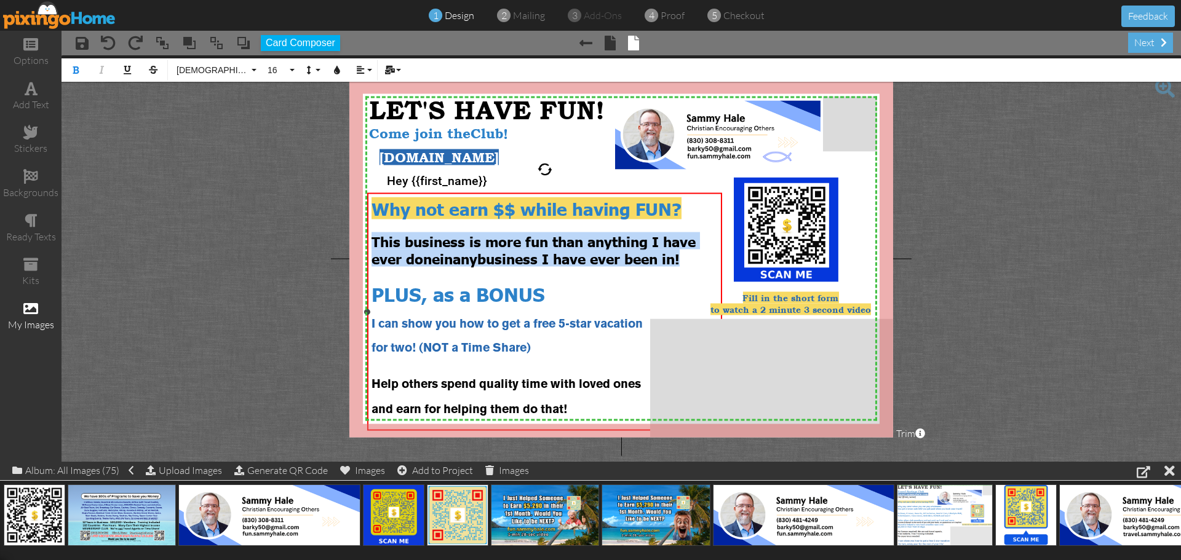
drag, startPoint x: 696, startPoint y: 257, endPoint x: 375, endPoint y: 236, distance: 321.1
click at [375, 236] on div "This business is more fun than anything I have ever done in any business I have…" at bounding box center [544, 249] width 347 height 34
click at [335, 76] on button "Colors" at bounding box center [336, 69] width 23 height 23
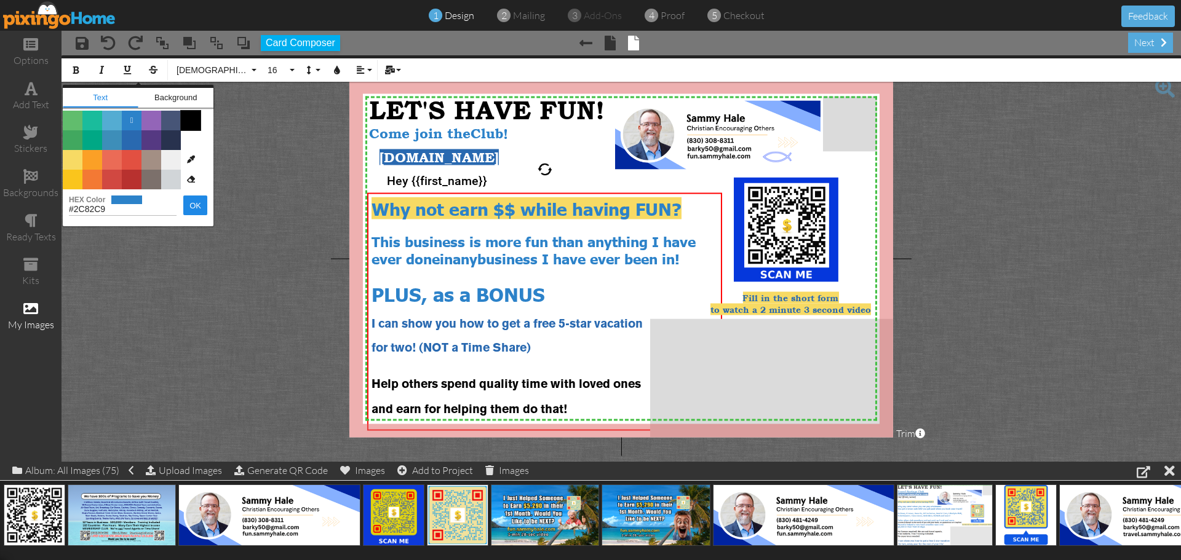
click at [197, 121] on span "Color #000000" at bounding box center [191, 121] width 20 height 20
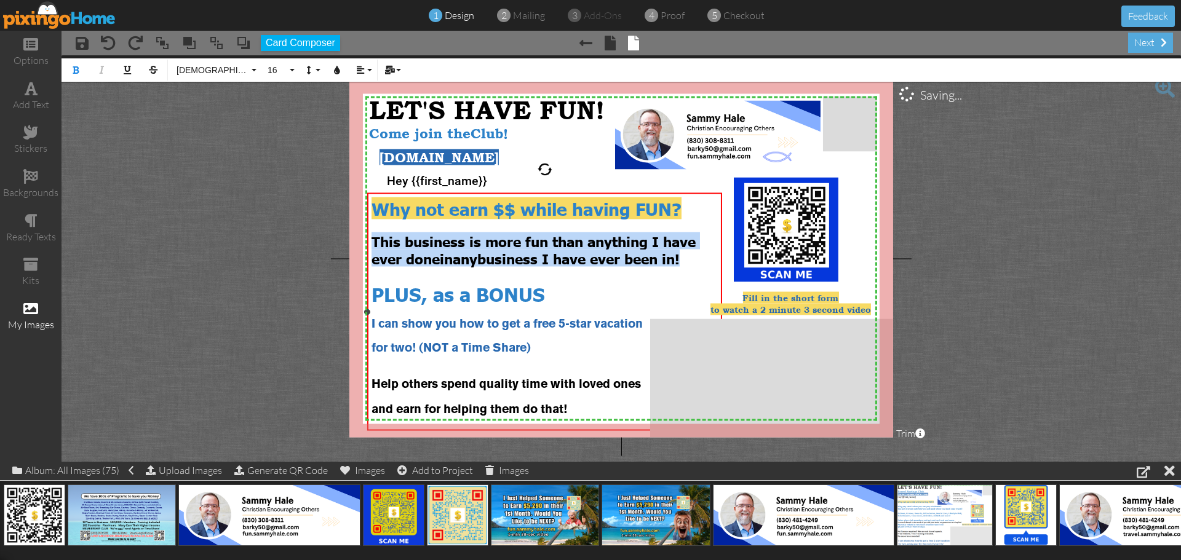
click at [707, 258] on div "This business is more fun than anything I have ever done in any business I have…" at bounding box center [544, 249] width 347 height 34
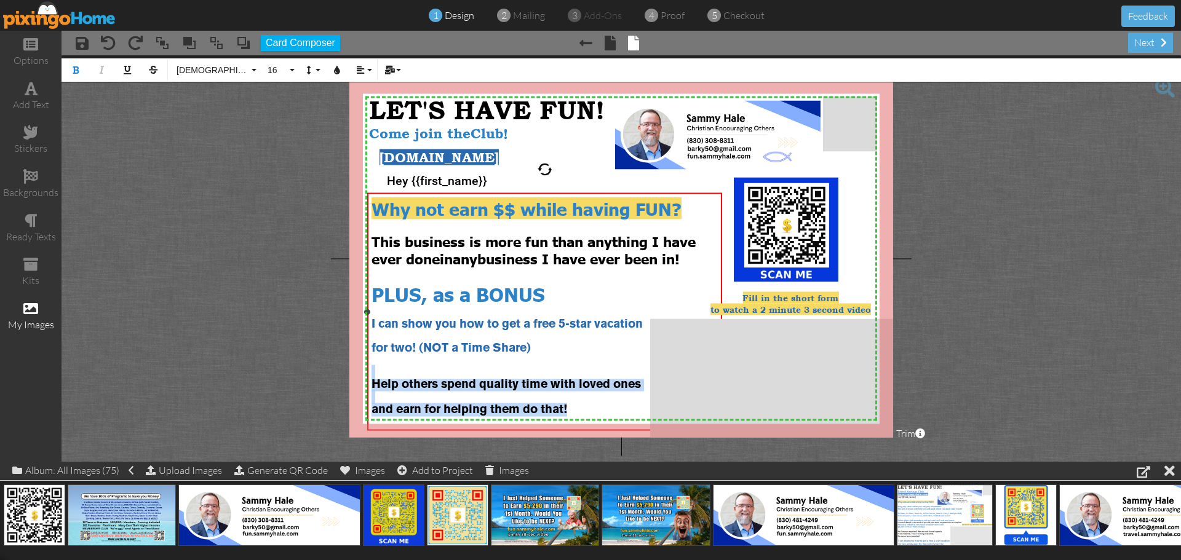
drag, startPoint x: 574, startPoint y: 400, endPoint x: 379, endPoint y: 368, distance: 197.5
click at [379, 368] on div "Why not earn $$ while having FUN? This business is more fun than anything I hav…" at bounding box center [544, 315] width 347 height 236
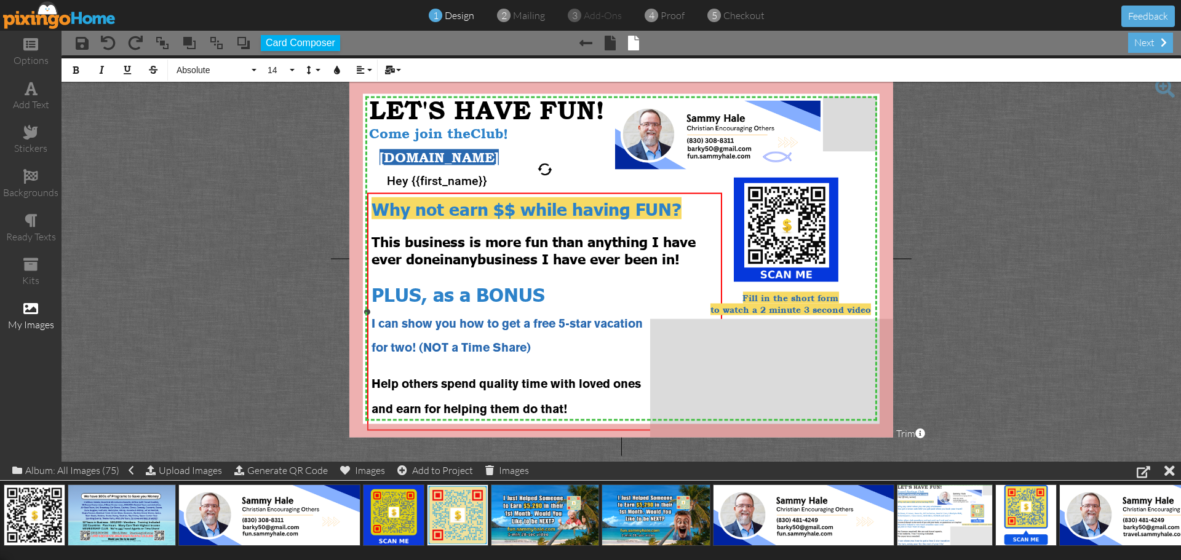
click at [588, 355] on div at bounding box center [544, 361] width 347 height 12
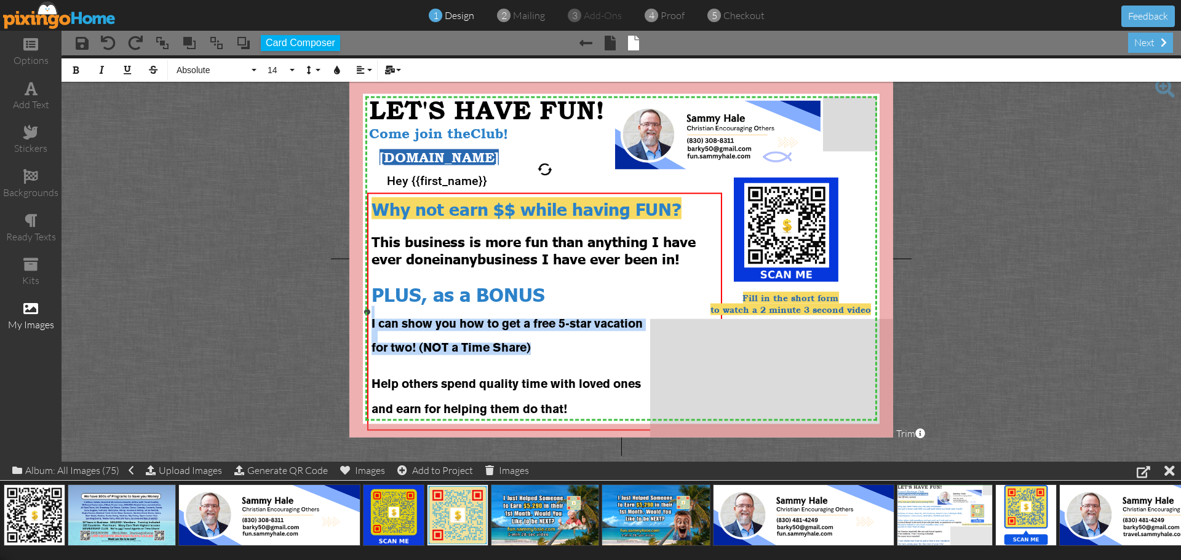
drag, startPoint x: 534, startPoint y: 344, endPoint x: 391, endPoint y: 311, distance: 147.1
click at [391, 311] on div "Why not earn $$ while having FUN? This business is more fun than anything I hav…" at bounding box center [544, 315] width 347 height 236
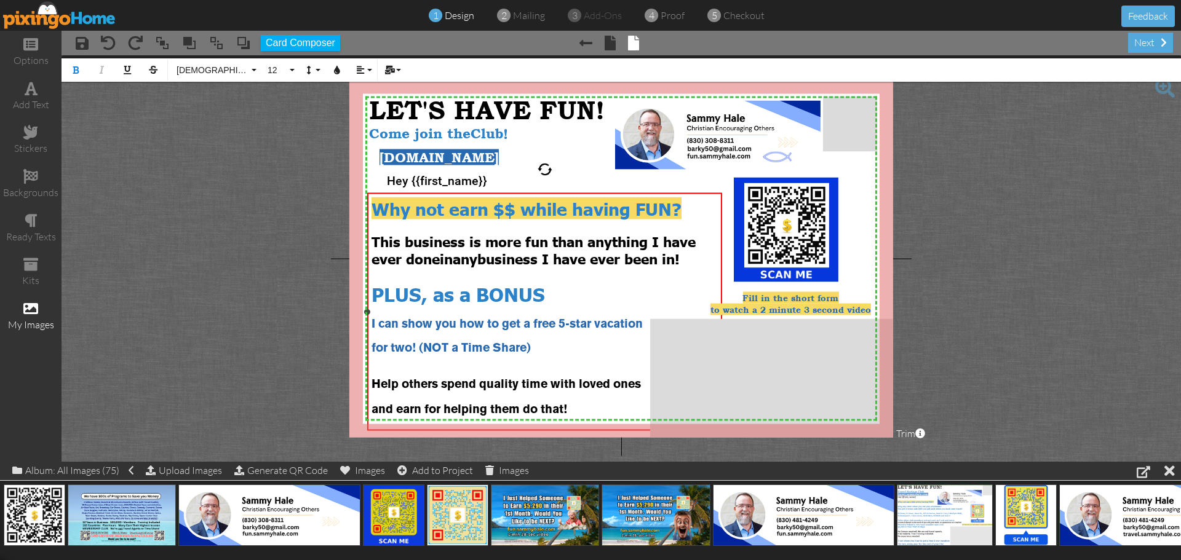
click at [599, 355] on div at bounding box center [544, 361] width 347 height 12
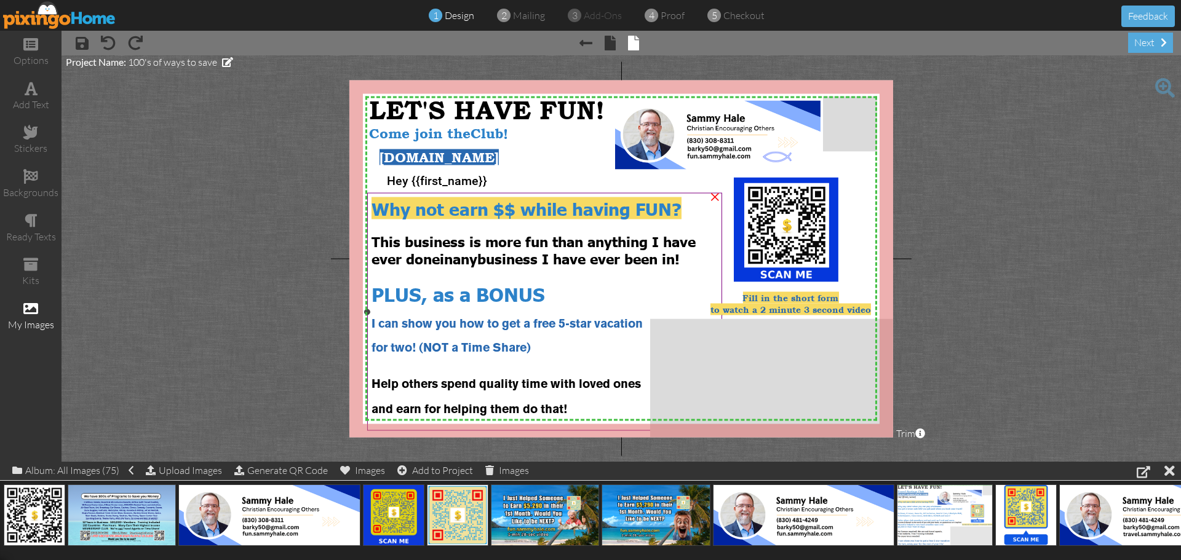
click at [704, 258] on div "This business is more fun than anything I have ever done in any business I have…" at bounding box center [544, 249] width 347 height 34
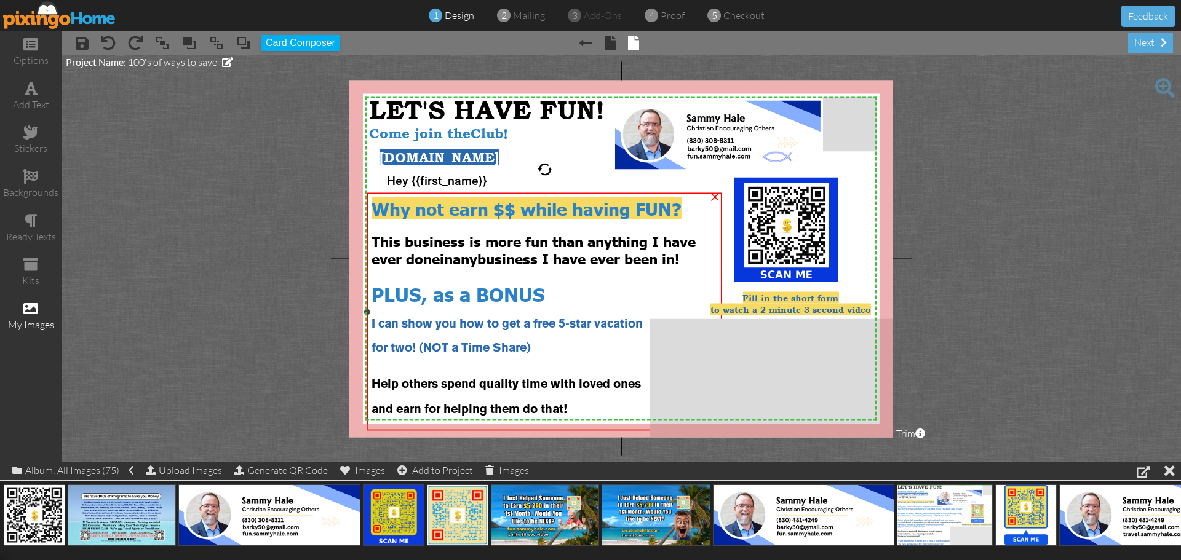
click at [697, 256] on div "This business is more fun than anything I have ever done in any business I have…" at bounding box center [544, 249] width 347 height 34
click at [696, 256] on div "This business is more fun than anything I have ever done in any business I have…" at bounding box center [544, 249] width 347 height 34
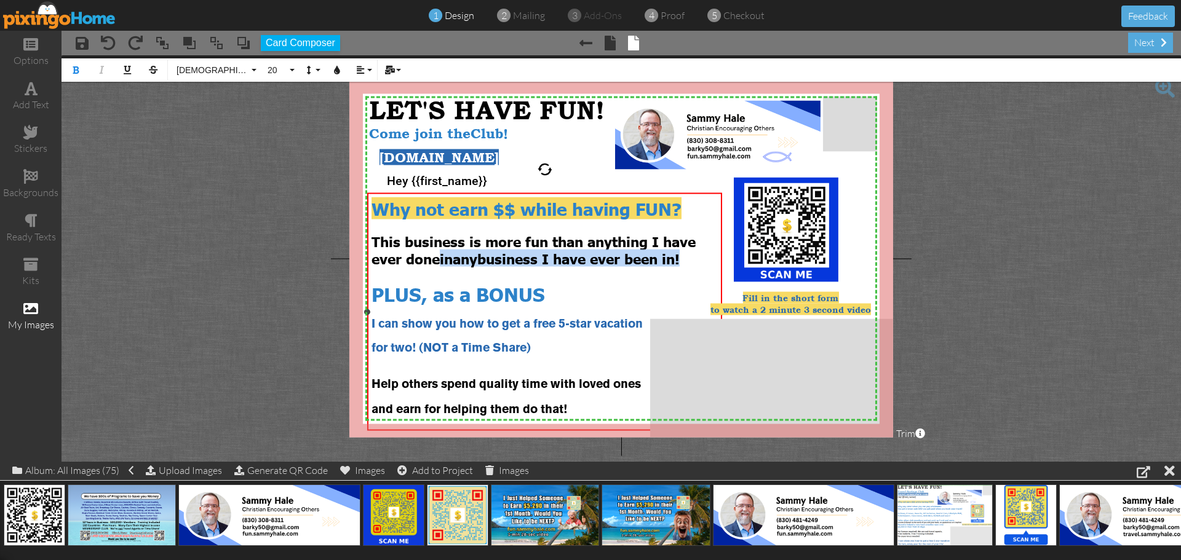
drag, startPoint x: 693, startPoint y: 256, endPoint x: 448, endPoint y: 263, distance: 245.5
click at [447, 262] on div "This business is more fun than anything I have ever done in any business I have…" at bounding box center [544, 249] width 347 height 34
click at [687, 270] on div at bounding box center [544, 273] width 347 height 15
drag, startPoint x: 692, startPoint y: 258, endPoint x: 446, endPoint y: 260, distance: 246.0
click at [445, 259] on div "This business is more fun than anything I have ever done in any business I have…" at bounding box center [544, 249] width 347 height 34
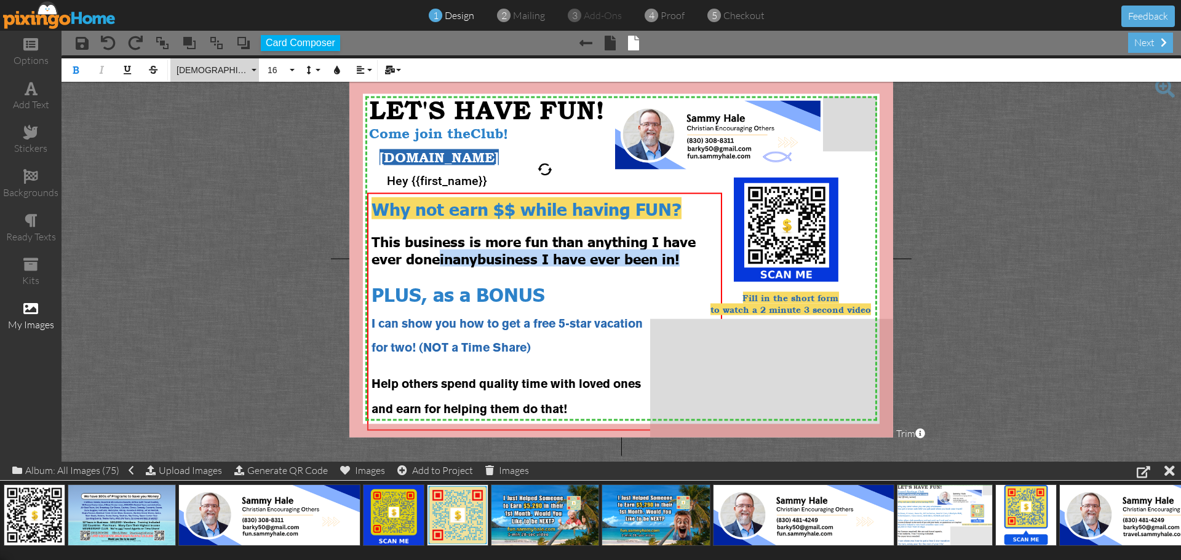
click at [223, 72] on span "[DEMOGRAPHIC_DATA]" at bounding box center [212, 70] width 74 height 10
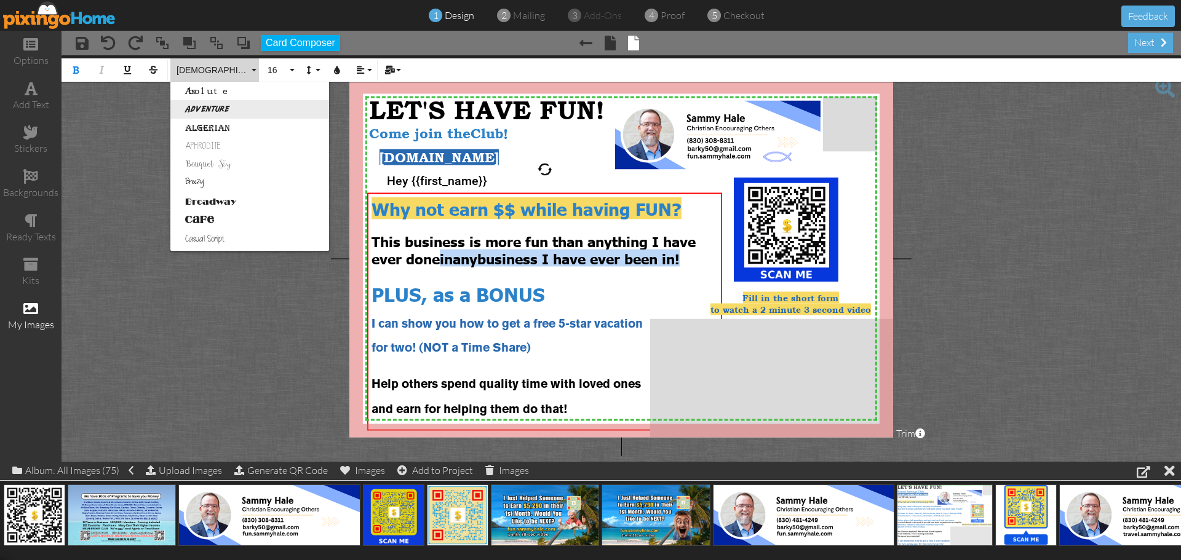
click at [216, 113] on link "Adventure" at bounding box center [249, 109] width 159 height 18
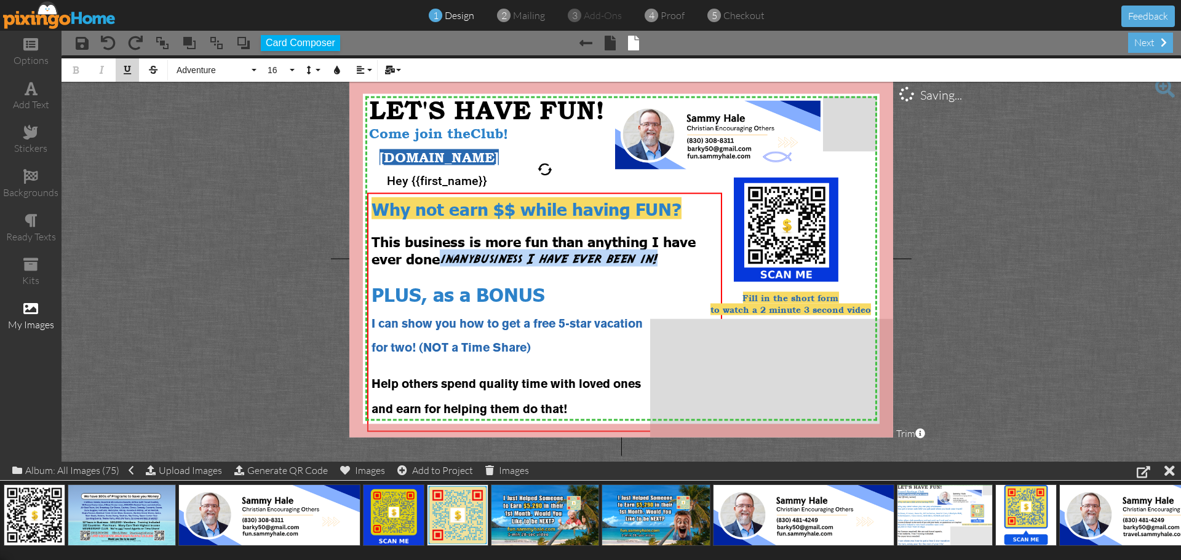
click at [130, 77] on button "Underline" at bounding box center [127, 69] width 23 height 23
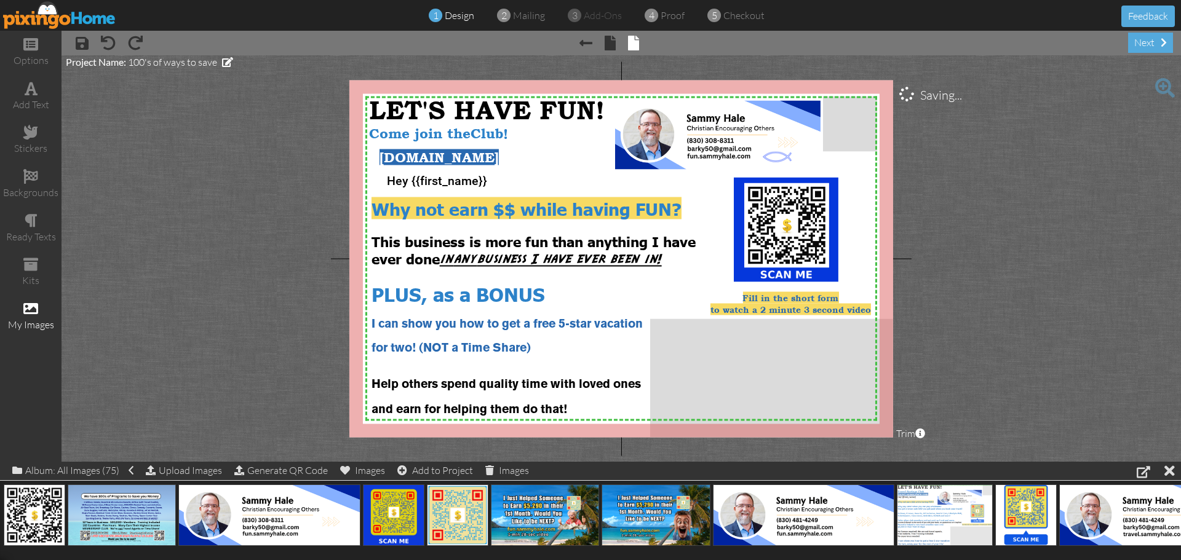
click at [217, 222] on project-studio-wrapper "X X X X X X X X X X X X X X X X X X X X X X X X X X X X X X X X X X X X X X X X…" at bounding box center [620, 258] width 1119 height 406
click at [748, 300] on span "Fill in the short form" at bounding box center [790, 297] width 96 height 10
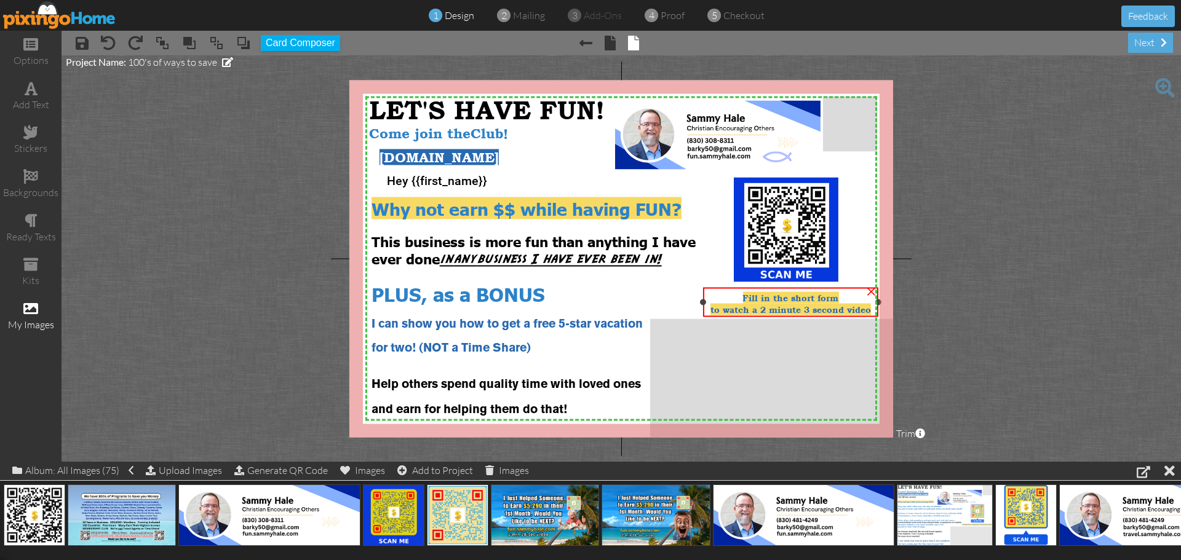
click at [747, 296] on span "Fill in the short form" at bounding box center [790, 297] width 96 height 10
click at [742, 296] on div "Fill in the short form" at bounding box center [790, 297] width 167 height 12
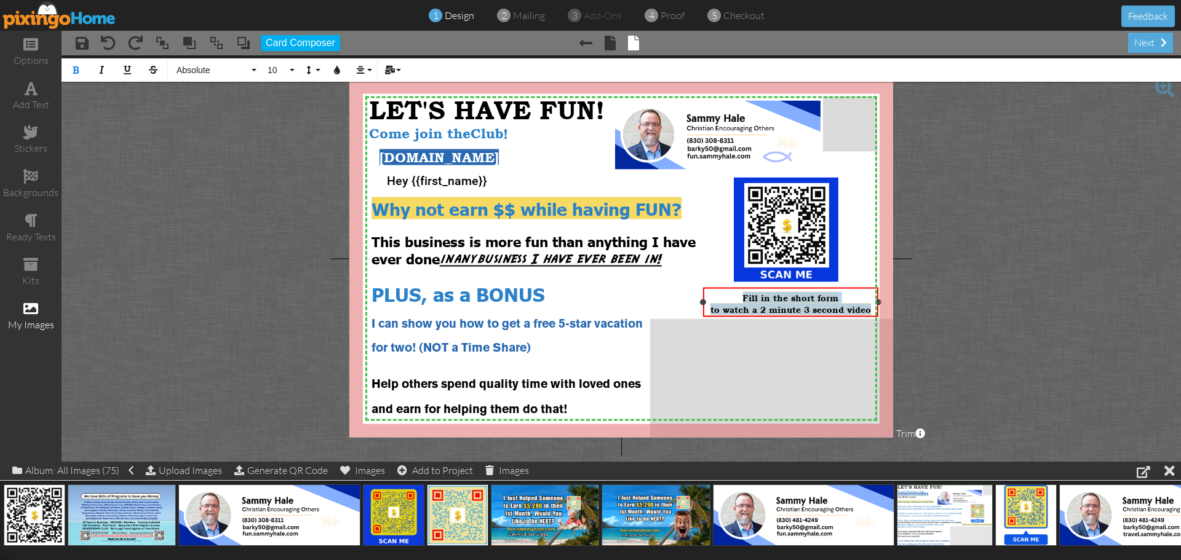
drag, startPoint x: 742, startPoint y: 296, endPoint x: 868, endPoint y: 310, distance: 126.8
click at [868, 310] on div "Fill in the short form to watch a 2 minute 3 second video" at bounding box center [790, 302] width 167 height 23
click at [333, 71] on icon "button" at bounding box center [337, 70] width 9 height 9
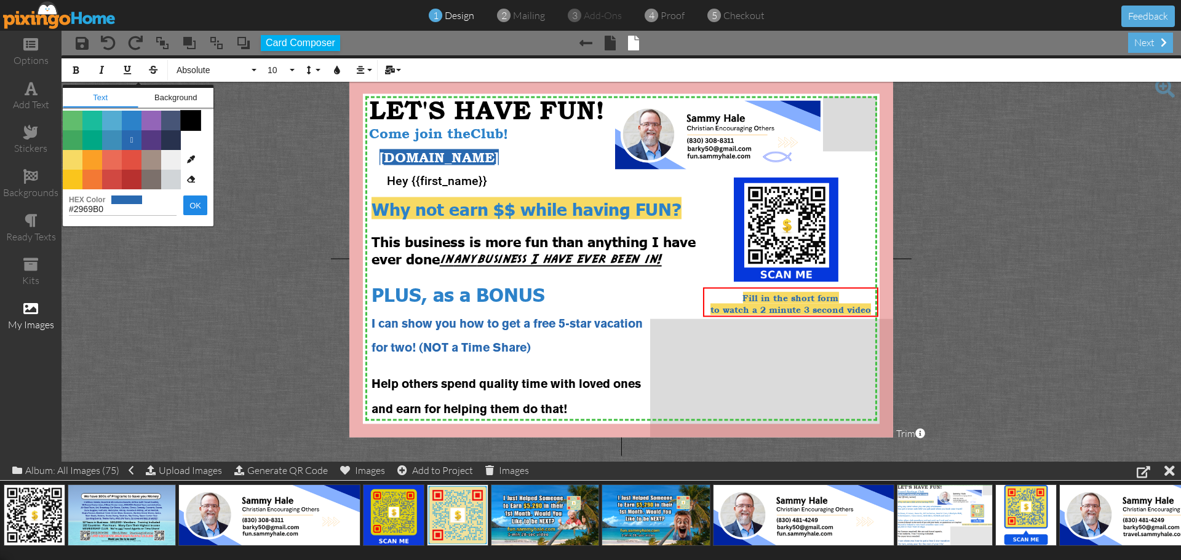
click at [192, 121] on span "Color #000000" at bounding box center [191, 121] width 20 height 20
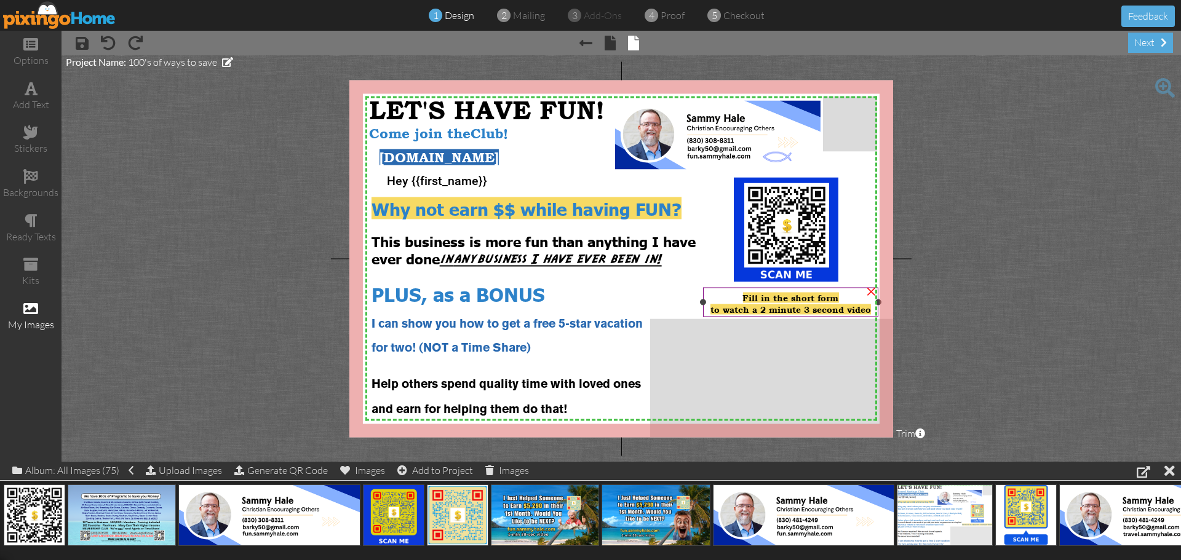
click at [839, 312] on span "to watch a 2 minute 3 second video" at bounding box center [790, 309] width 161 height 10
click at [840, 304] on span "to watch a 2 minute 3 second video" at bounding box center [790, 309] width 161 height 10
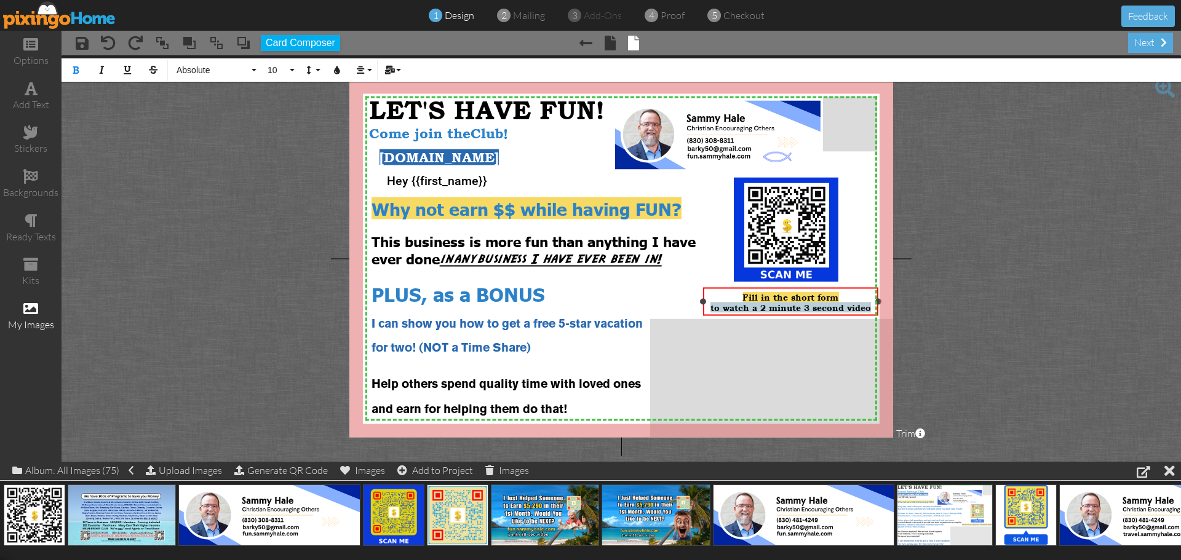
click at [840, 304] on span "to watch a 2 minute 3 second video" at bounding box center [790, 307] width 161 height 10
click at [848, 303] on span "to watch a 2 minute 3 second video" at bounding box center [790, 307] width 161 height 10
drag, startPoint x: 871, startPoint y: 309, endPoint x: 743, endPoint y: 295, distance: 128.6
click at [743, 295] on div "Fill in the short form to watch a 2 minute 3 second video" at bounding box center [790, 301] width 167 height 21
click at [335, 69] on icon "button" at bounding box center [337, 70] width 9 height 9
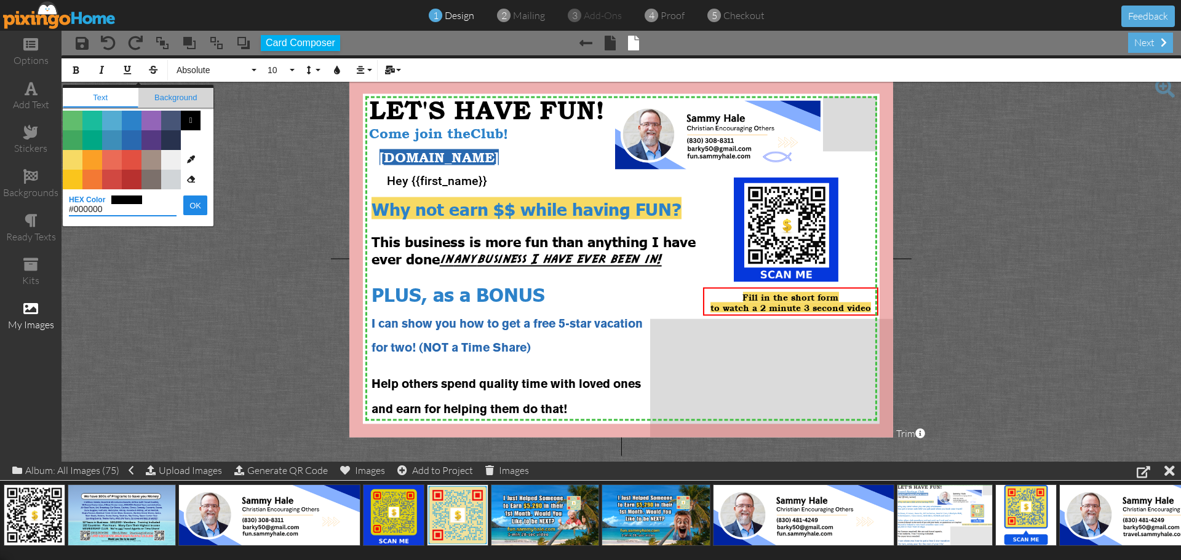
click at [186, 97] on span "Background" at bounding box center [176, 98] width 76 height 20
type input "#F7DA64"
click at [68, 161] on span "" at bounding box center [73, 160] width 20 height 20
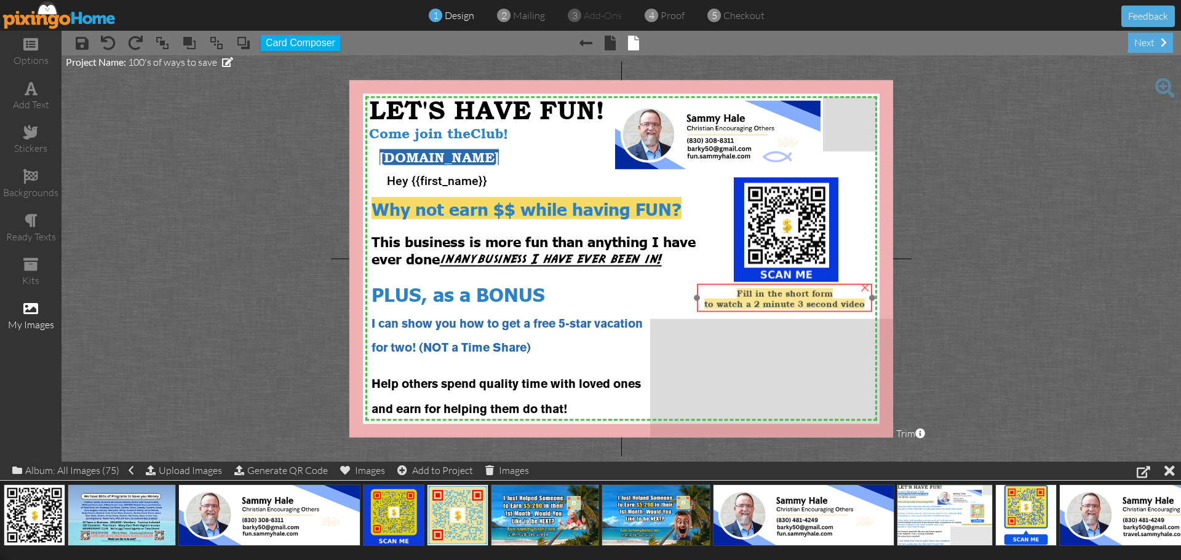
drag, startPoint x: 863, startPoint y: 306, endPoint x: 857, endPoint y: 302, distance: 7.2
click at [857, 302] on span "to watch a 2 minute 3 second video" at bounding box center [784, 303] width 161 height 10
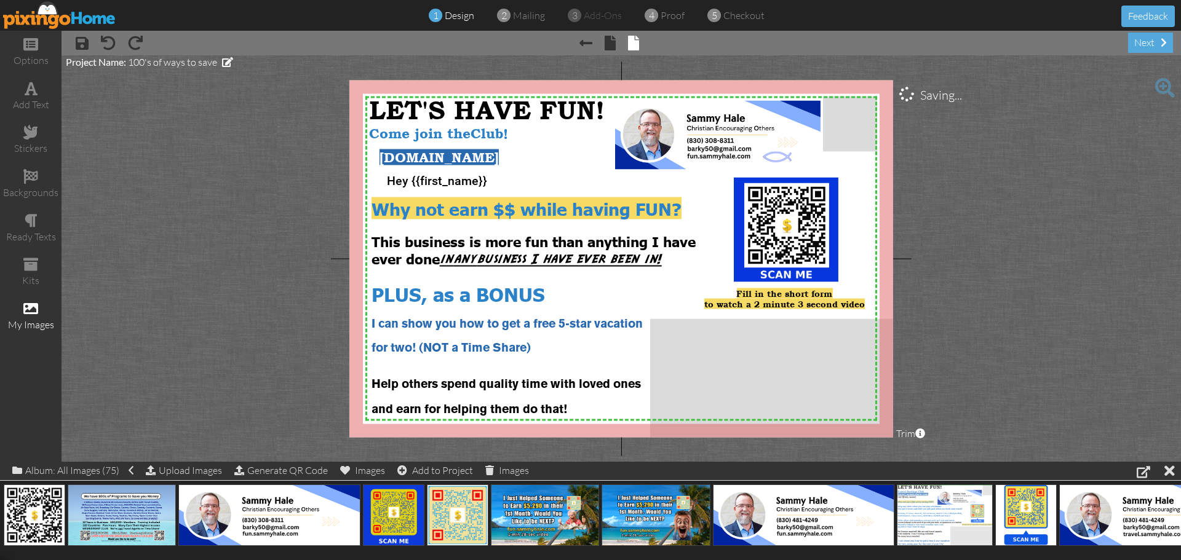
click at [1072, 301] on project-studio-wrapper "X X X X X X X X X X X X X X X X X X X X X X X X X X X X X X X X X X X X X X X X…" at bounding box center [620, 258] width 1119 height 406
click at [585, 44] on span at bounding box center [585, 43] width 13 height 15
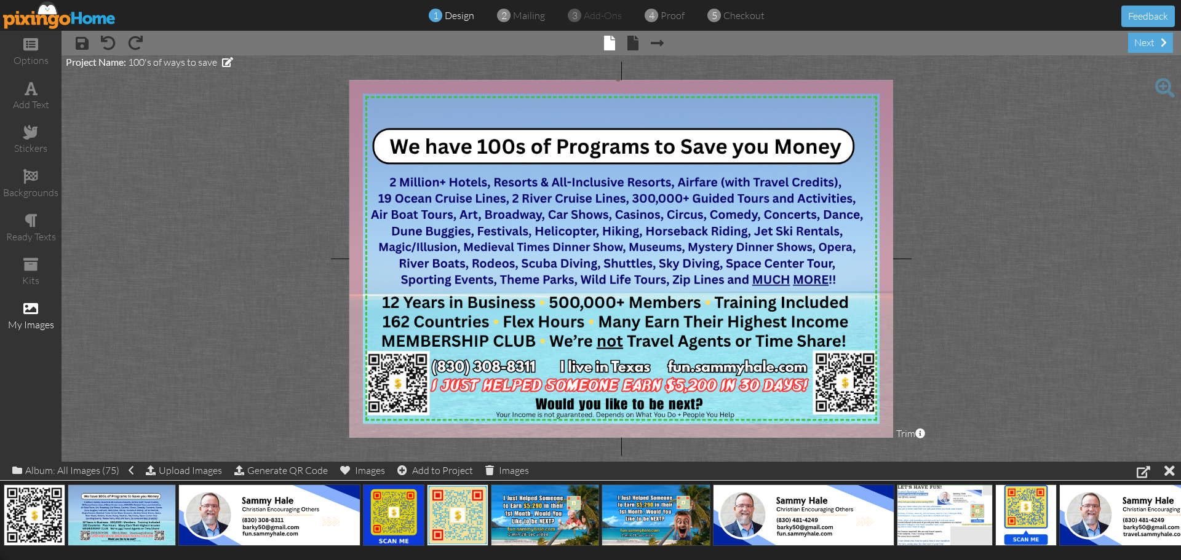
click at [613, 117] on img at bounding box center [618, 260] width 646 height 363
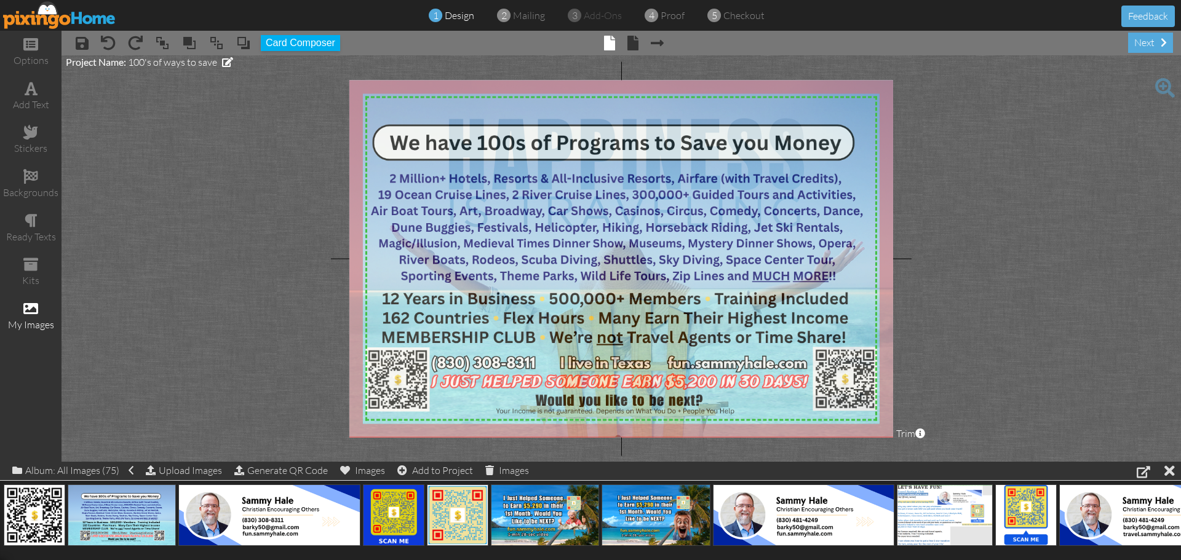
click at [632, 100] on img at bounding box center [618, 256] width 646 height 363
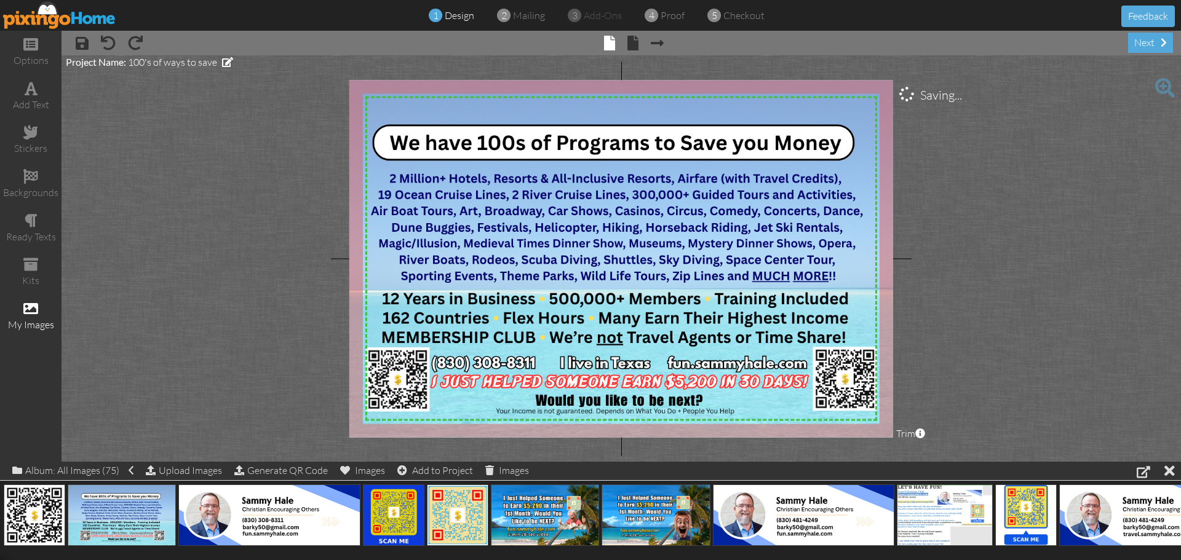
click at [1022, 188] on project-studio-wrapper "X X X X X X X X X X X X X X X X X X X X X X X X X X X X X X X X X X X X X X X X…" at bounding box center [620, 258] width 1119 height 406
click at [165, 542] on span at bounding box center [167, 536] width 19 height 21
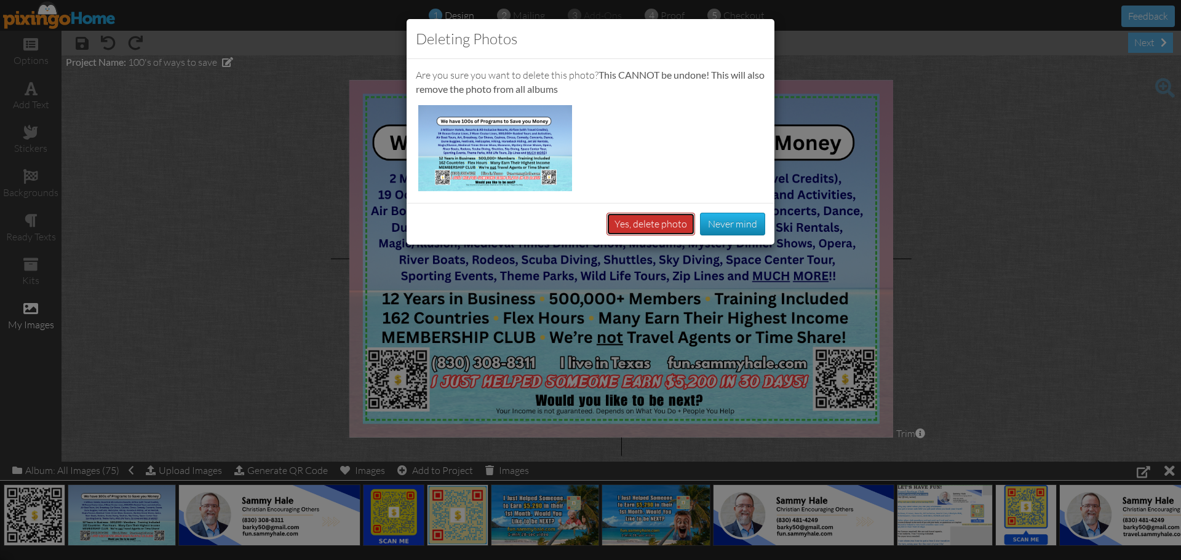
click at [670, 226] on button "Yes, delete photo" at bounding box center [650, 224] width 89 height 23
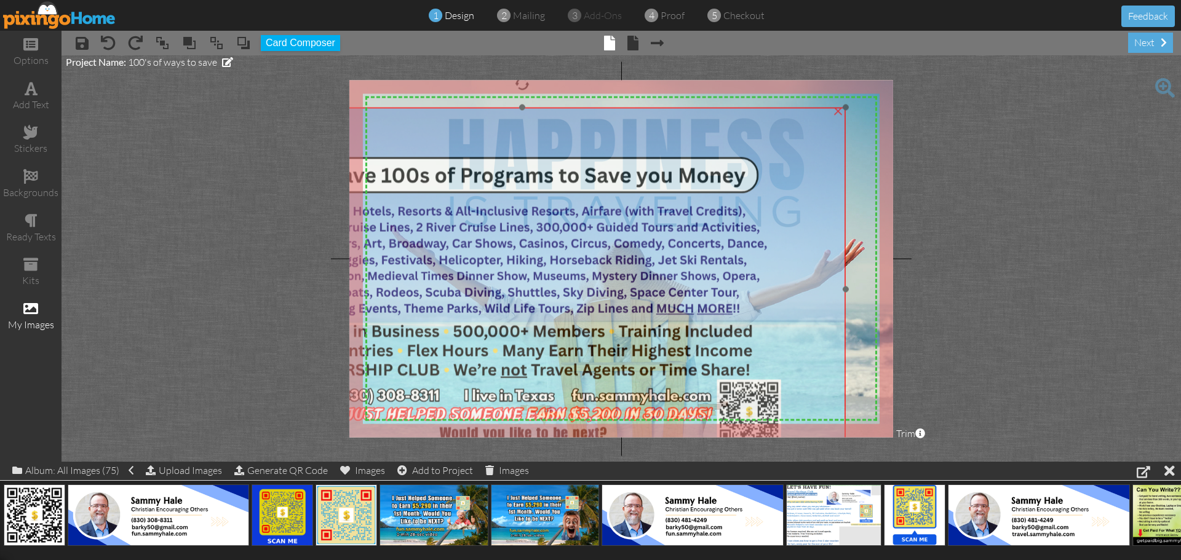
drag, startPoint x: 760, startPoint y: 224, endPoint x: 663, endPoint y: 257, distance: 102.7
click at [663, 257] on img at bounding box center [522, 289] width 646 height 363
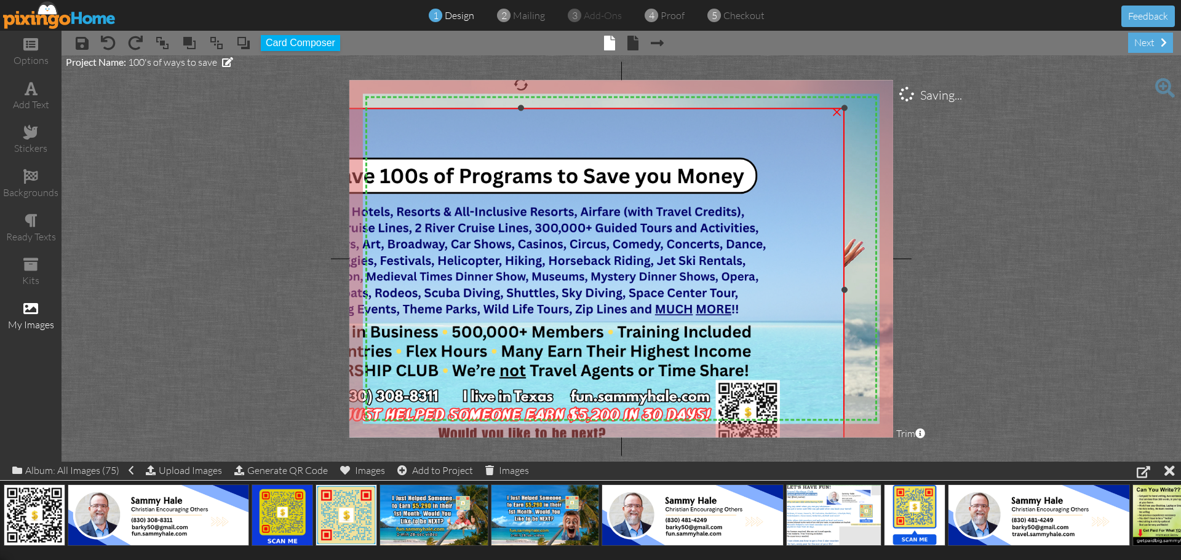
click at [834, 112] on div "×" at bounding box center [837, 111] width 20 height 20
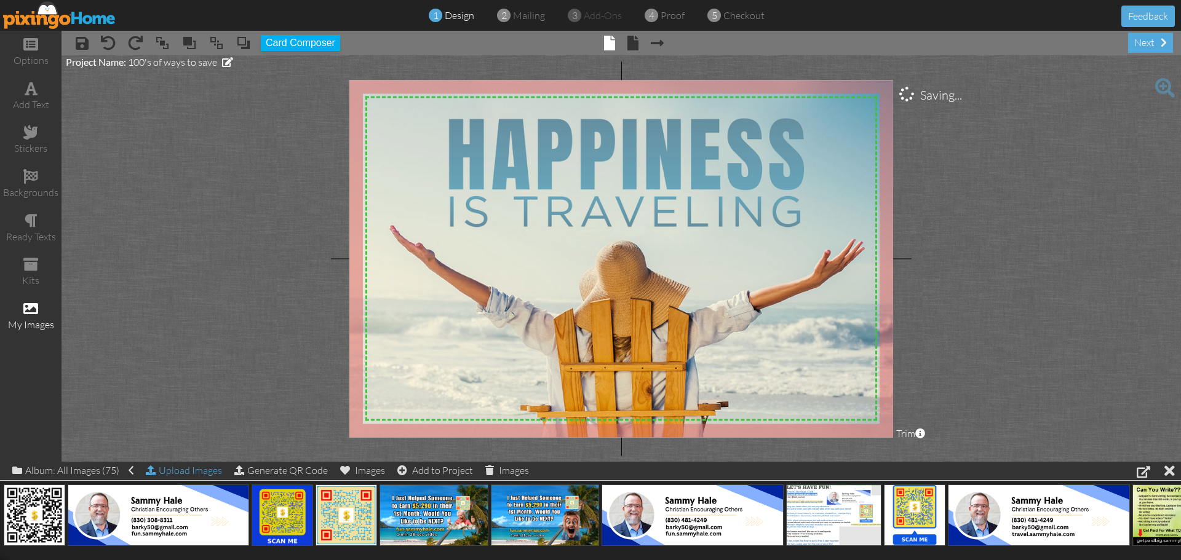
click at [176, 470] on div "Upload Images" at bounding box center [184, 471] width 76 height 18
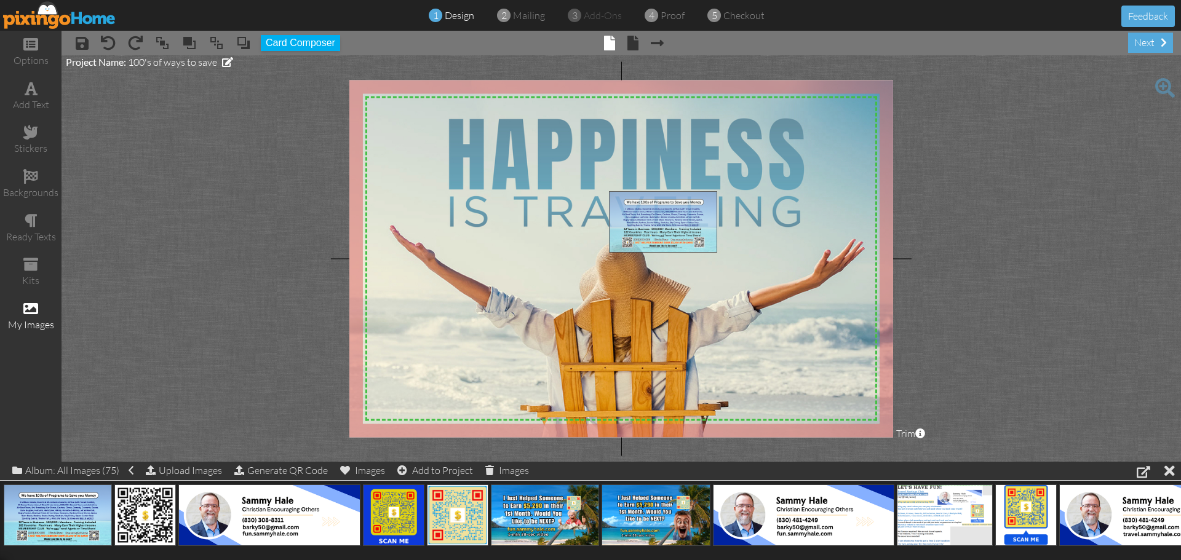
drag, startPoint x: 55, startPoint y: 512, endPoint x: 660, endPoint y: 218, distance: 672.5
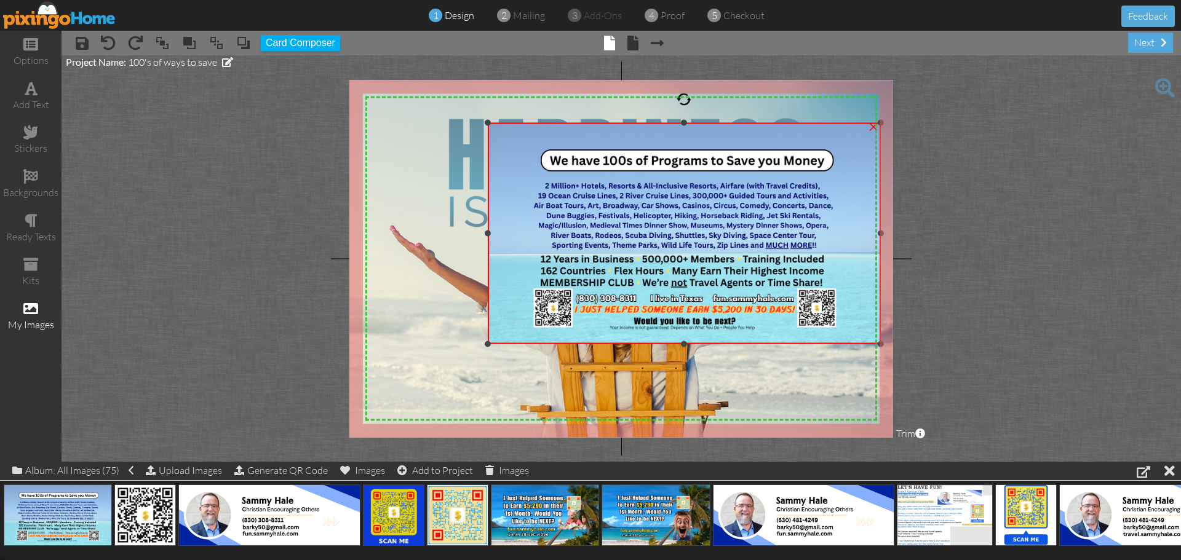
drag, startPoint x: 607, startPoint y: 191, endPoint x: 348, endPoint y: 123, distance: 267.7
click at [348, 123] on project-studio-wrapper "X X X X X X X X X X X X X X X X X X X X X X X X X X X X X X X X X X X X X X X X…" at bounding box center [620, 258] width 1119 height 406
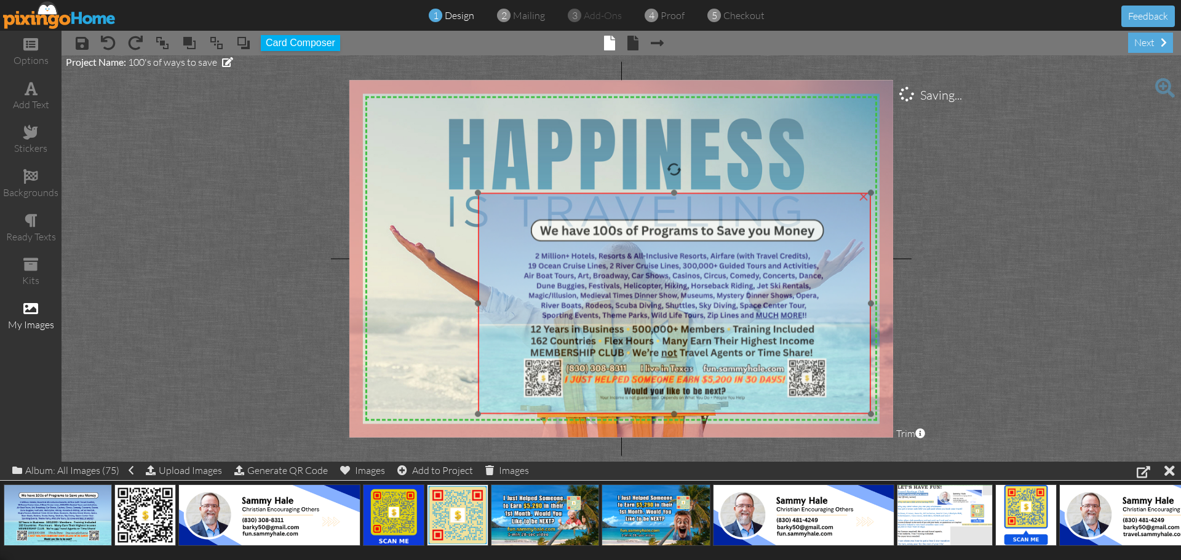
drag, startPoint x: 523, startPoint y: 188, endPoint x: 512, endPoint y: 239, distance: 52.2
click at [514, 258] on img at bounding box center [674, 303] width 394 height 221
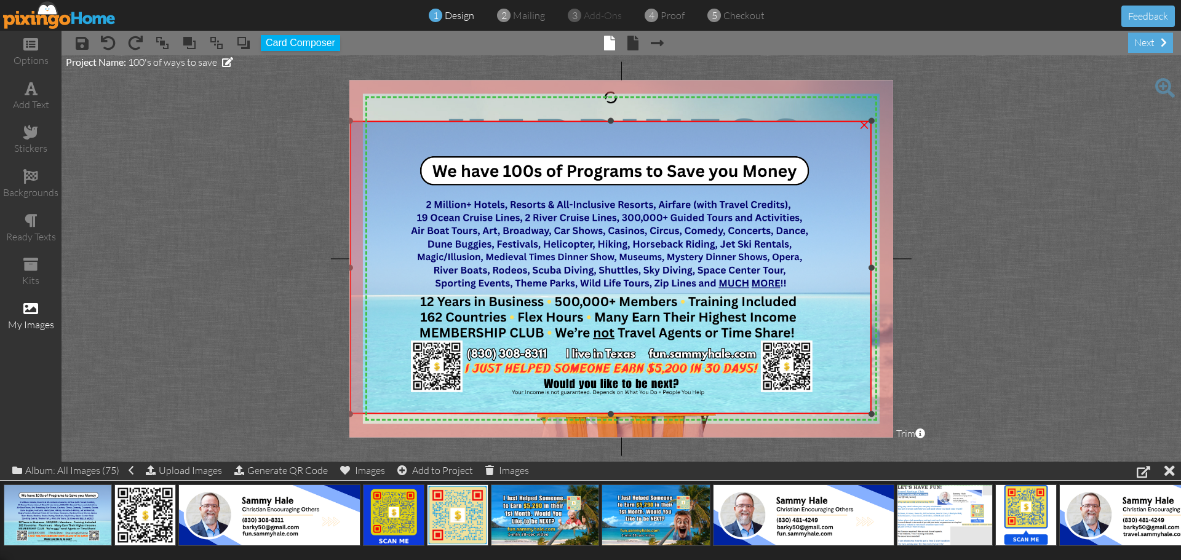
drag, startPoint x: 477, startPoint y: 191, endPoint x: 404, endPoint y: 120, distance: 102.2
click at [404, 121] on div "×" at bounding box center [610, 267] width 521 height 293
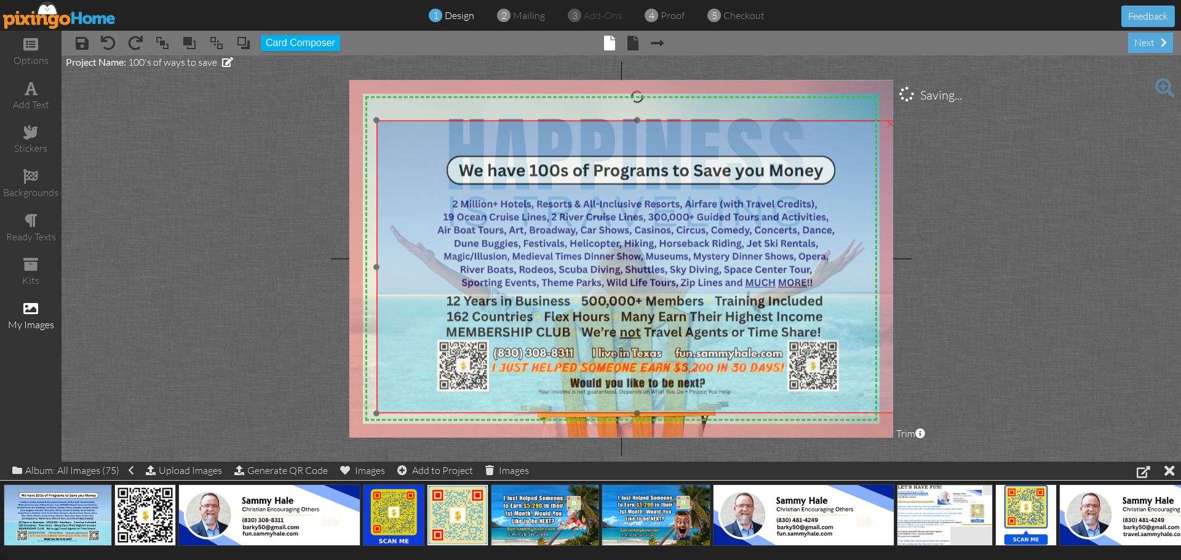
drag, startPoint x: 440, startPoint y: 190, endPoint x: 467, endPoint y: 189, distance: 26.5
click at [467, 189] on img at bounding box center [636, 267] width 521 height 293
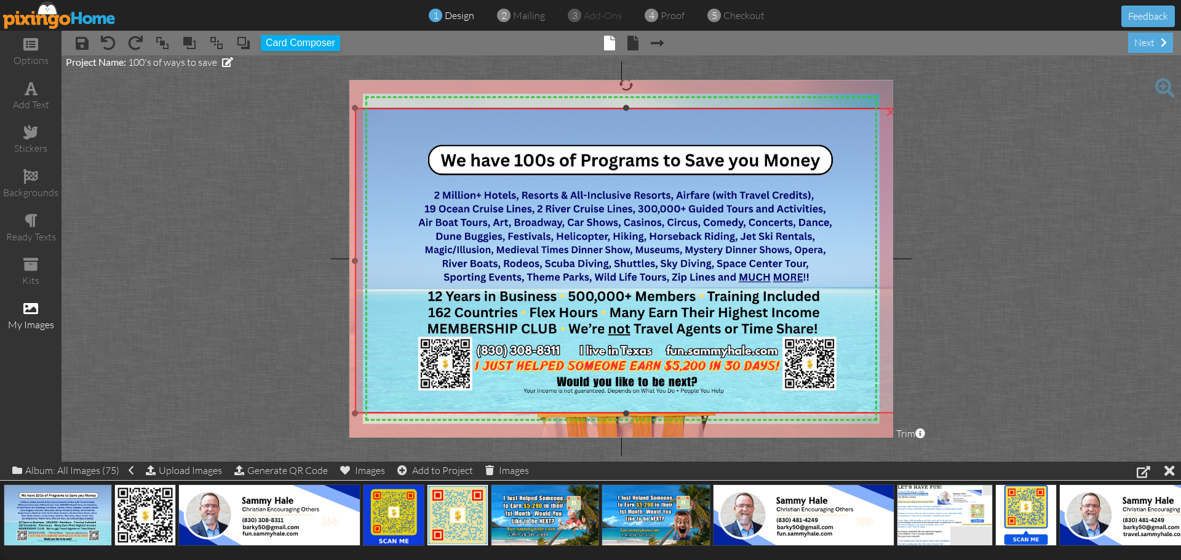
drag, startPoint x: 378, startPoint y: 121, endPoint x: 371, endPoint y: 109, distance: 14.3
click at [371, 109] on div "×" at bounding box center [626, 260] width 543 height 305
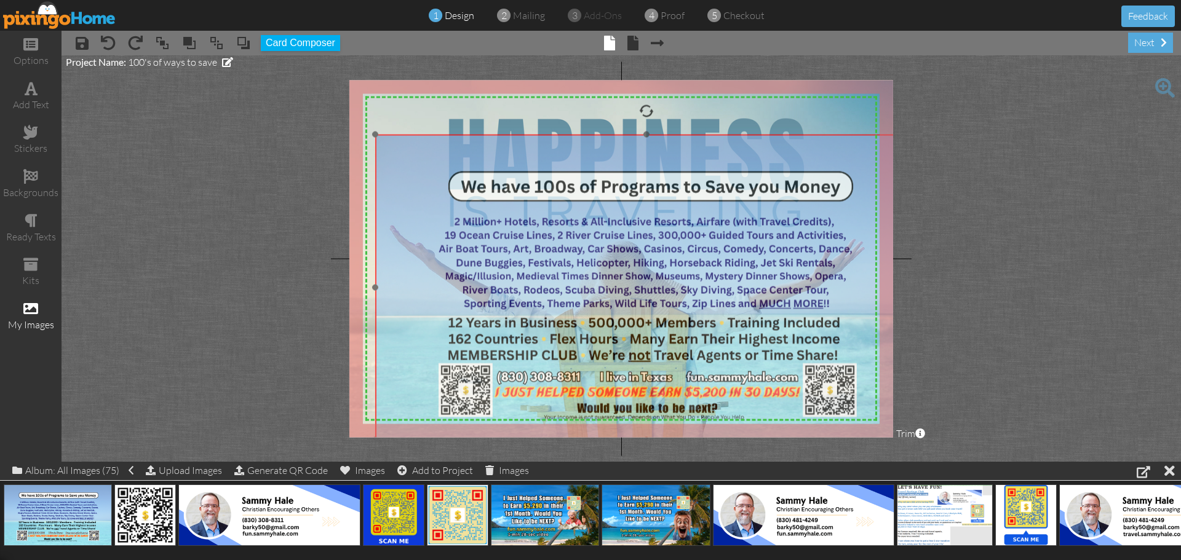
drag, startPoint x: 387, startPoint y: 137, endPoint x: 408, endPoint y: 163, distance: 33.3
click at [408, 163] on img at bounding box center [646, 287] width 543 height 305
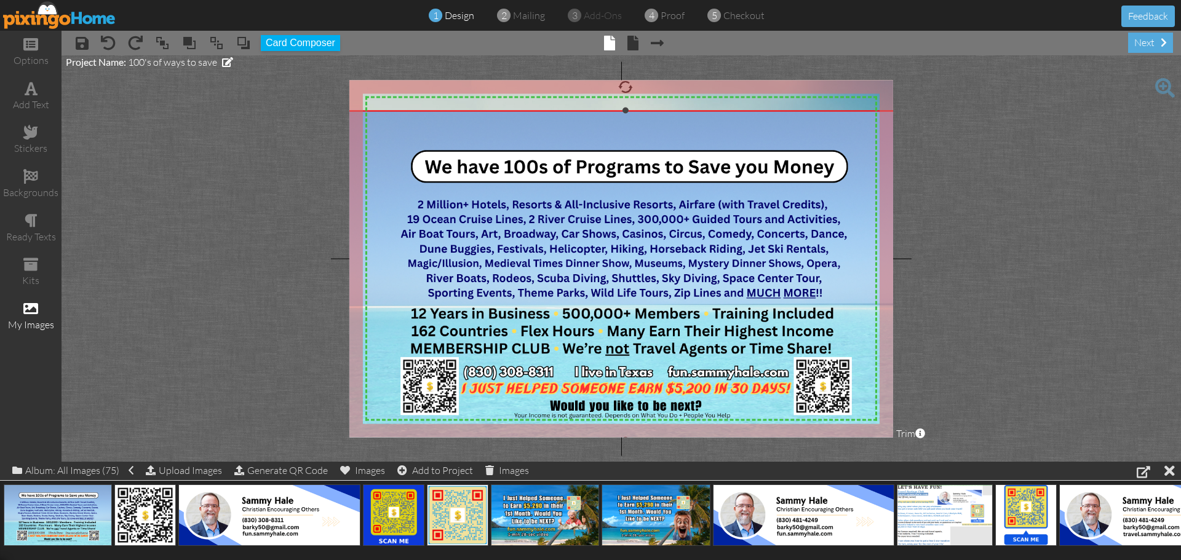
drag, startPoint x: 378, startPoint y: 134, endPoint x: 363, endPoint y: 110, distance: 28.2
click at [363, 111] on div "×" at bounding box center [625, 275] width 586 height 329
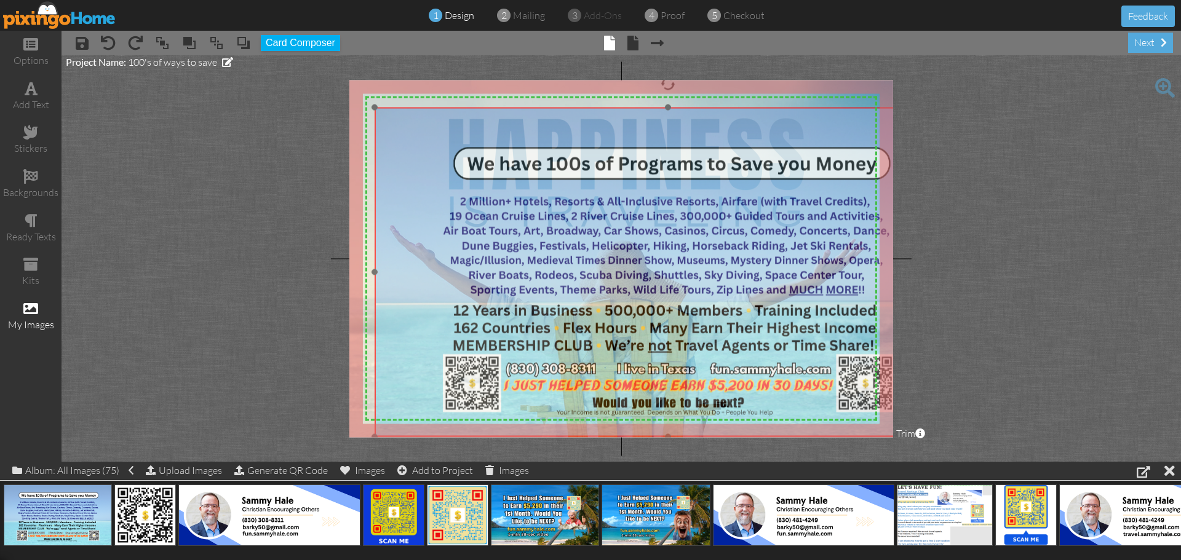
drag, startPoint x: 383, startPoint y: 170, endPoint x: 426, endPoint y: 167, distance: 42.5
click at [426, 167] on img at bounding box center [668, 272] width 586 height 329
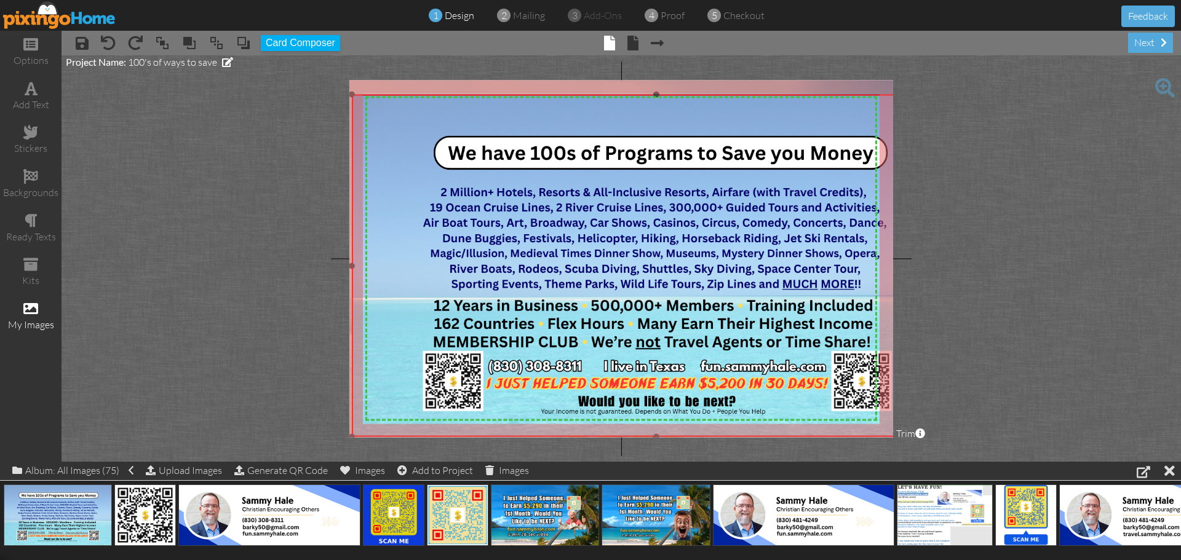
drag, startPoint x: 373, startPoint y: 110, endPoint x: 357, endPoint y: 97, distance: 21.0
click at [357, 97] on div "×" at bounding box center [656, 266] width 609 height 342
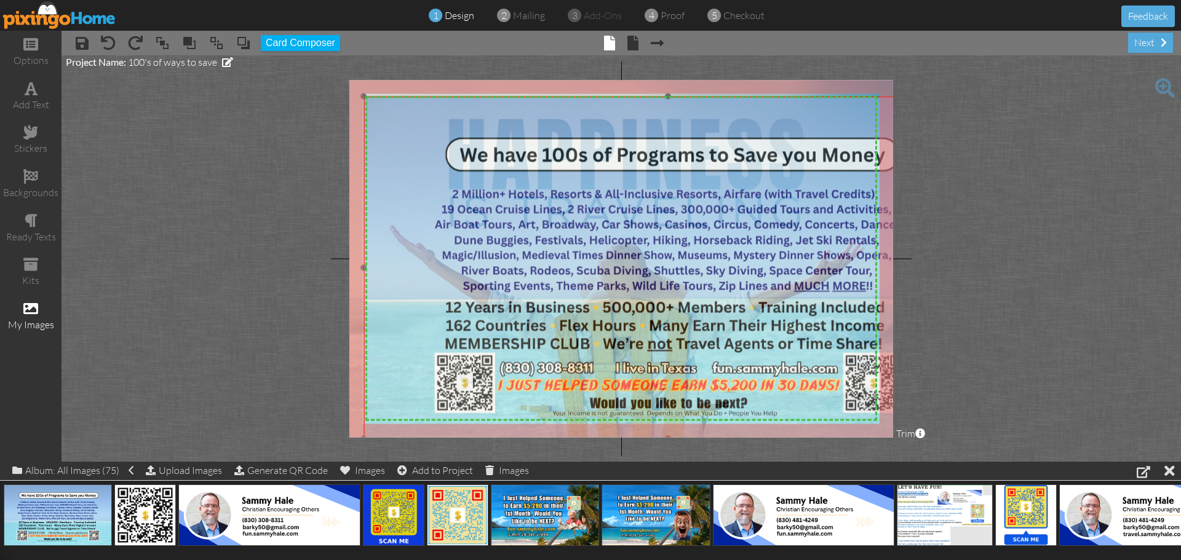
drag, startPoint x: 395, startPoint y: 137, endPoint x: 407, endPoint y: 138, distance: 11.8
click at [407, 138] on img at bounding box center [667, 268] width 609 height 342
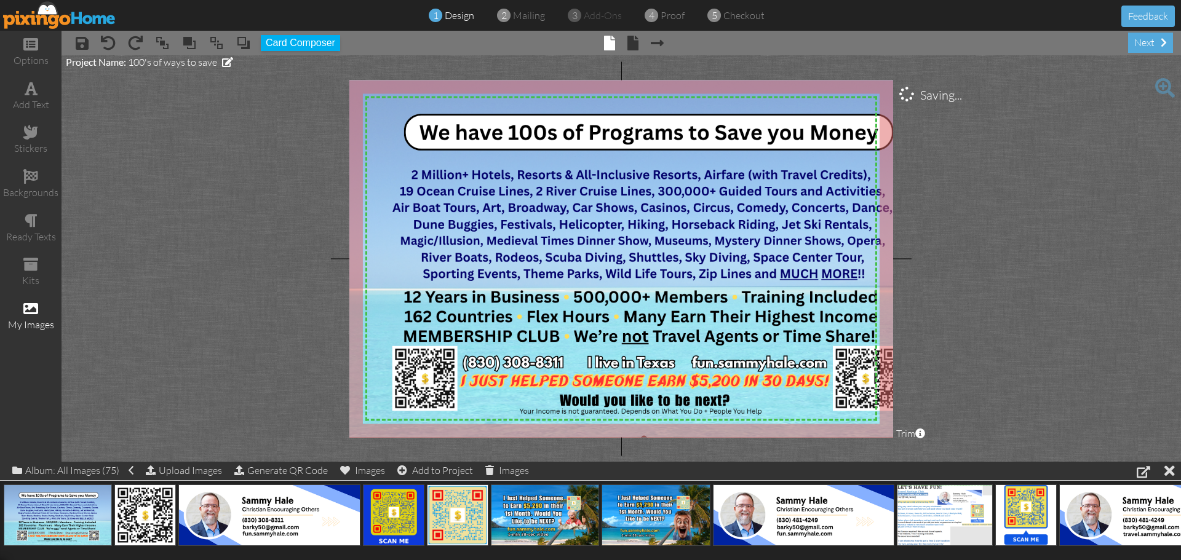
drag, startPoint x: 365, startPoint y: 97, endPoint x: 349, endPoint y: 69, distance: 31.7
click at [349, 69] on project-studio-wrapper "X X X X X X X X X X X X X X X X X X X X X X X X X X X X X X X X X X X X X X X X…" at bounding box center [620, 258] width 1119 height 406
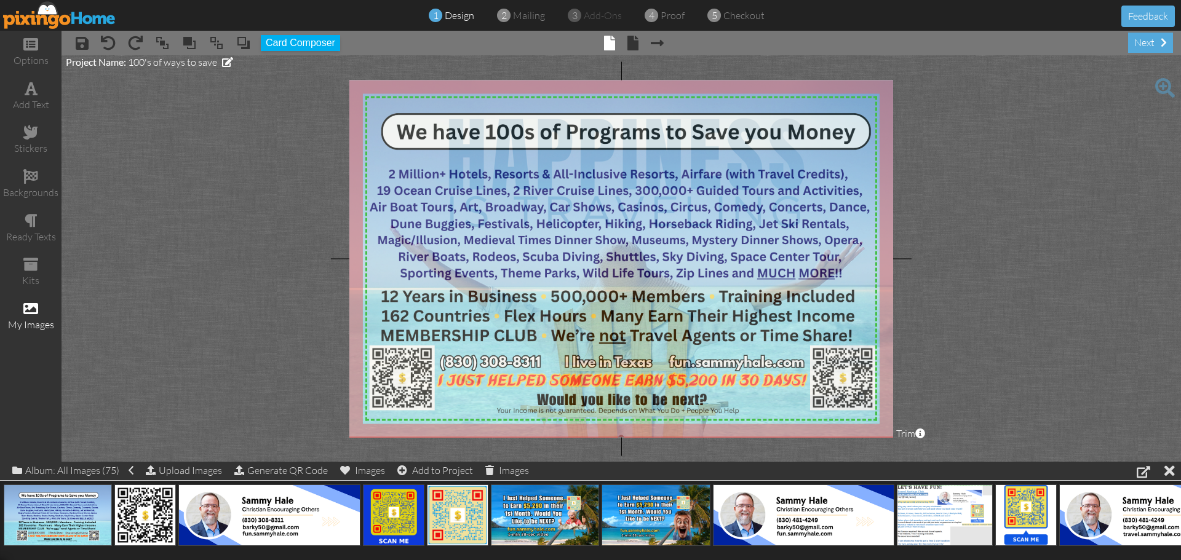
drag, startPoint x: 680, startPoint y: 244, endPoint x: 657, endPoint y: 244, distance: 22.8
click at [657, 244] on img at bounding box center [621, 253] width 657 height 369
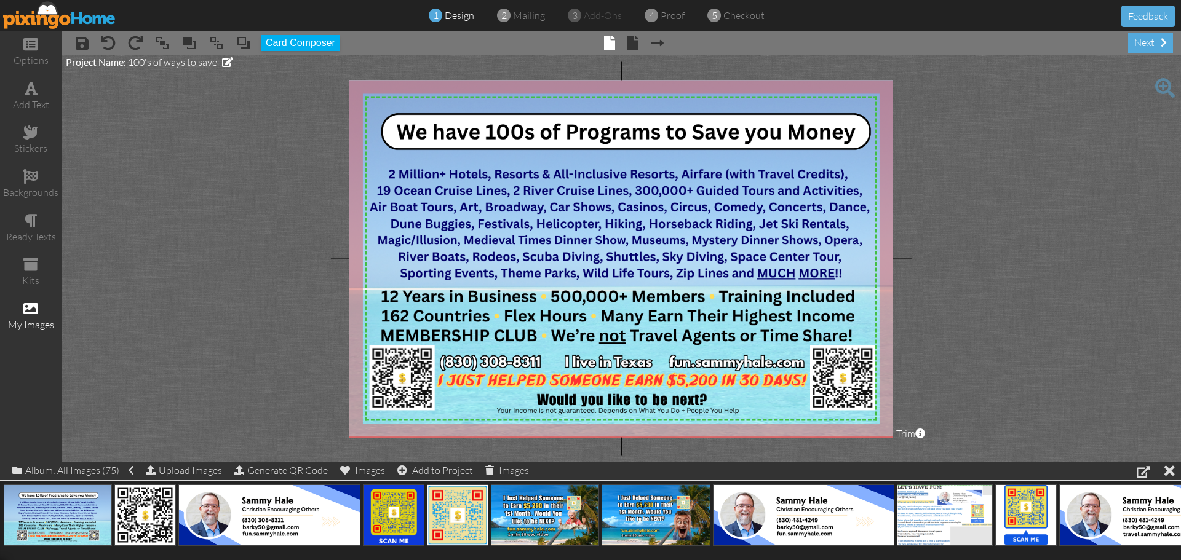
click at [1100, 320] on project-studio-wrapper "X X X X X X X X X X X X X X X X X X X X X X X X X X X X X X X X X X X X X X X X…" at bounding box center [620, 258] width 1119 height 406
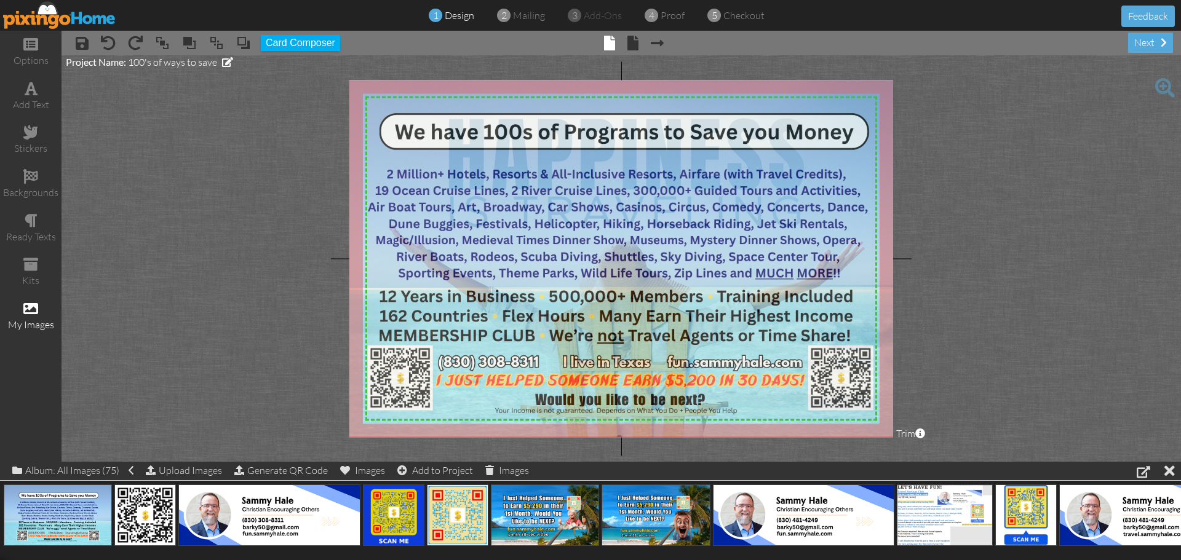
click at [761, 308] on img at bounding box center [619, 253] width 657 height 369
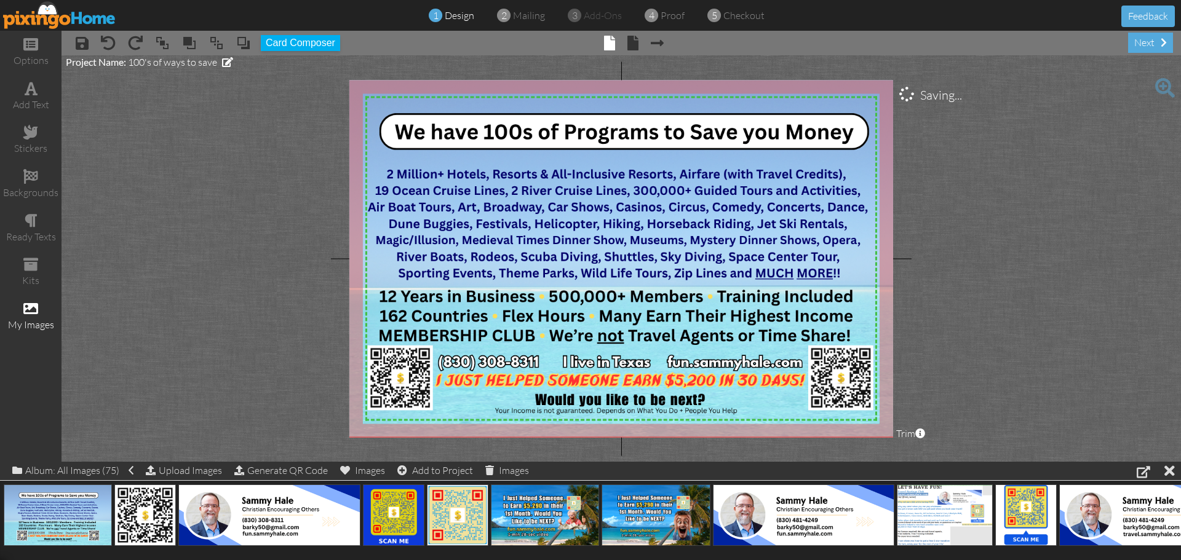
click at [1053, 322] on project-studio-wrapper "X X X X X X X X X X X X X X X X X X X X X X X X X X X X X X X X X X X X X X X X…" at bounding box center [620, 258] width 1119 height 406
click at [656, 42] on span at bounding box center [657, 43] width 13 height 15
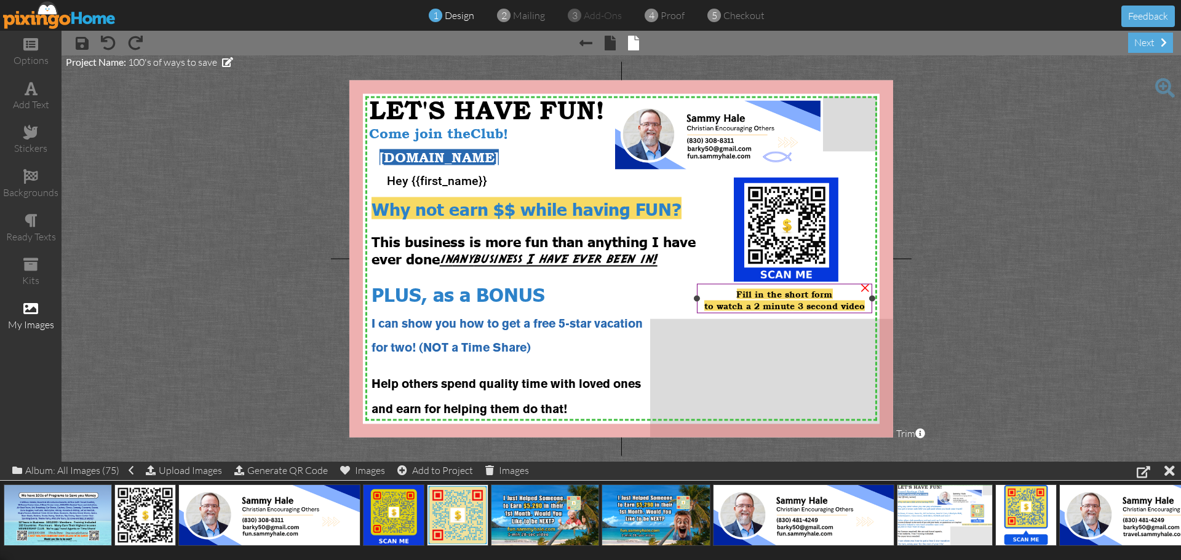
click at [857, 304] on span "to watch a 2 minute 3 second video" at bounding box center [784, 305] width 161 height 10
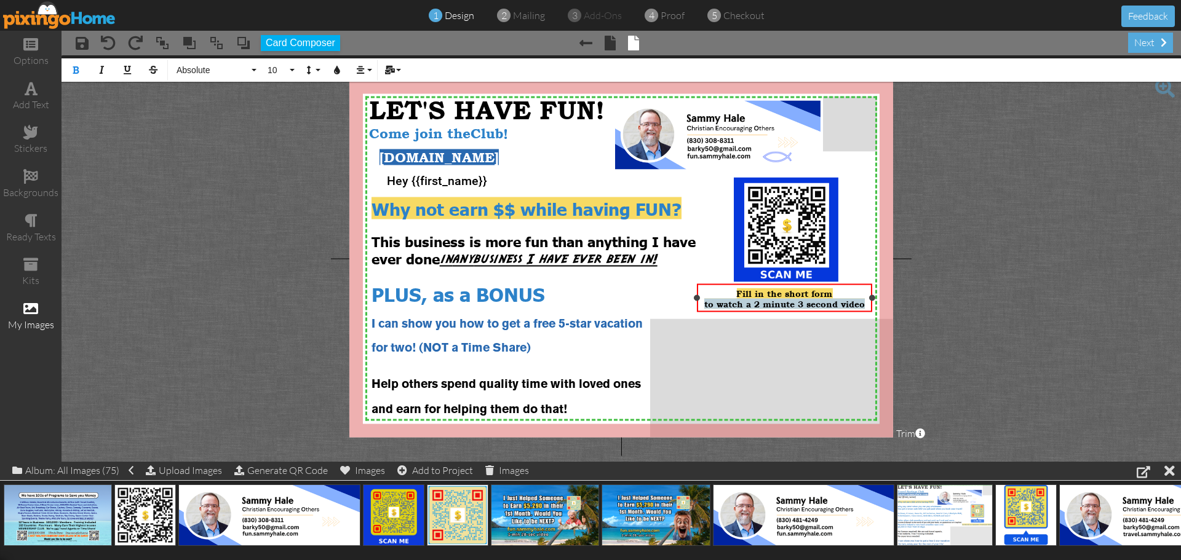
click at [857, 304] on span "to watch a 2 minute 3 second video" at bounding box center [784, 303] width 161 height 10
drag, startPoint x: 864, startPoint y: 303, endPoint x: 735, endPoint y: 287, distance: 130.2
click at [735, 287] on div "Fill in the short form to watch a 2 minute 3 second video" at bounding box center [784, 298] width 175 height 30
click at [338, 74] on button "Colors" at bounding box center [336, 69] width 23 height 23
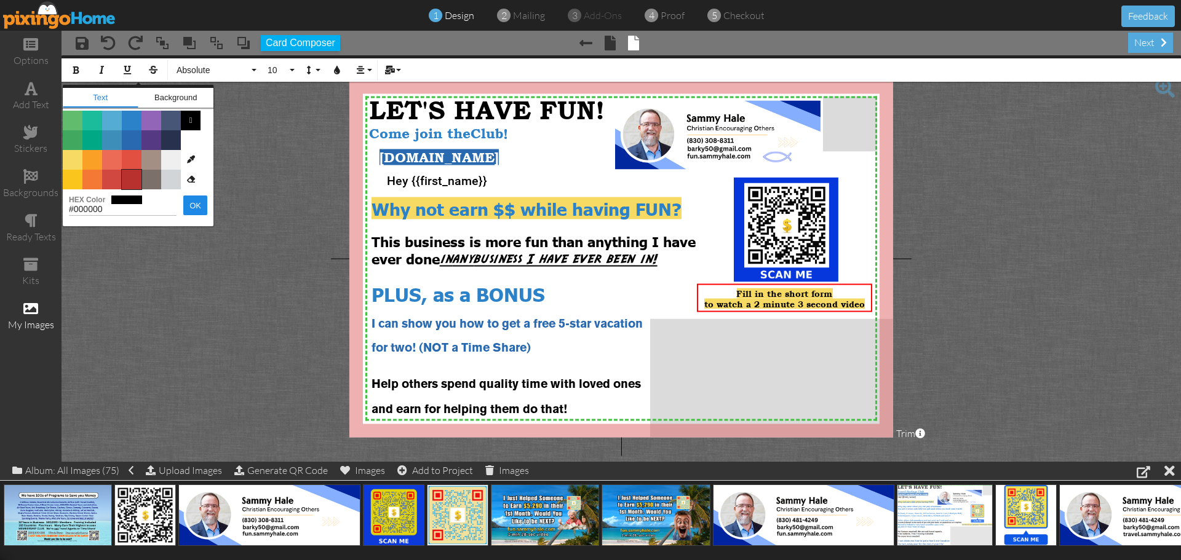
click at [132, 184] on span "Color #B8312F" at bounding box center [132, 180] width 20 height 20
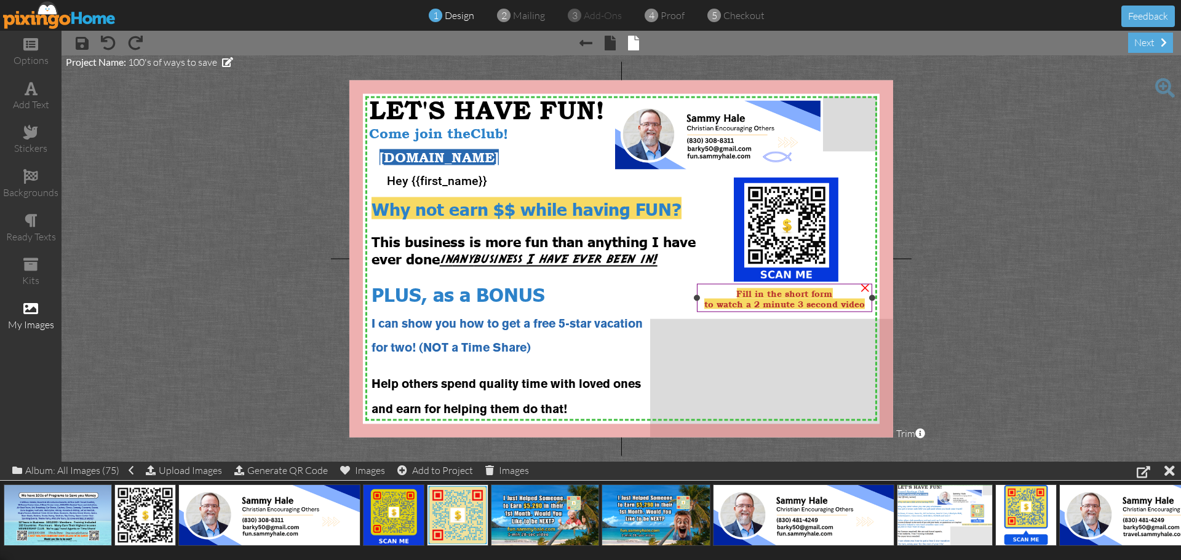
click at [858, 303] on span "to watch a 2 minute 3 second video" at bounding box center [784, 303] width 161 height 10
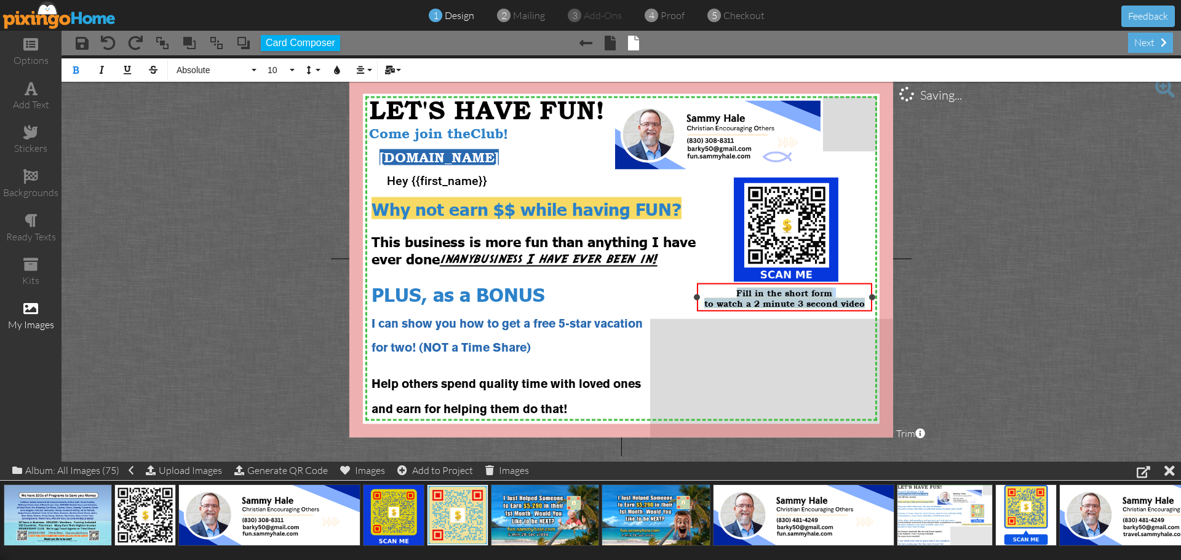
drag, startPoint x: 864, startPoint y: 303, endPoint x: 739, endPoint y: 290, distance: 125.6
click at [739, 290] on div "Fill in the short form to watch a 2 minute 3 second video" at bounding box center [784, 297] width 167 height 21
click at [253, 71] on button "Absolute" at bounding box center [214, 69] width 89 height 23
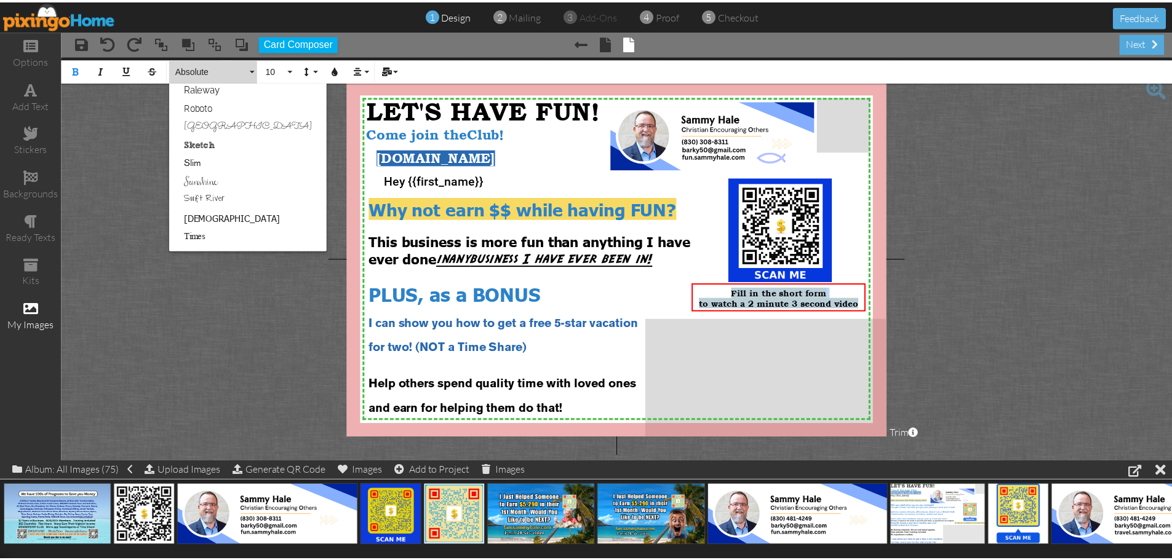
scroll to position [710, 0]
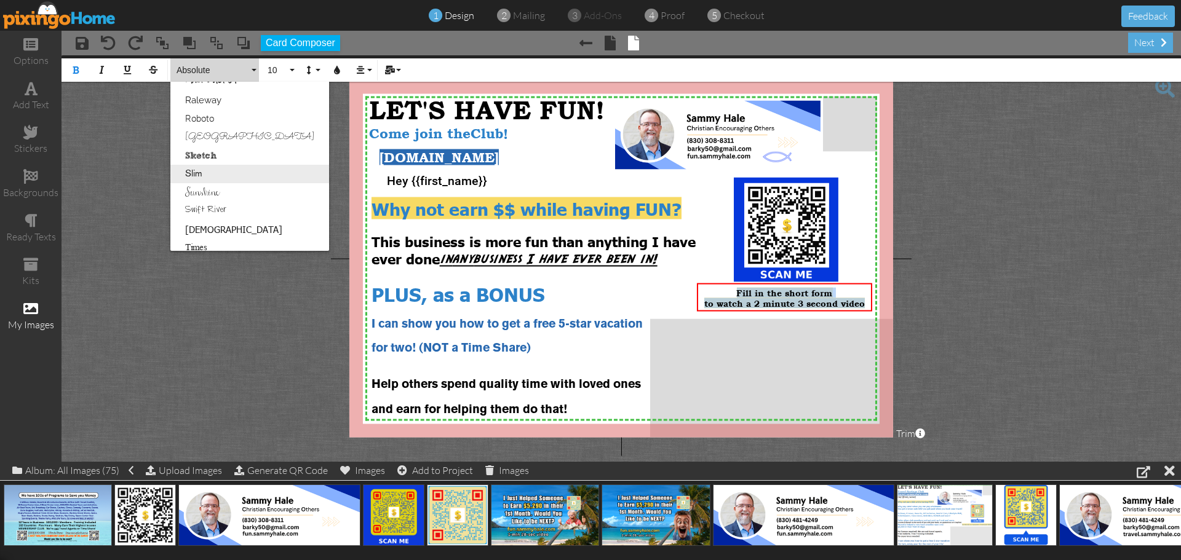
click at [192, 175] on link "Slim" at bounding box center [249, 174] width 159 height 18
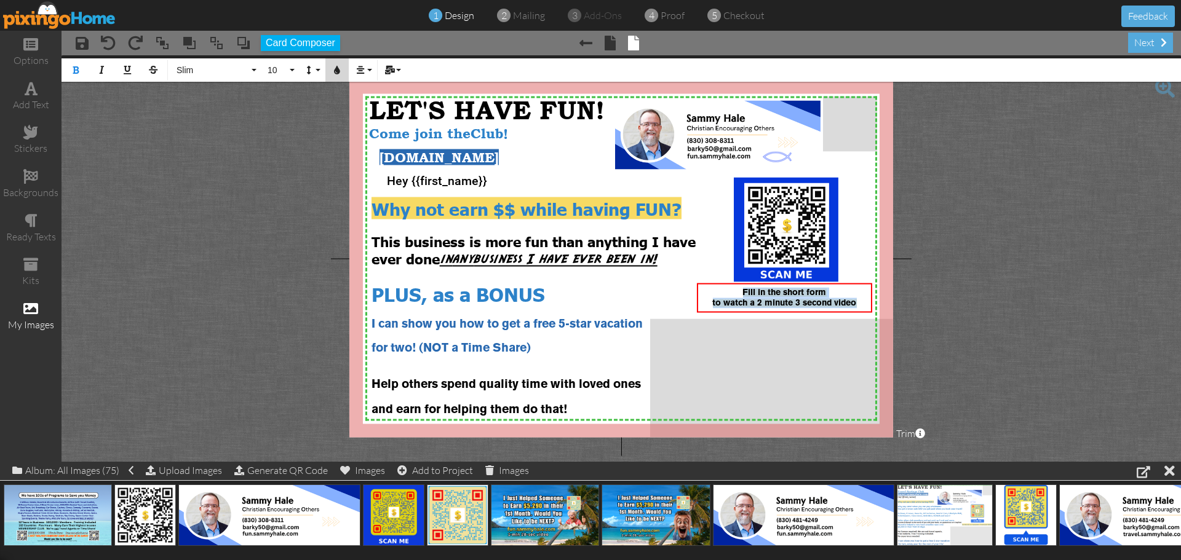
click at [334, 71] on icon "button" at bounding box center [337, 70] width 9 height 9
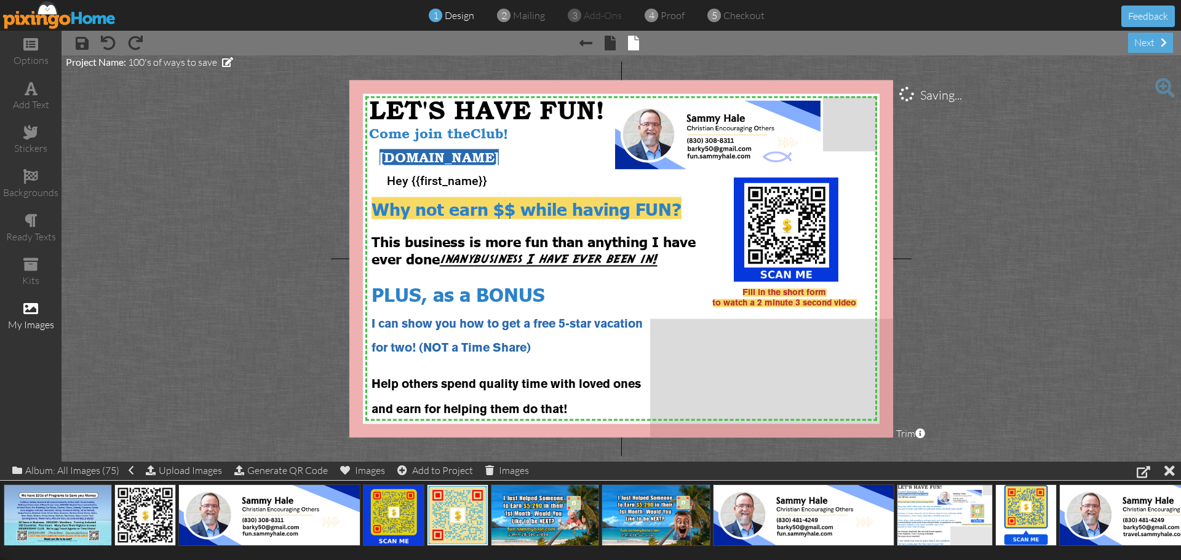
click at [301, 196] on project-studio-wrapper "X X X X X X X X X X X X X X X X X X X X X X X X X X X X X X X X X X X X X X X X…" at bounding box center [620, 258] width 1119 height 406
click at [607, 44] on span at bounding box center [610, 43] width 11 height 15
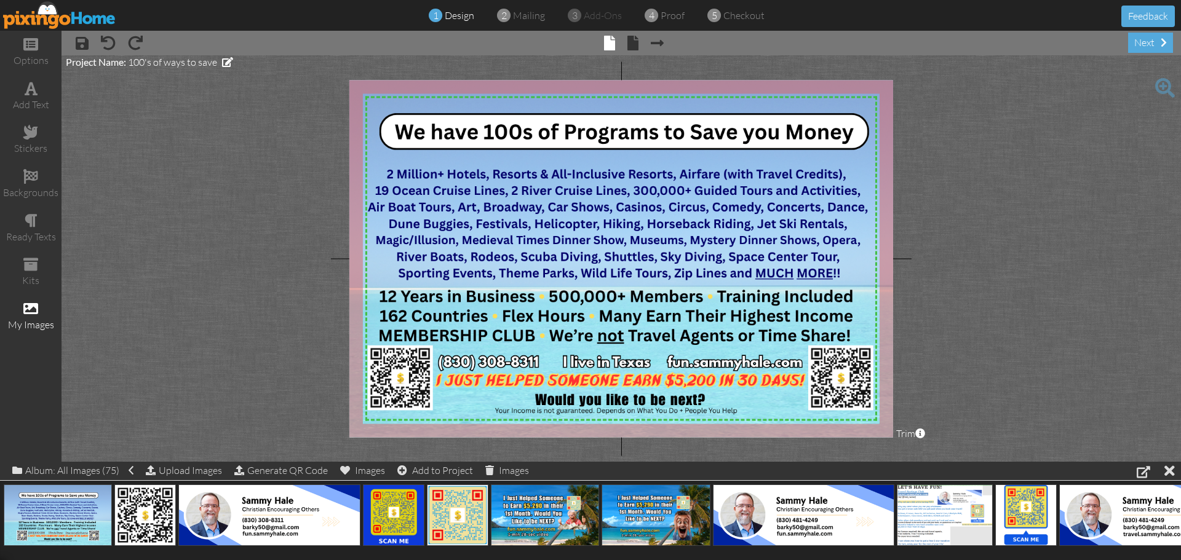
click at [71, 15] on img at bounding box center [59, 15] width 113 height 28
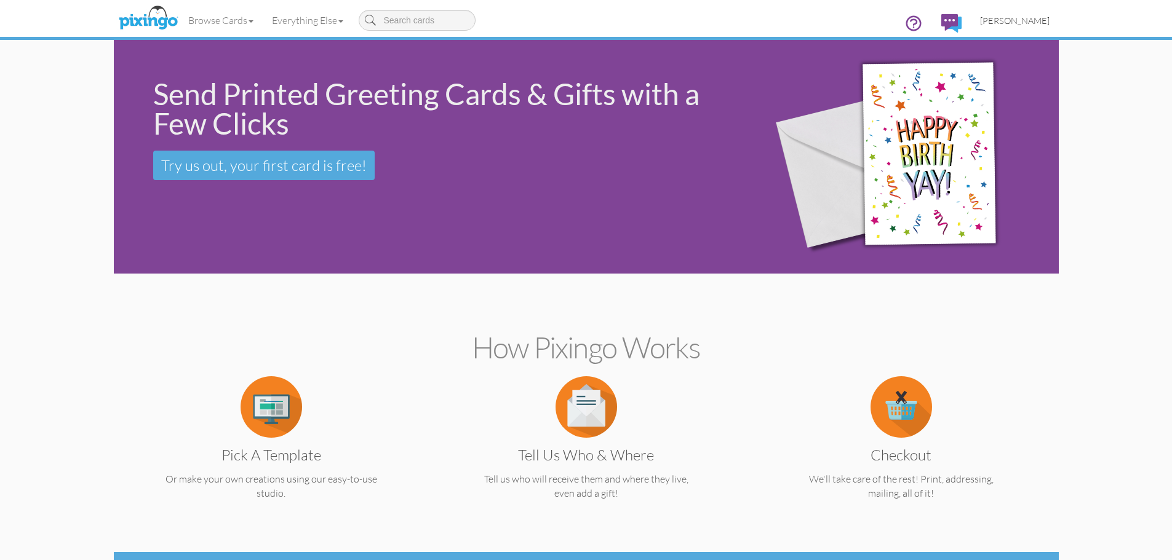
click at [1030, 20] on span "[PERSON_NAME]" at bounding box center [1014, 20] width 69 height 10
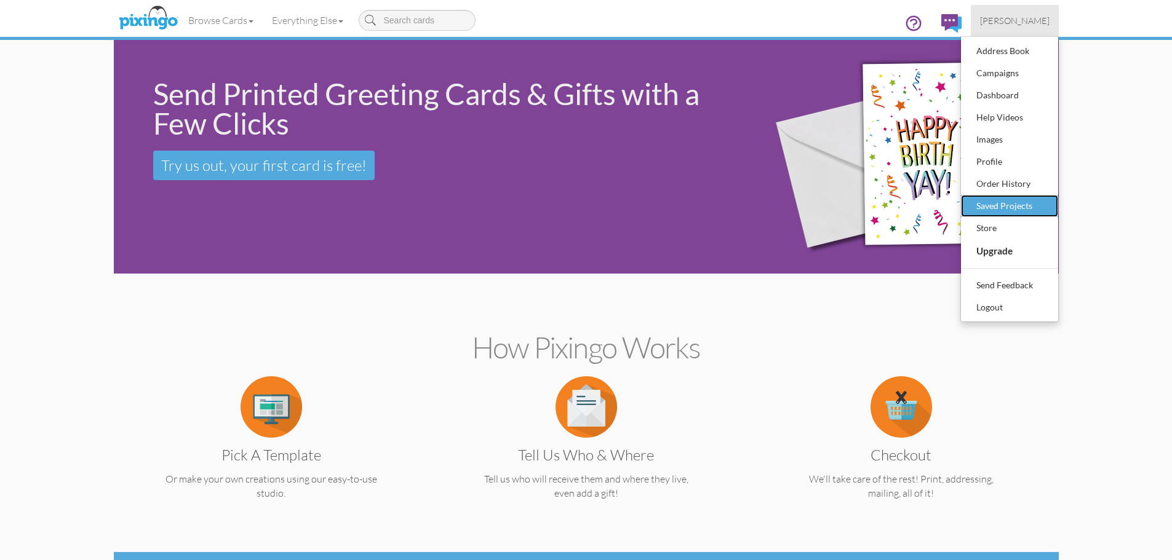
click at [1017, 204] on div "Saved Projects" at bounding box center [1009, 206] width 73 height 18
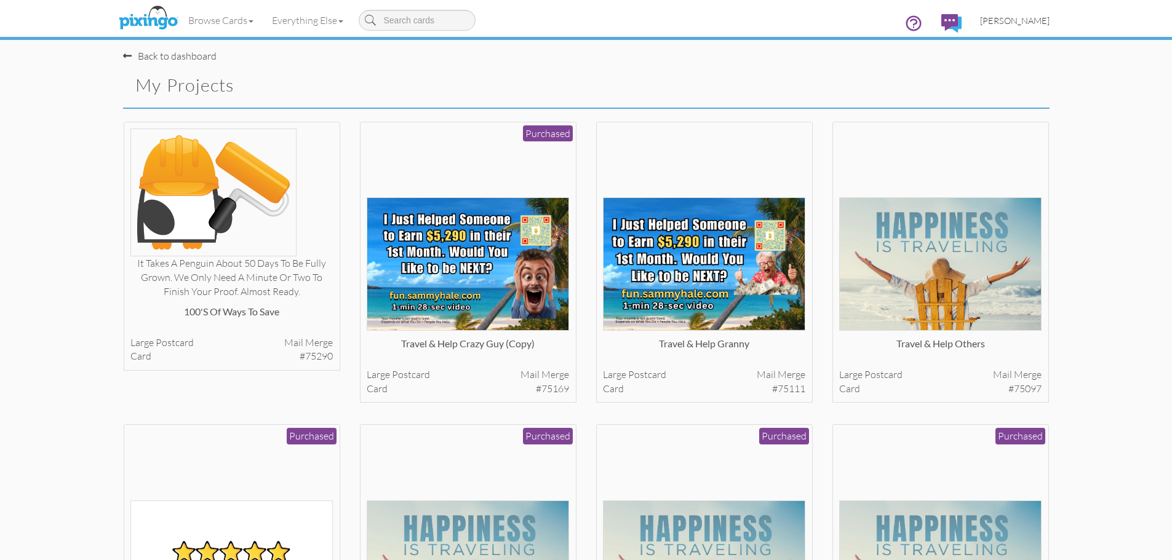
click at [1024, 22] on span "[PERSON_NAME]" at bounding box center [1014, 20] width 69 height 10
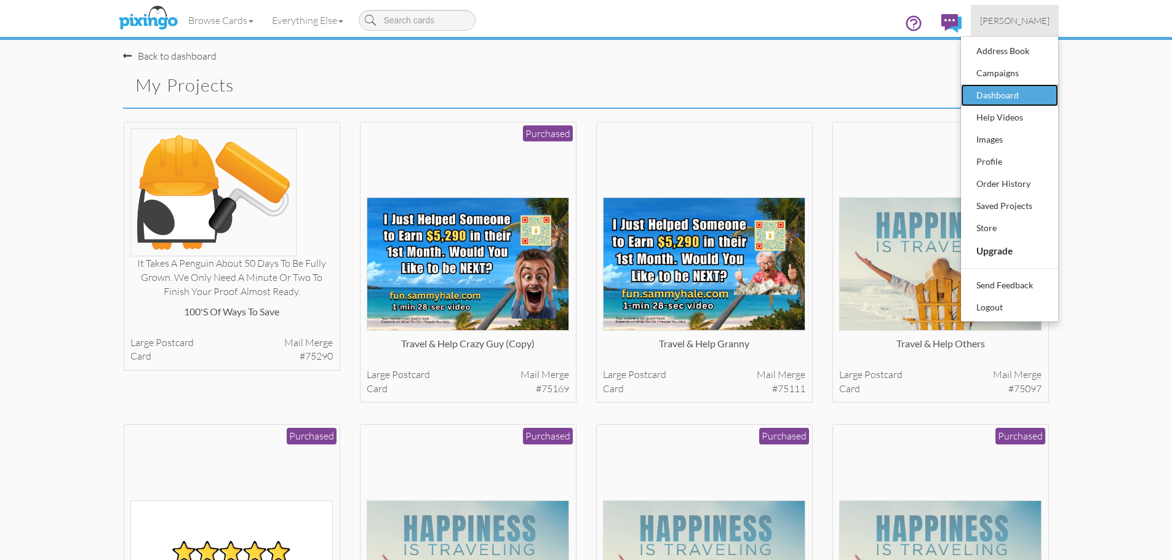
click at [1002, 92] on div "Dashboard" at bounding box center [1009, 95] width 73 height 18
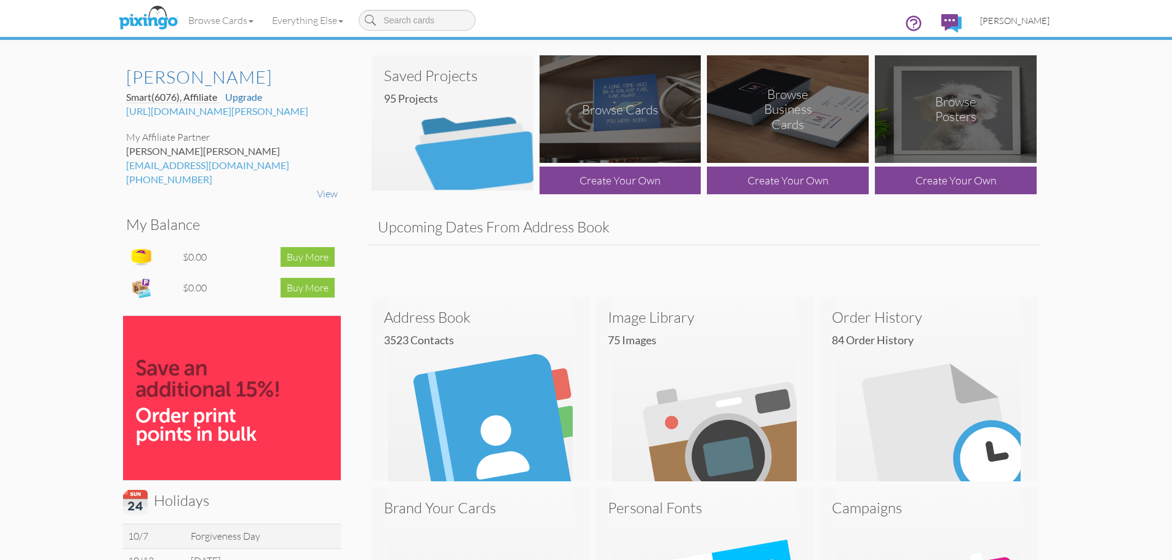
click at [1027, 23] on span "[PERSON_NAME]" at bounding box center [1014, 20] width 69 height 10
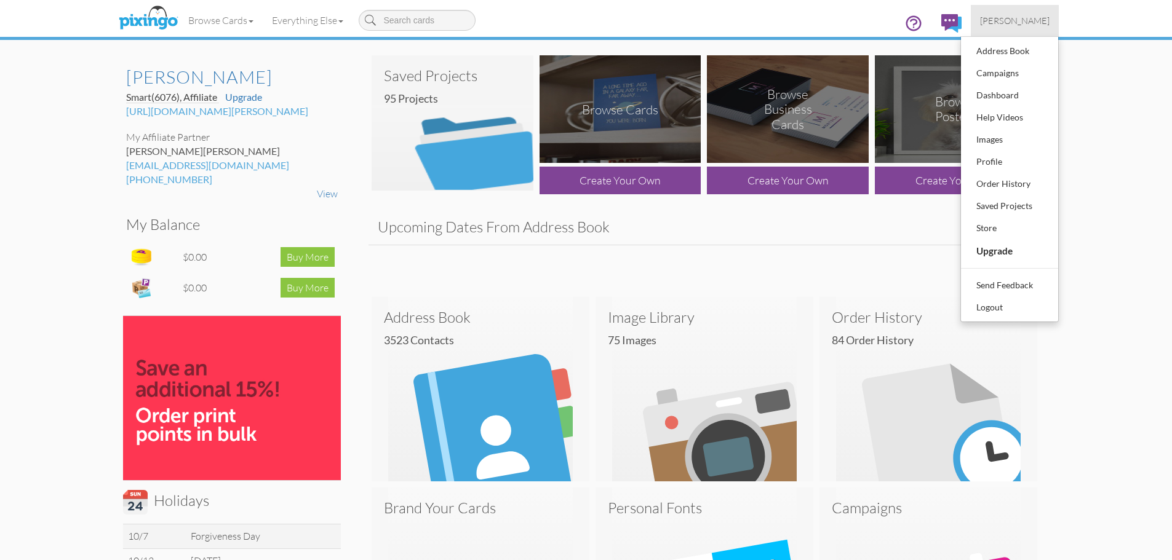
click at [221, 385] on img at bounding box center [232, 398] width 218 height 164
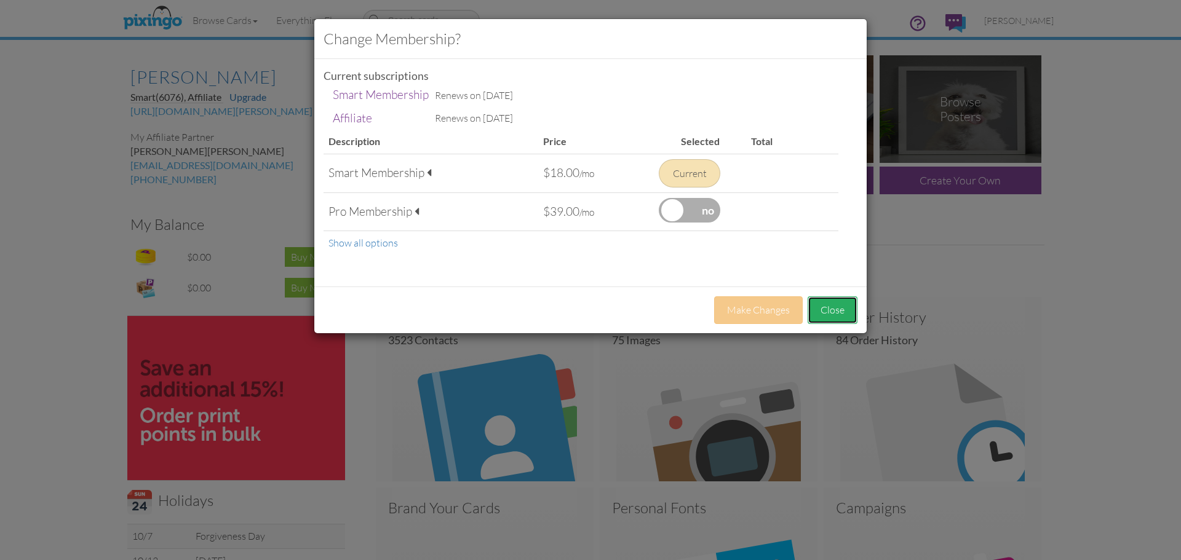
click at [835, 305] on button "Close" at bounding box center [832, 310] width 50 height 28
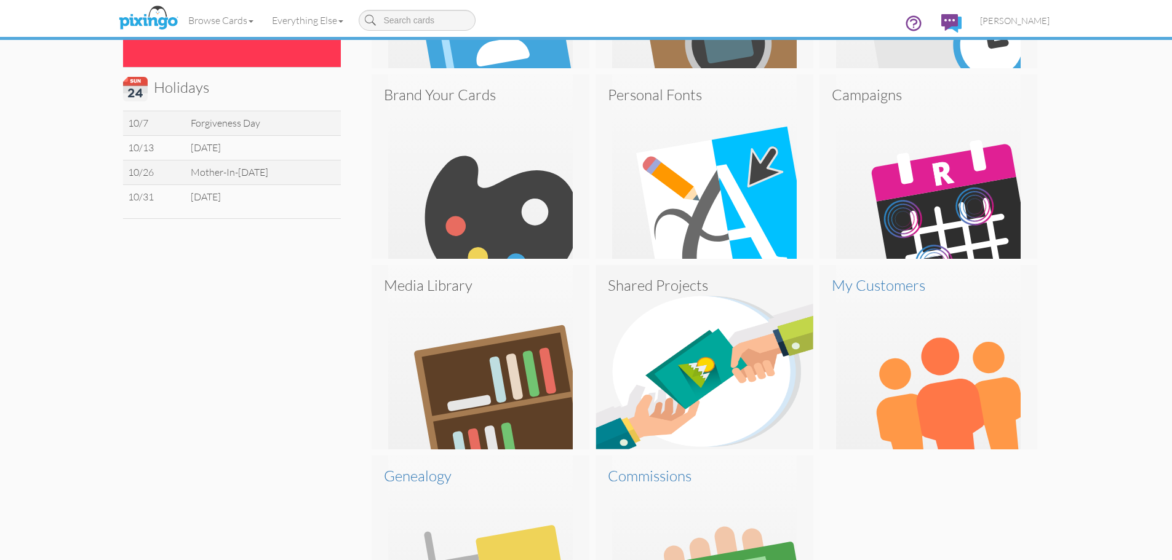
scroll to position [390, 0]
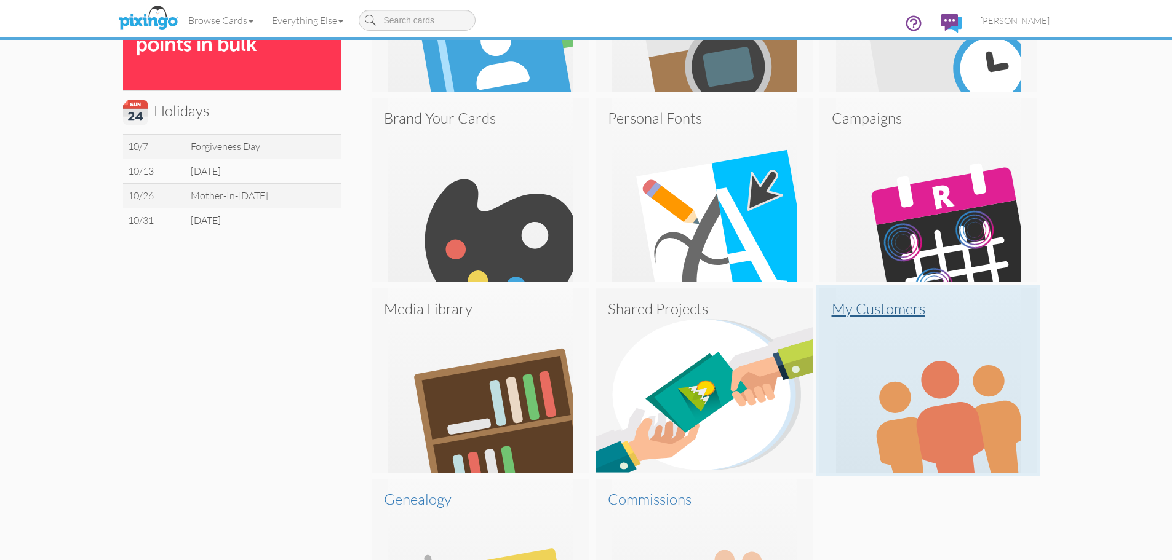
click at [926, 421] on img at bounding box center [928, 380] width 218 height 184
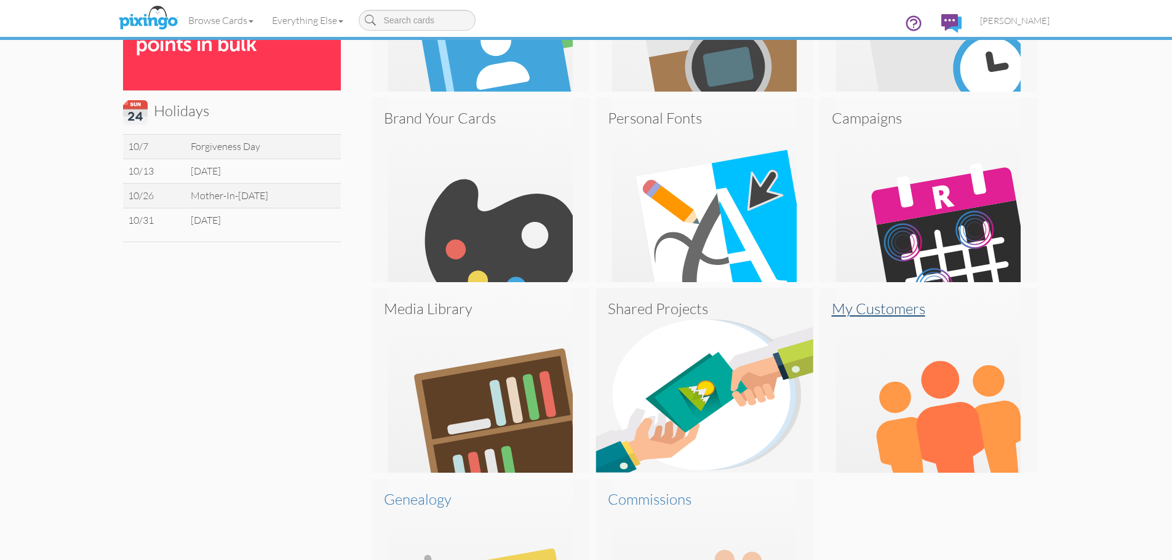
scroll to position [0, 0]
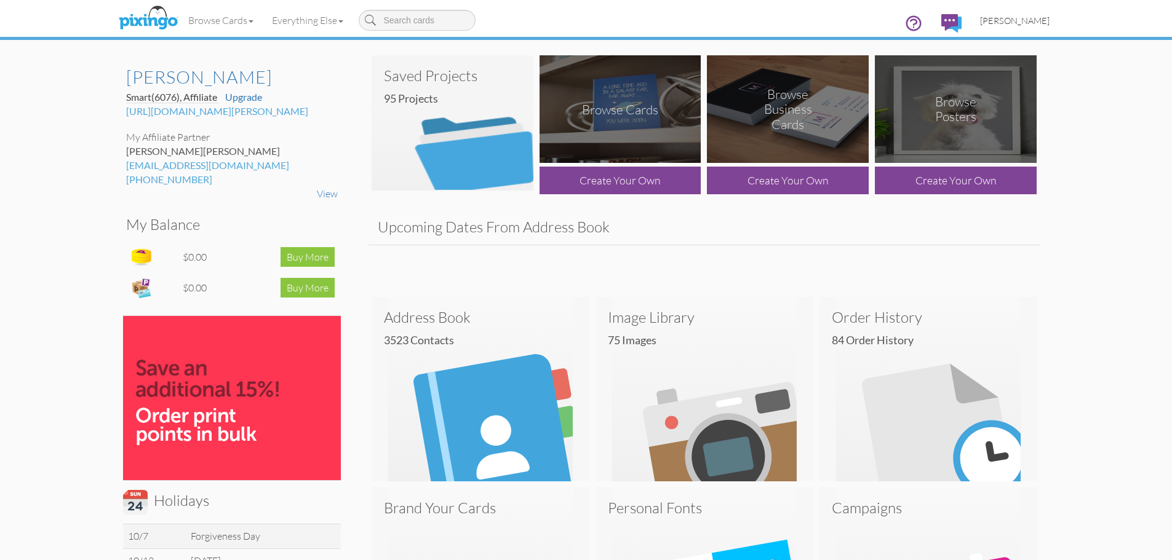
click at [1019, 17] on span "[PERSON_NAME]" at bounding box center [1014, 20] width 69 height 10
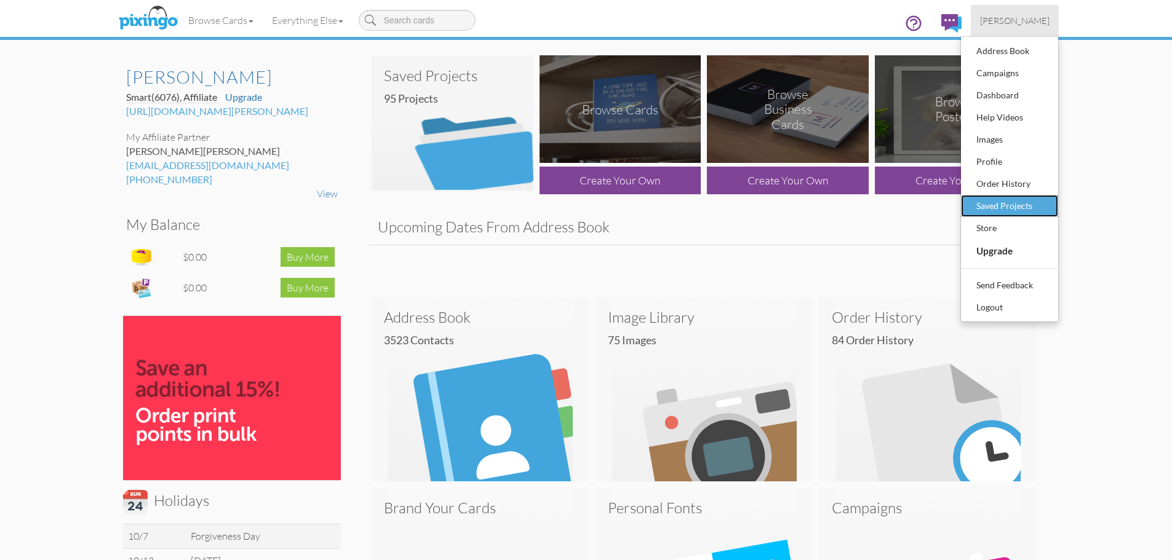
click at [1006, 200] on div "Saved Projects" at bounding box center [1009, 206] width 73 height 18
